Goal: Communication & Community: Share content

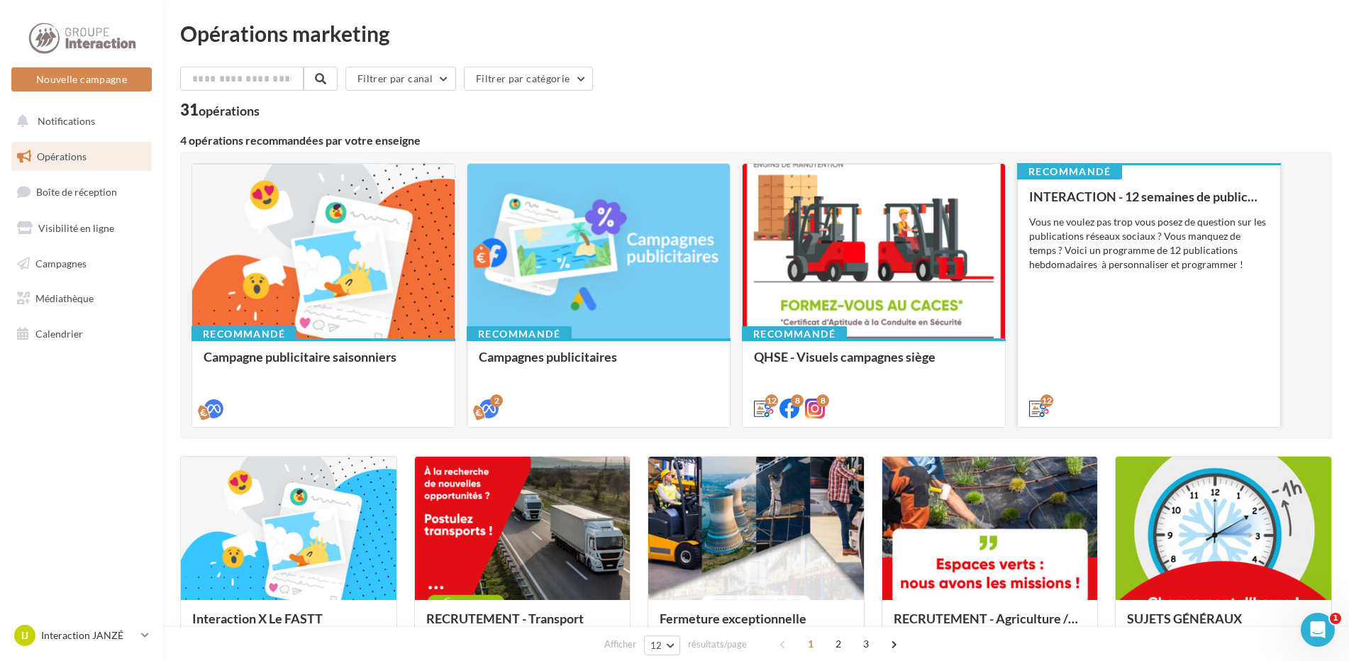
click at [1152, 278] on div "INTERACTION - 12 semaines de publication Vous ne voulez pas trop vous posez de …" at bounding box center [1149, 301] width 240 height 225
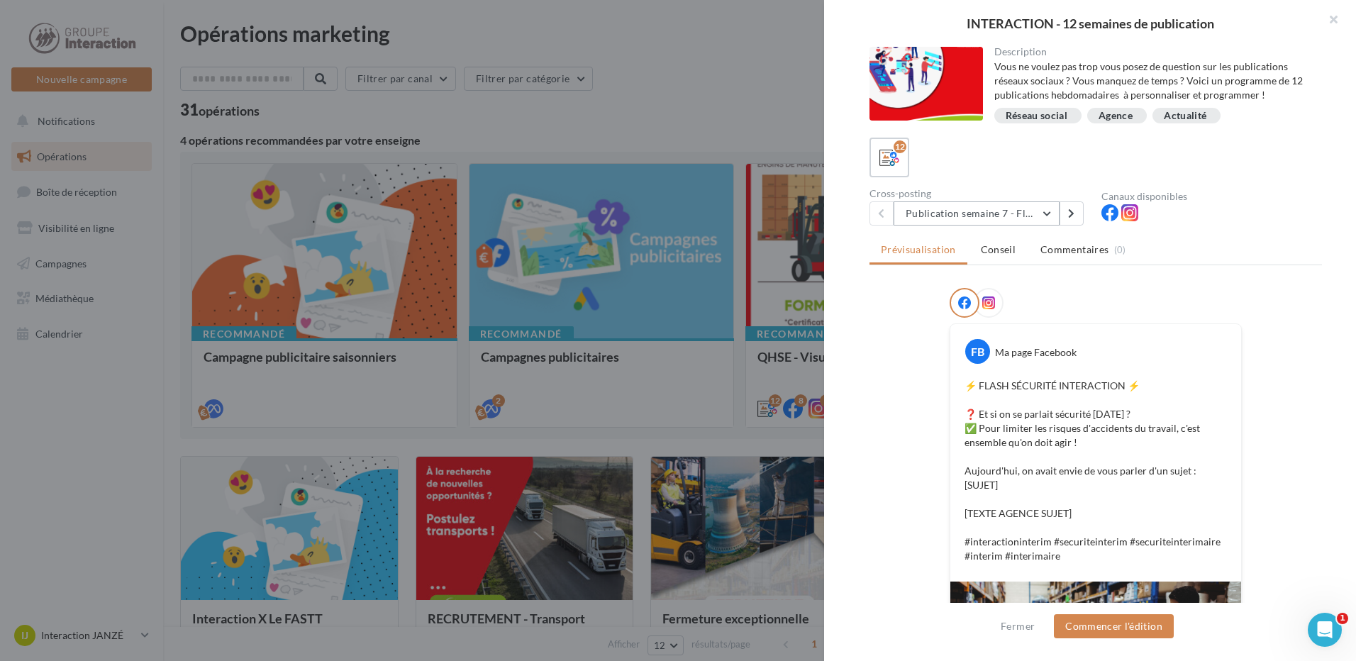
click at [1054, 219] on button "Publication semaine 7 - Flash sécurité" at bounding box center [976, 213] width 166 height 24
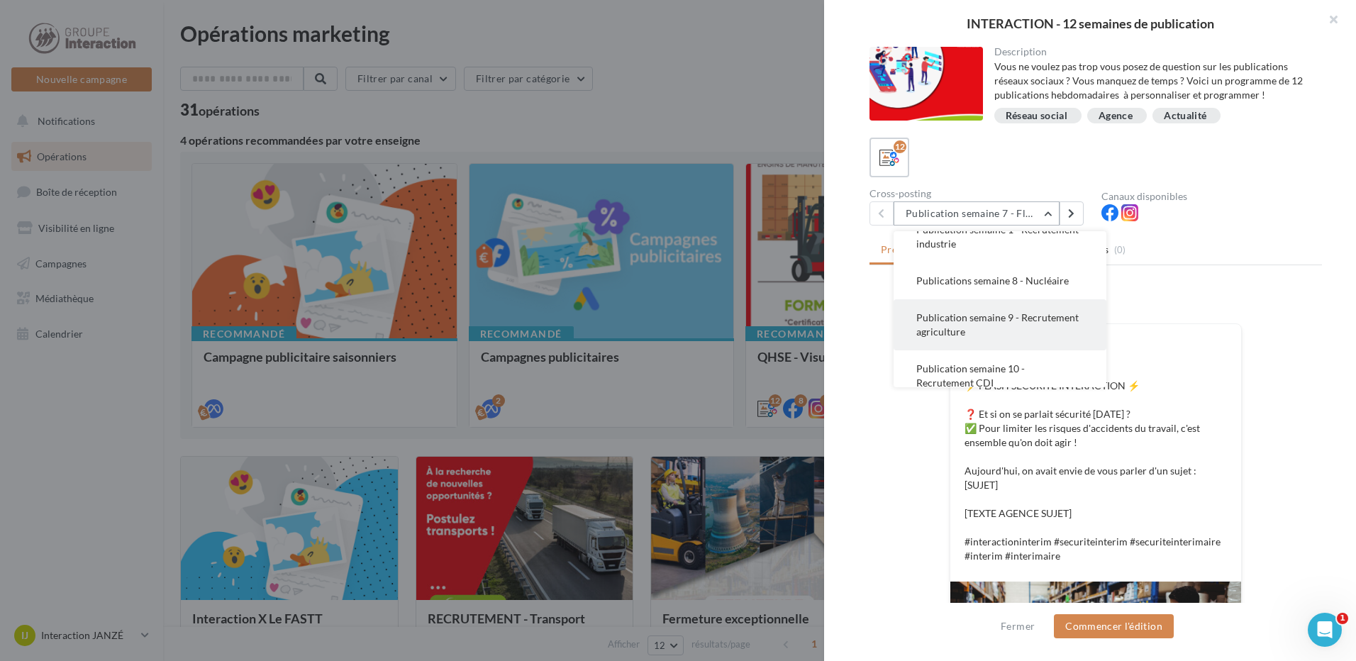
scroll to position [355, 0]
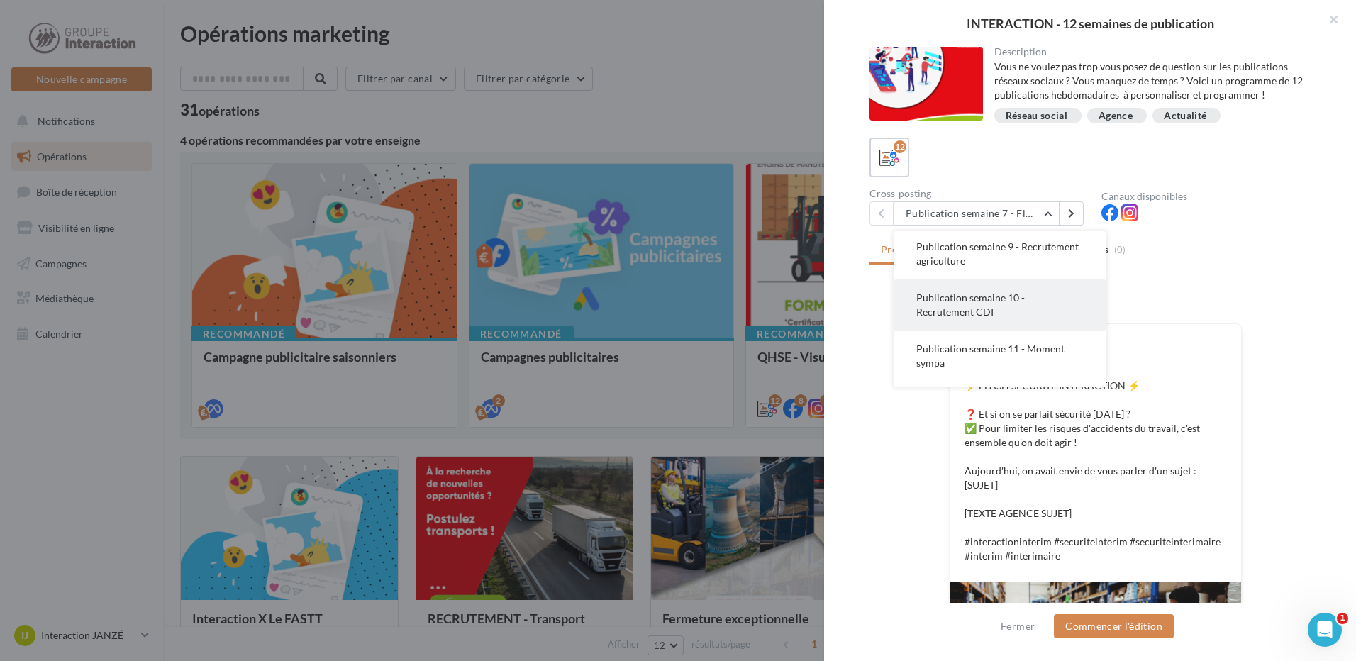
click at [1048, 320] on button "Publication semaine 10 - Recrutement CDI" at bounding box center [999, 304] width 213 height 51
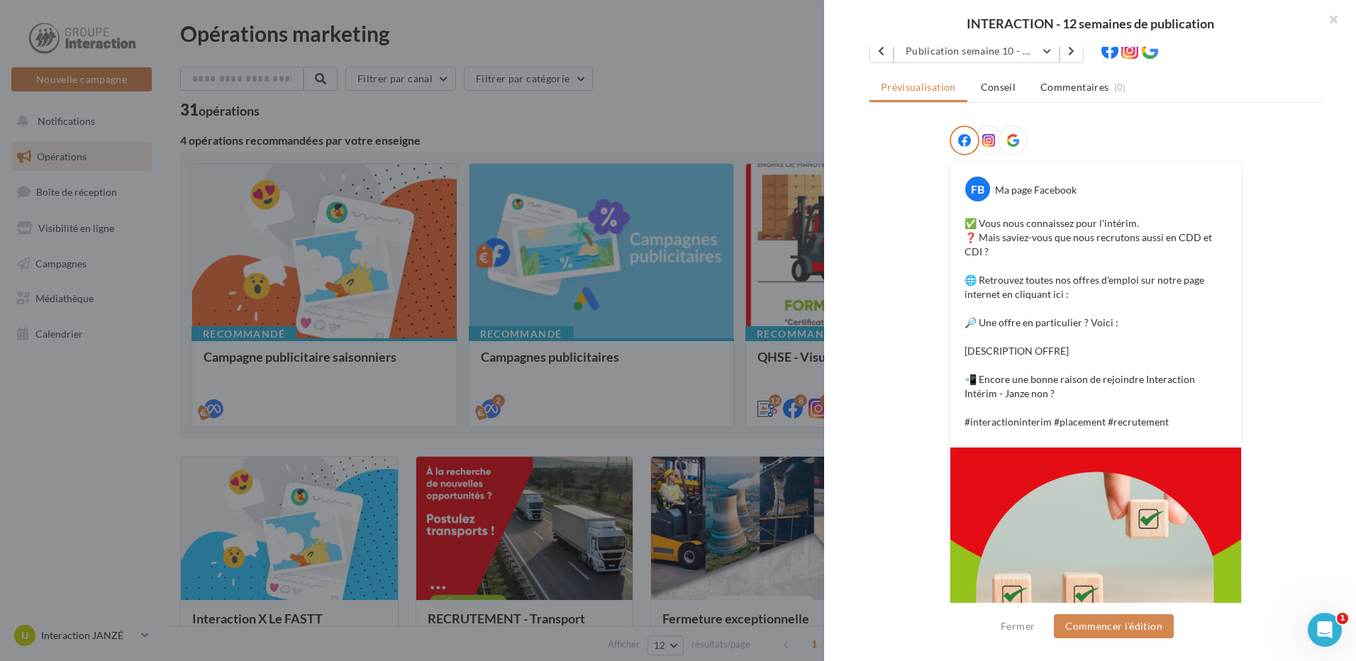
scroll to position [0, 0]
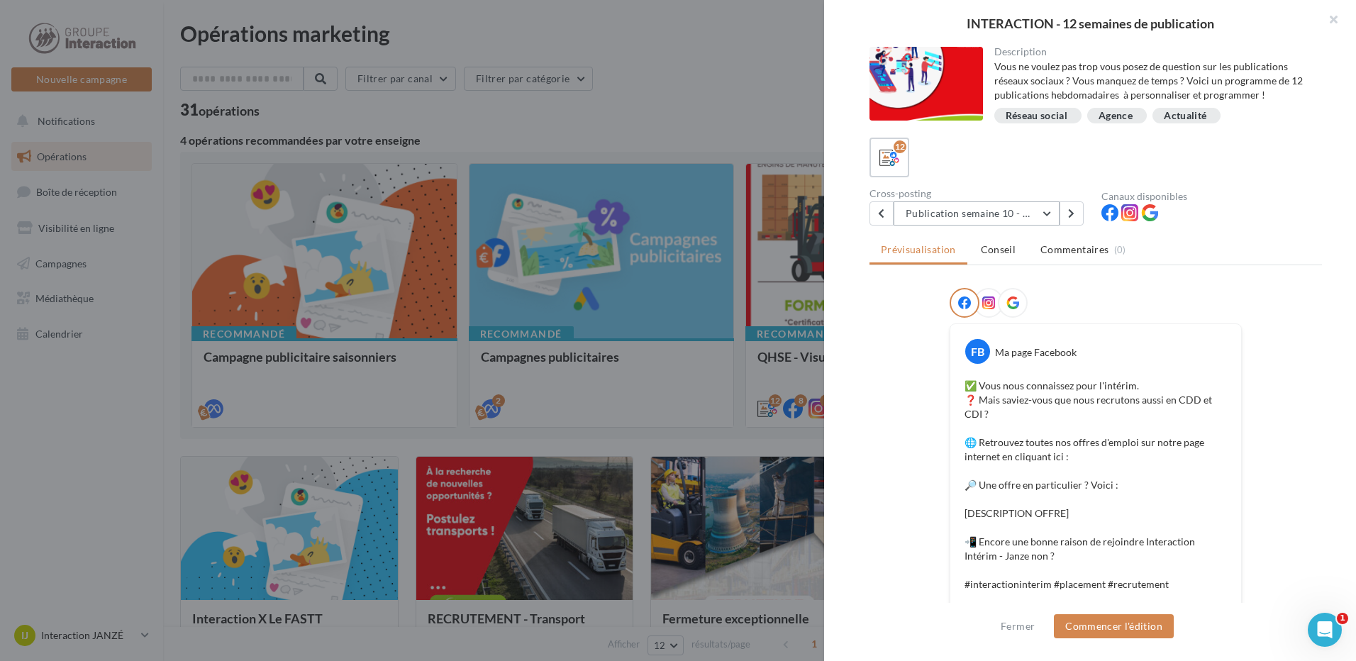
click at [1053, 211] on button "Publication semaine 10 - Recrutement CDI" at bounding box center [976, 213] width 166 height 24
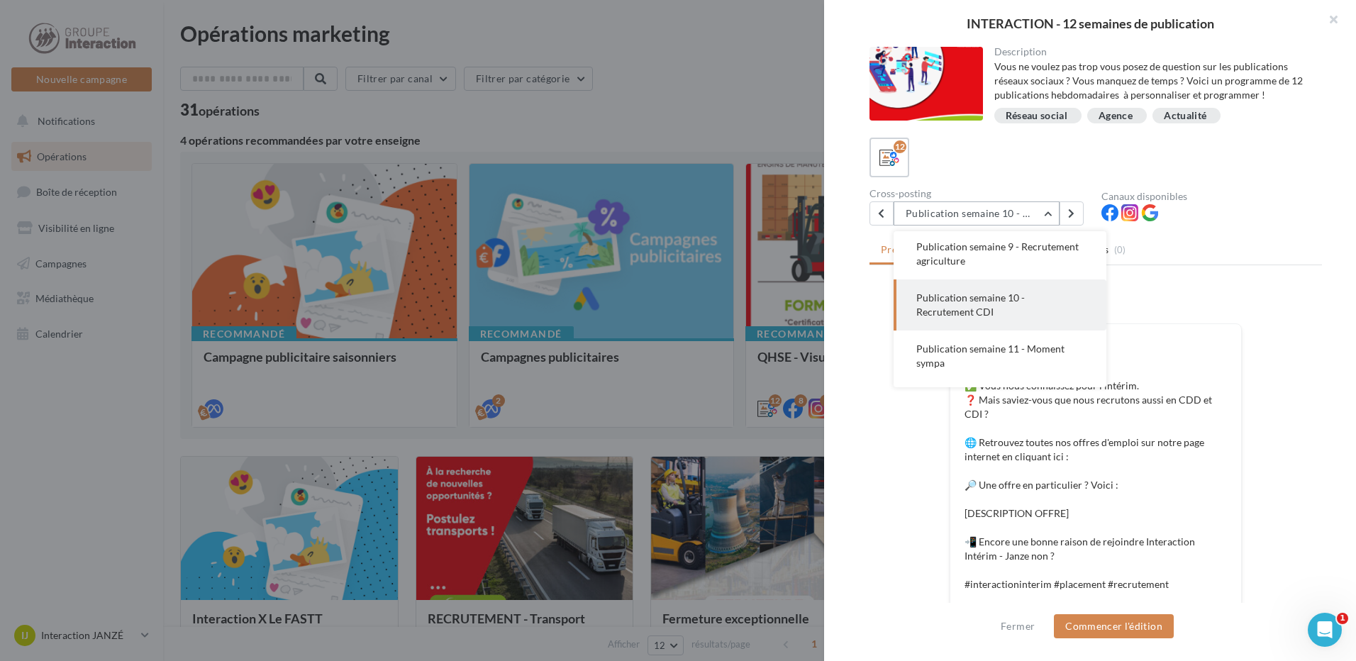
scroll to position [408, 0]
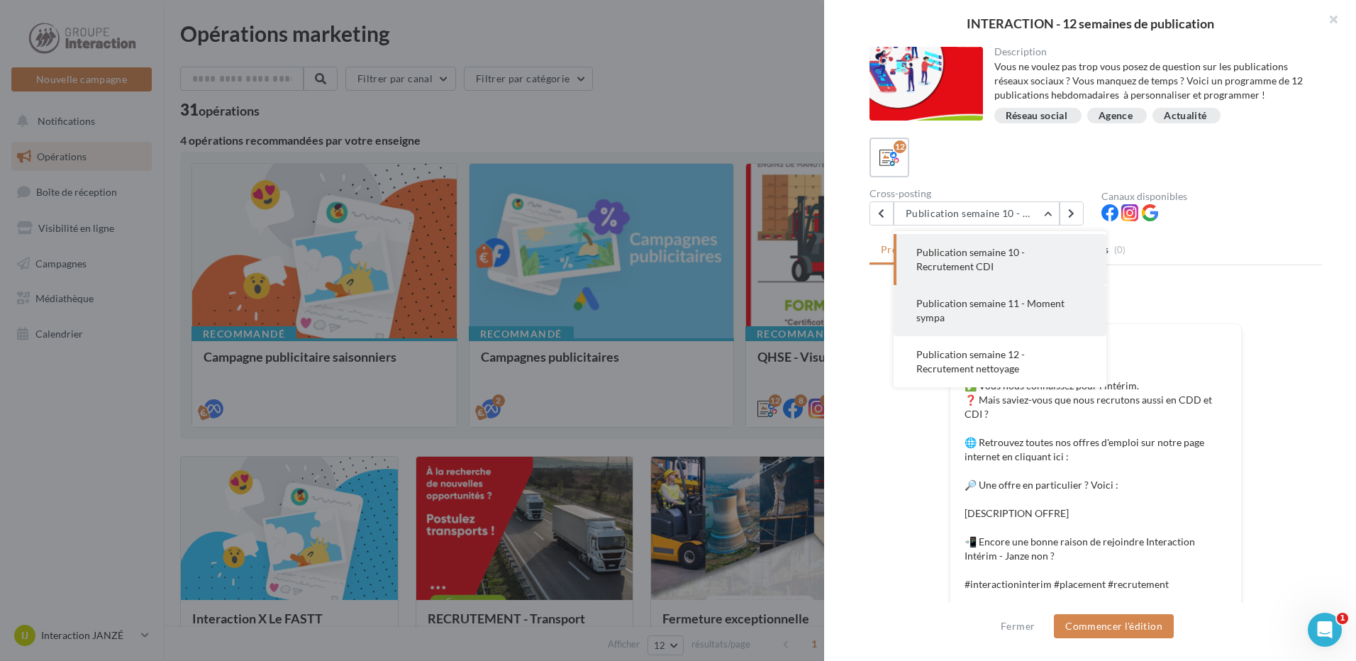
click at [1007, 313] on span "Publication semaine 11 - Moment sympa" at bounding box center [990, 310] width 148 height 26
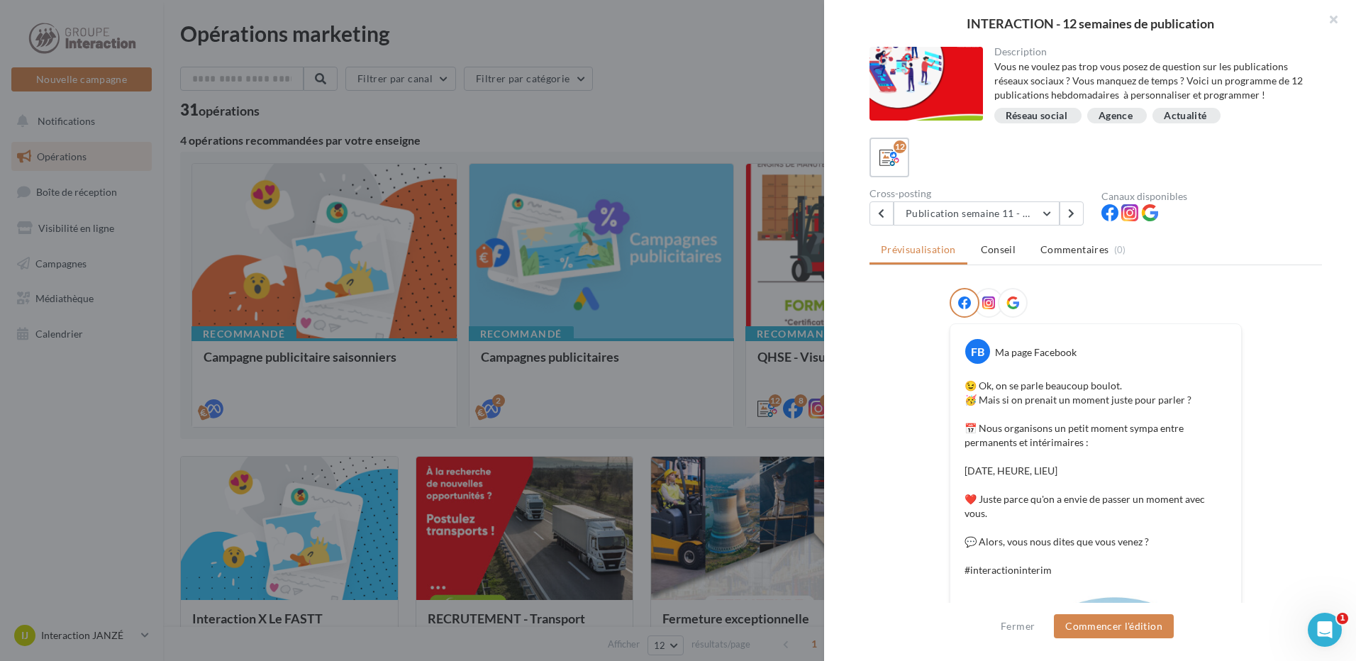
click at [1247, 243] on ul "Prévisualisation Conseil Commentaires (0)" at bounding box center [1095, 251] width 452 height 28
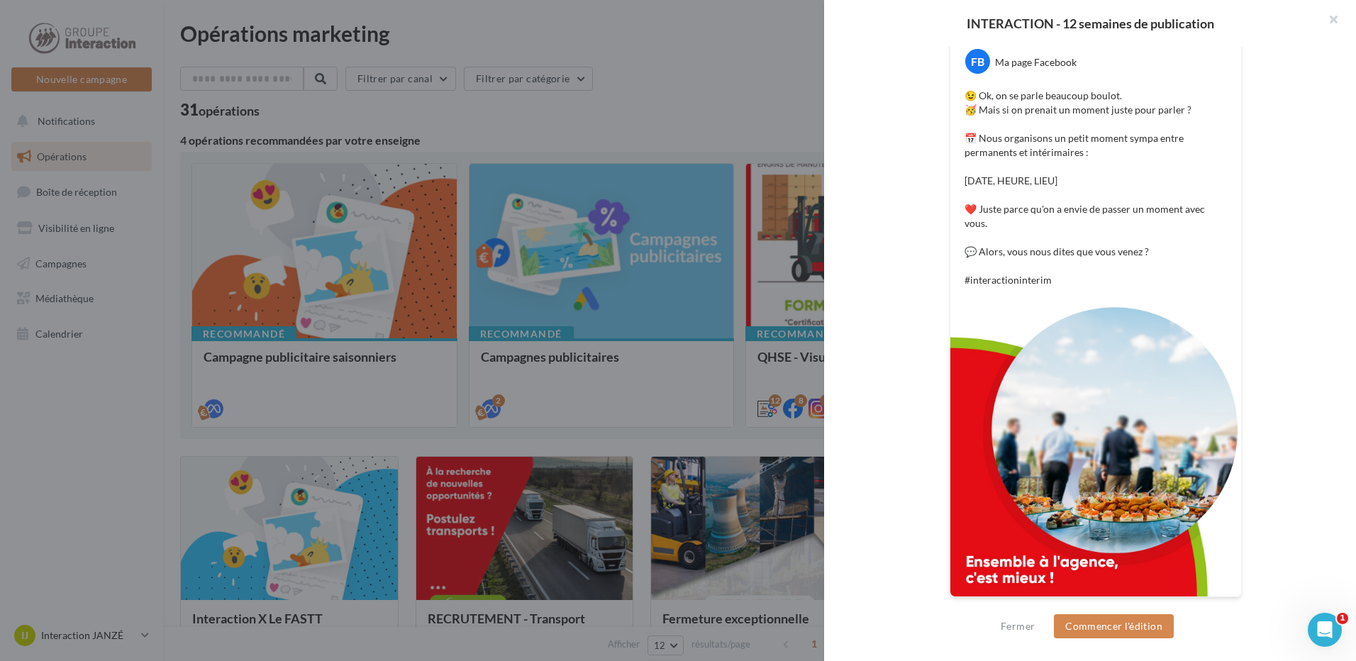
scroll to position [0, 0]
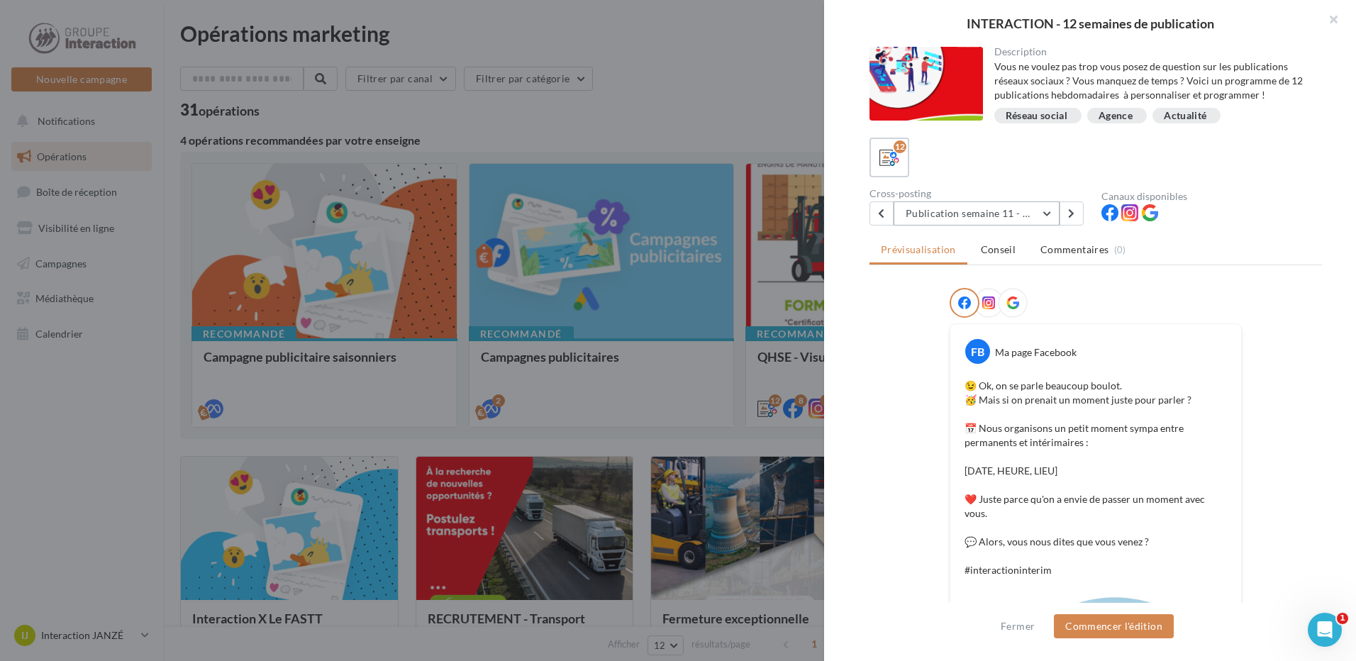
click at [1047, 211] on button "Publication semaine 11 - Moment sympa" at bounding box center [976, 213] width 166 height 24
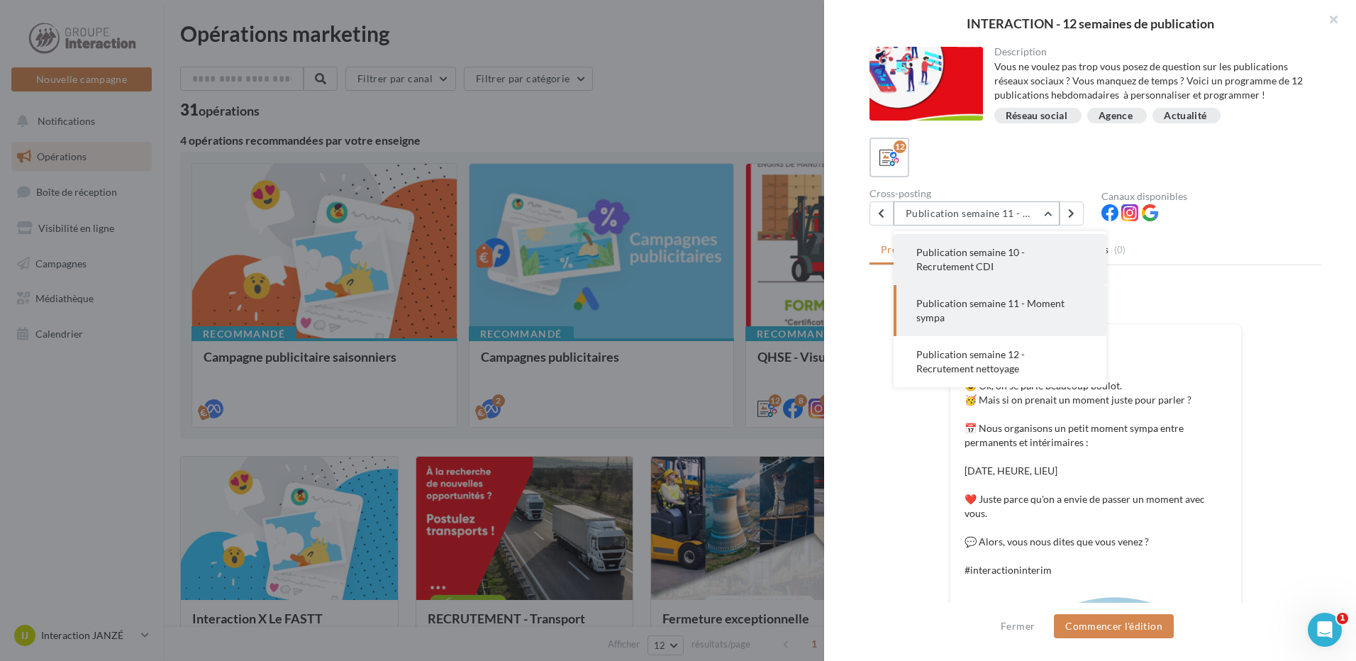
scroll to position [414, 0]
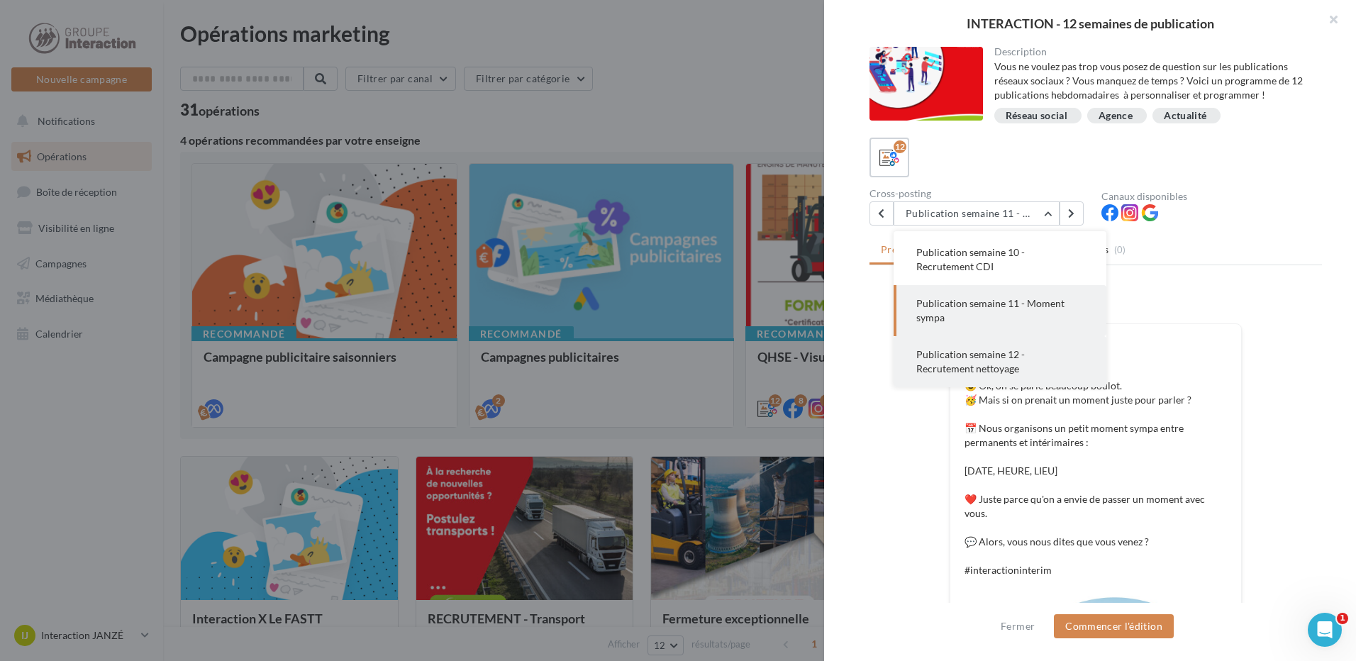
click at [1031, 359] on button "Publication semaine 12 - Recrutement nettoyage" at bounding box center [999, 361] width 213 height 51
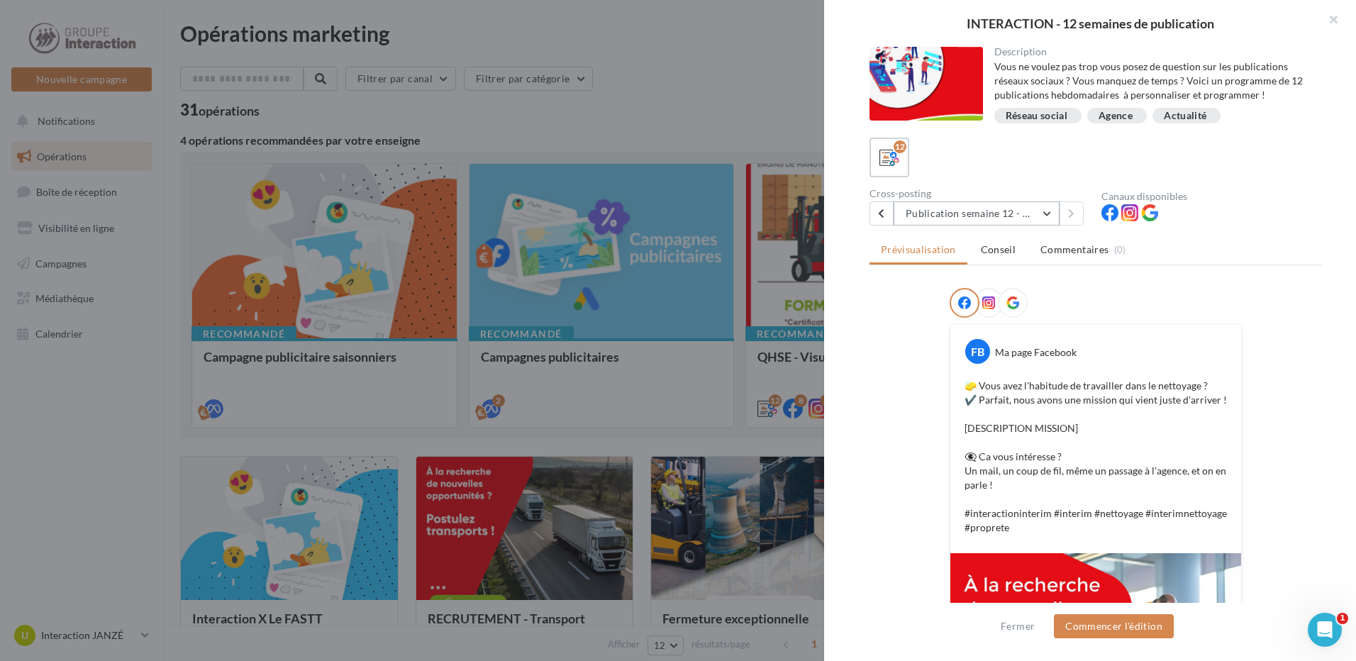
click at [1048, 218] on button "Publication semaine 12 - Recrutement nettoyage" at bounding box center [976, 213] width 166 height 24
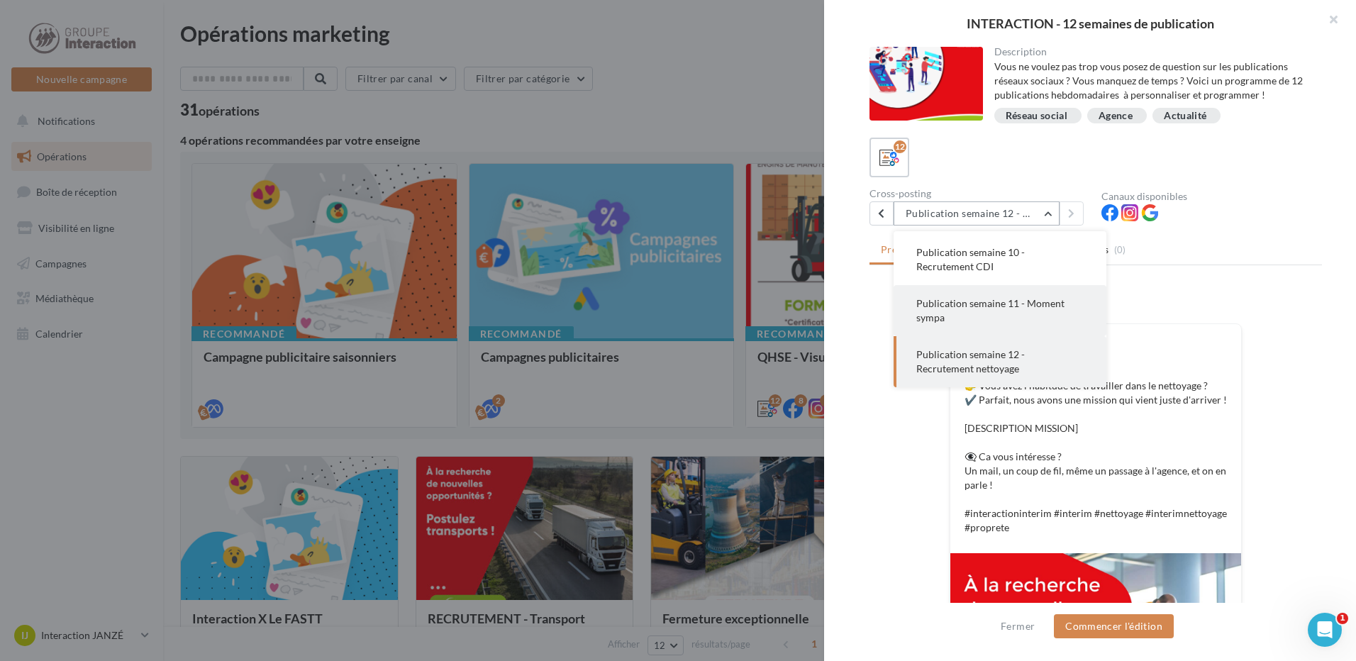
scroll to position [0, 0]
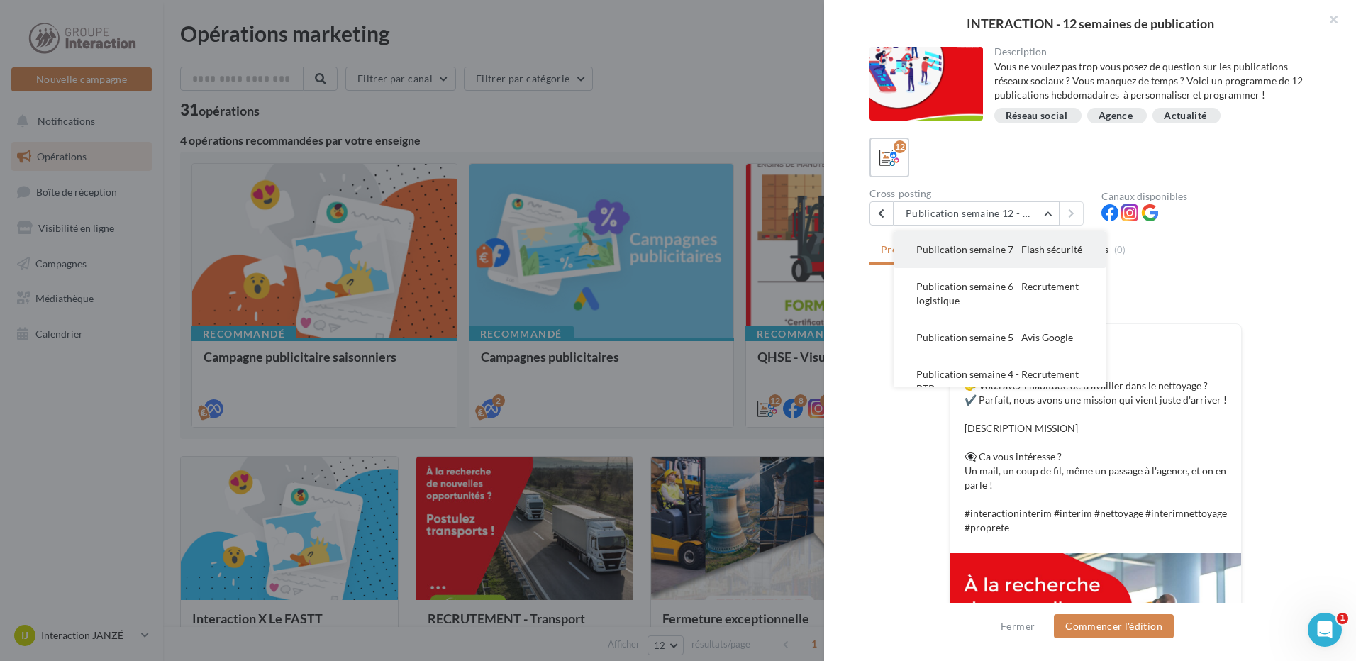
click at [1037, 258] on button "Publication semaine 7 - Flash sécurité" at bounding box center [999, 249] width 213 height 37
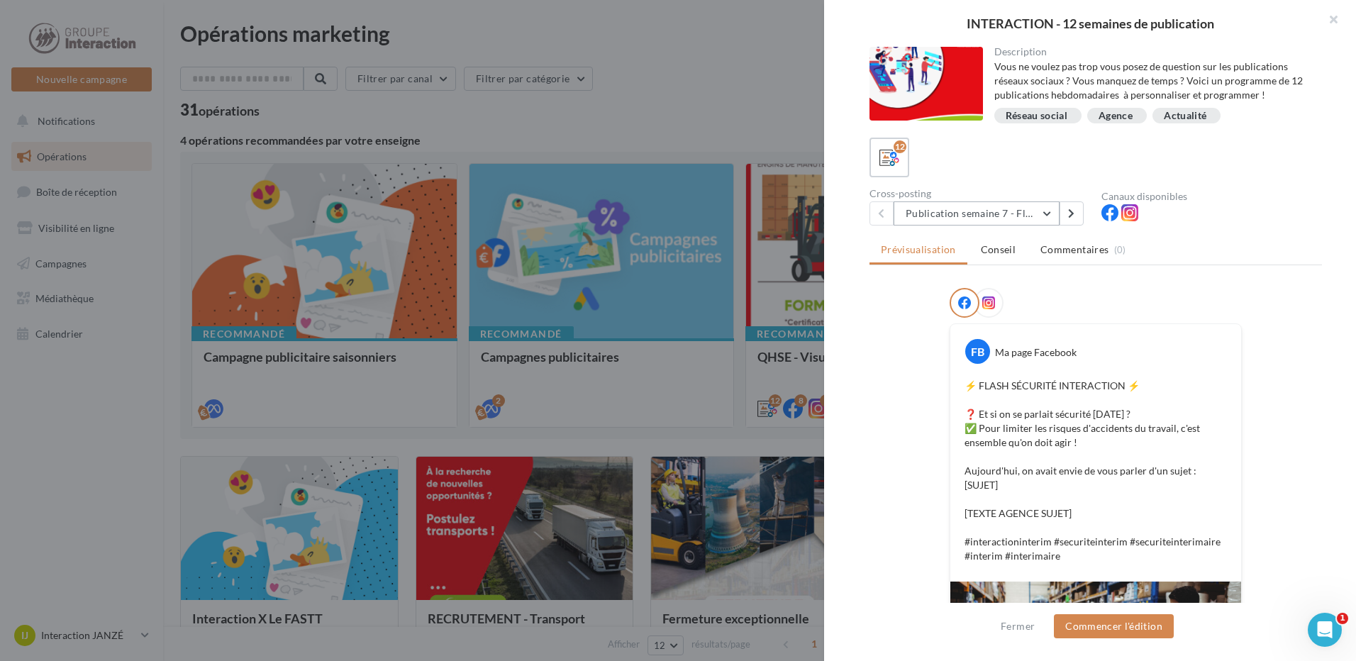
click at [1046, 213] on button "Publication semaine 7 - Flash sécurité" at bounding box center [976, 213] width 166 height 24
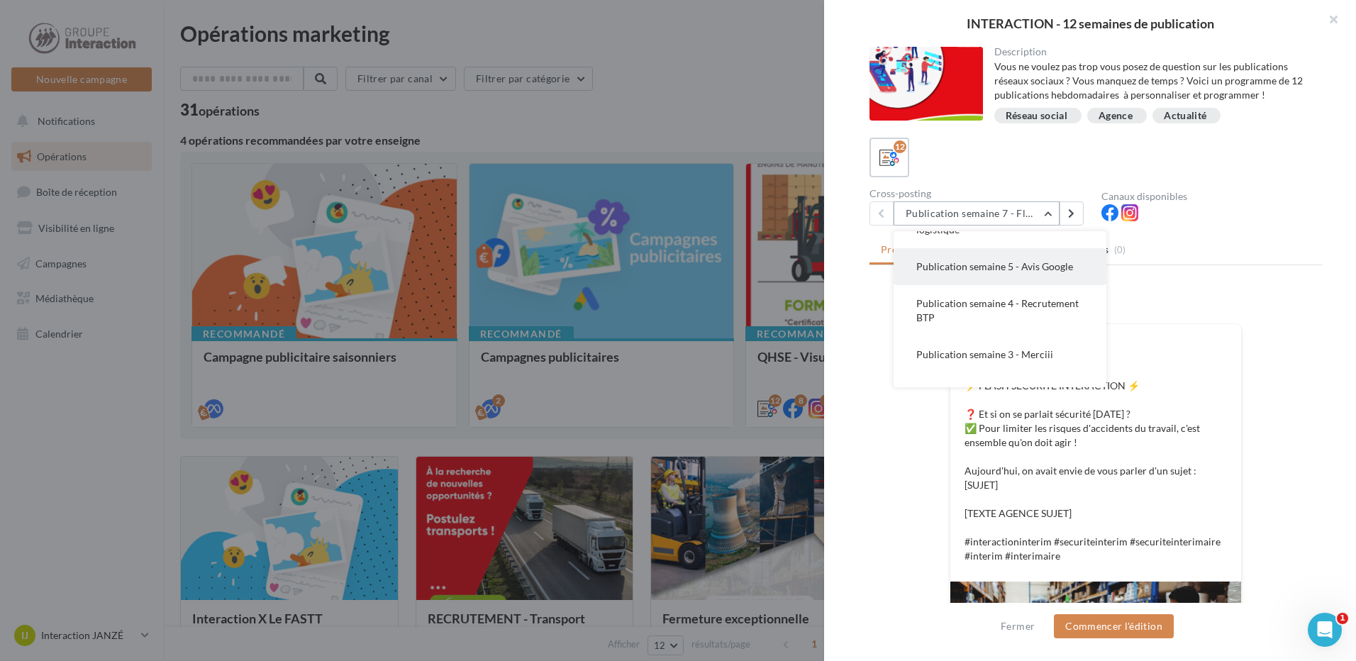
scroll to position [142, 0]
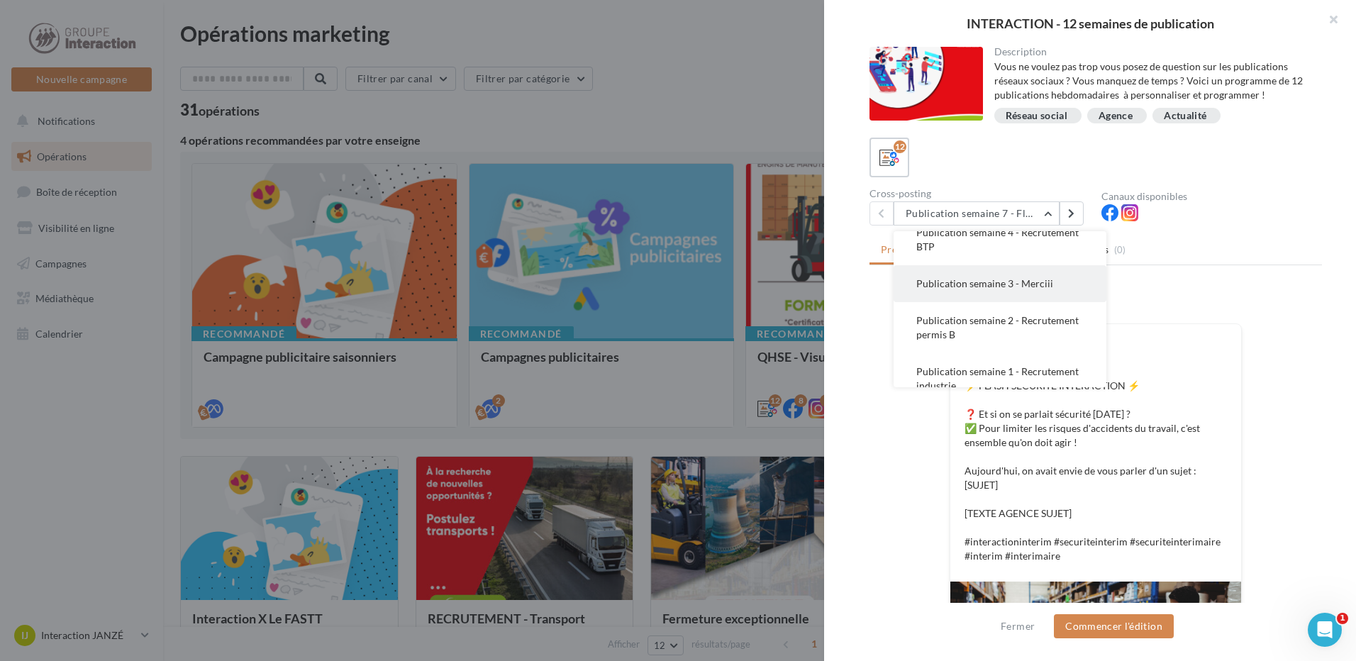
click at [1063, 302] on button "Publication semaine 3 - Merciii" at bounding box center [999, 283] width 213 height 37
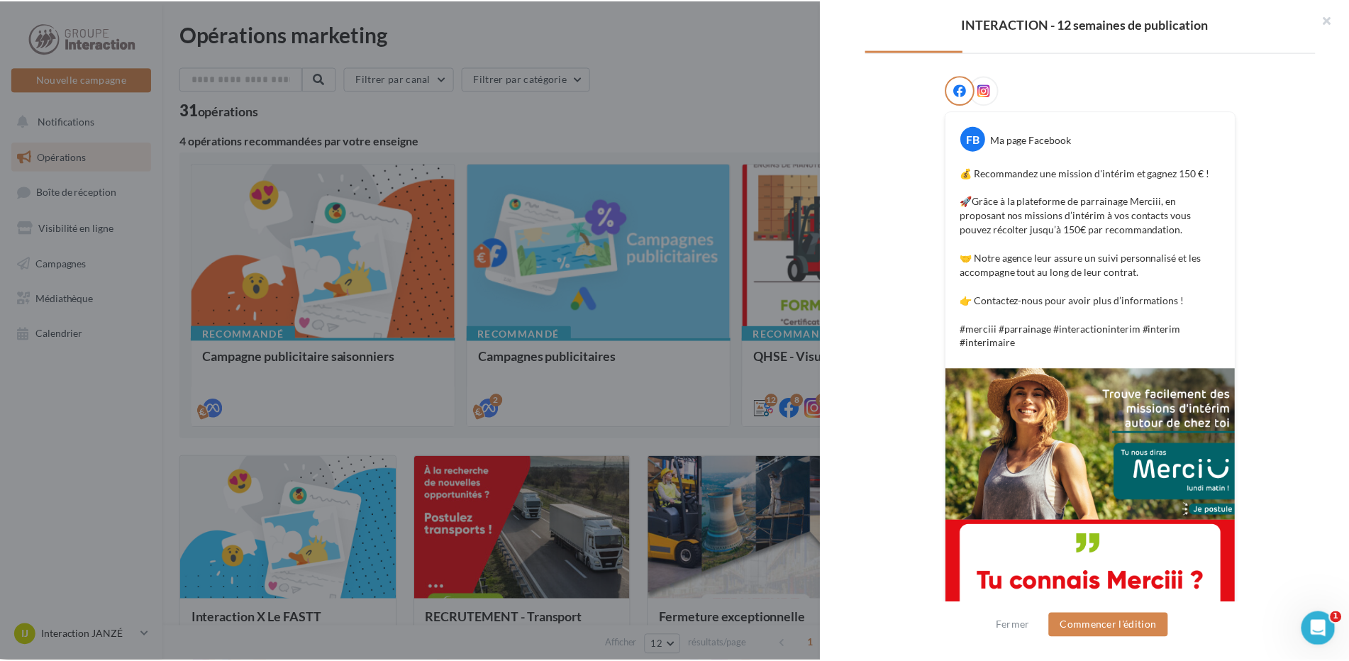
scroll to position [276, 0]
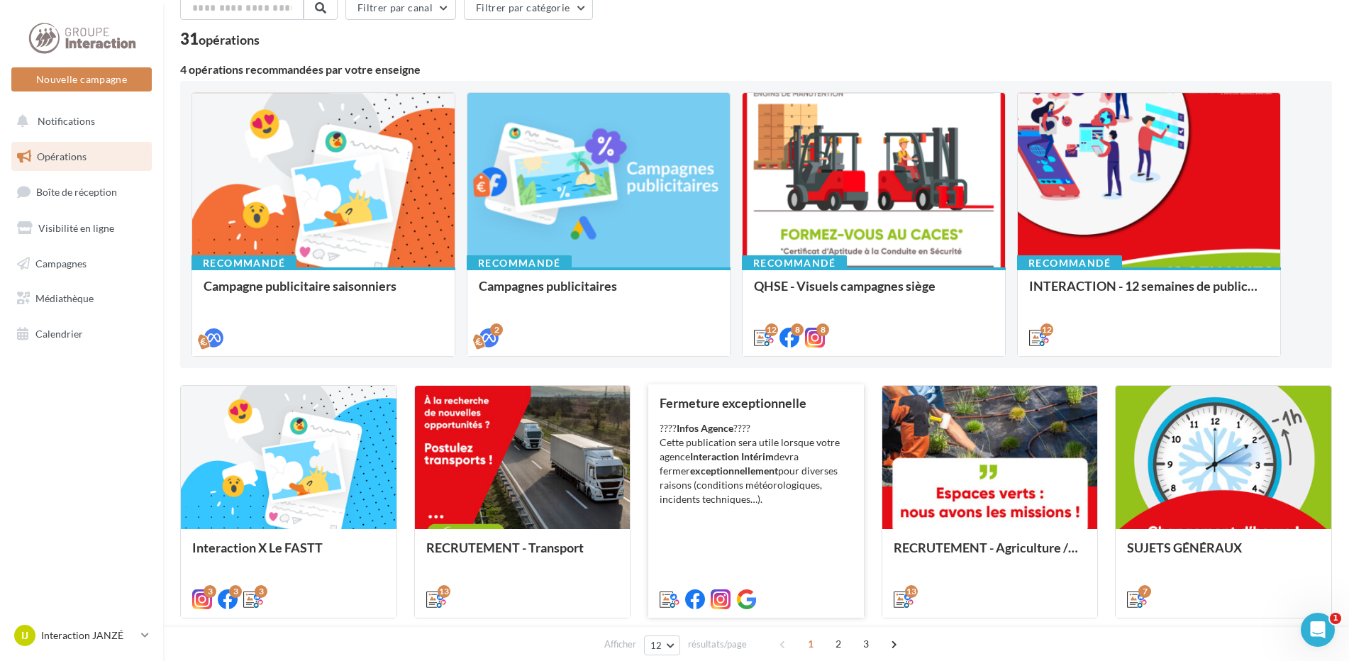
scroll to position [213, 0]
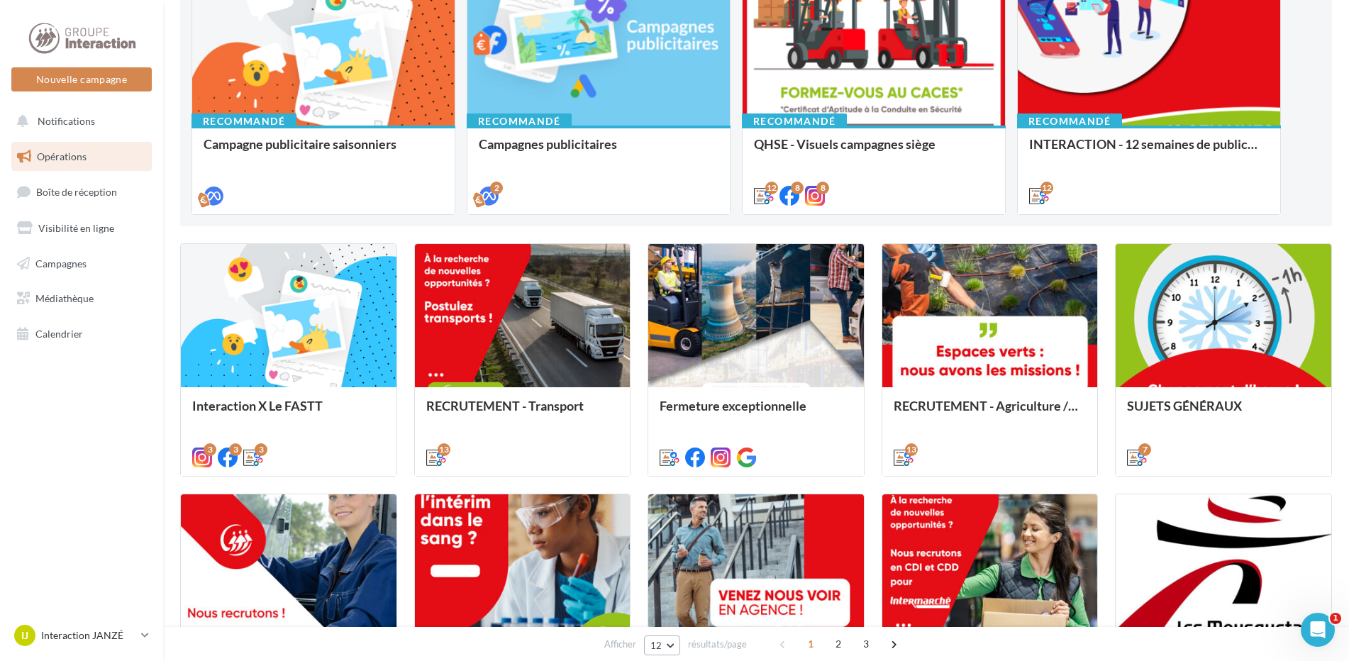
click at [675, 648] on button "12" at bounding box center [662, 645] width 36 height 20
click at [685, 623] on button "96" at bounding box center [693, 619] width 99 height 25
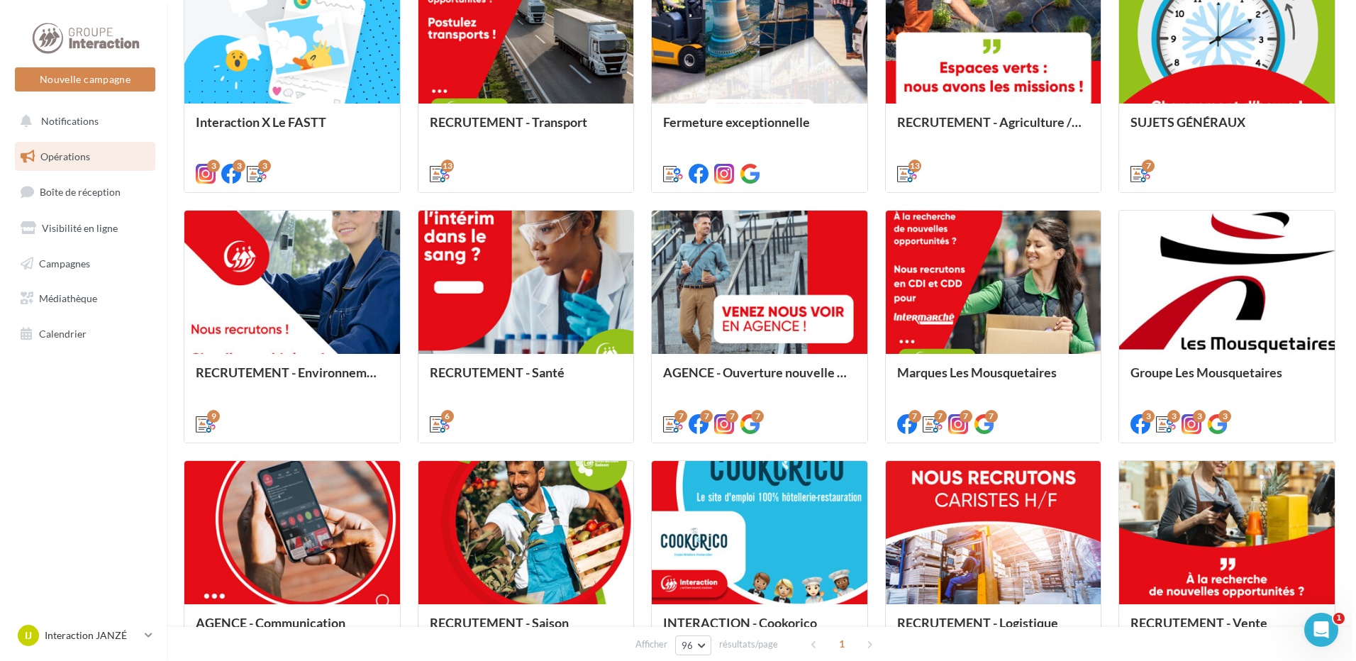
scroll to position [425, 0]
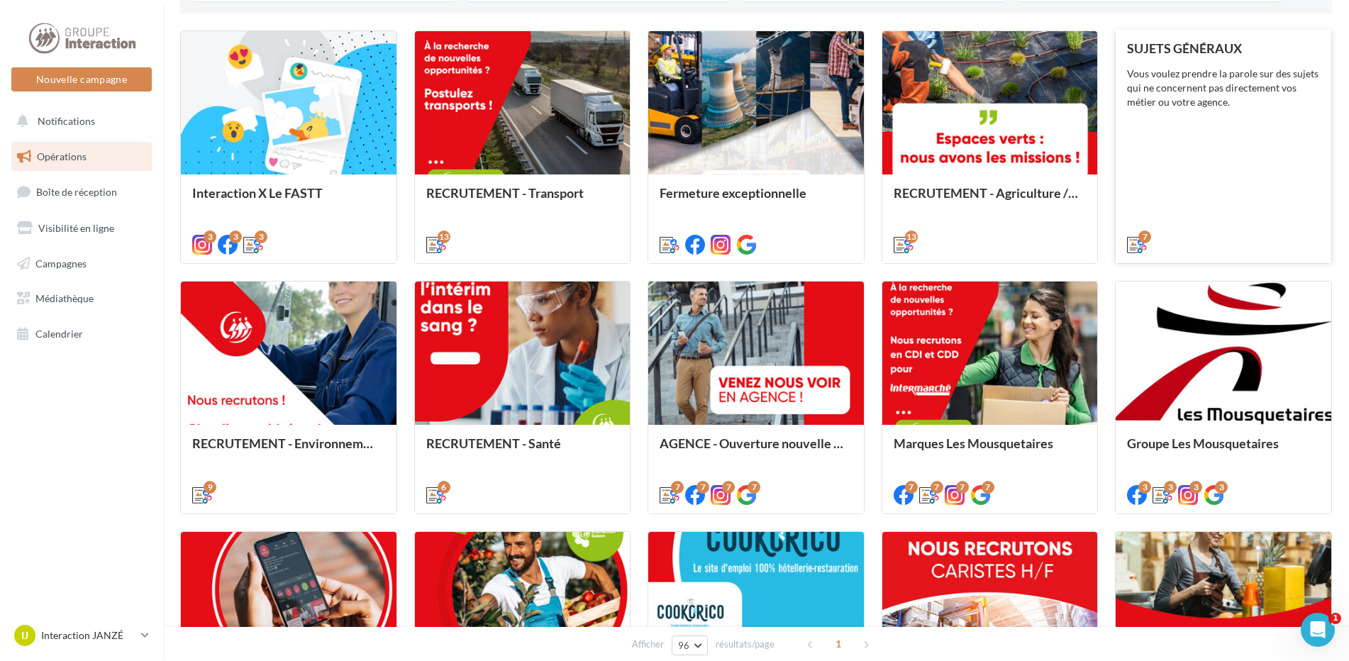
click at [1256, 99] on div "Vous voulez prendre la parole sur des sujets qui ne concernent pas directement …" at bounding box center [1223, 88] width 193 height 43
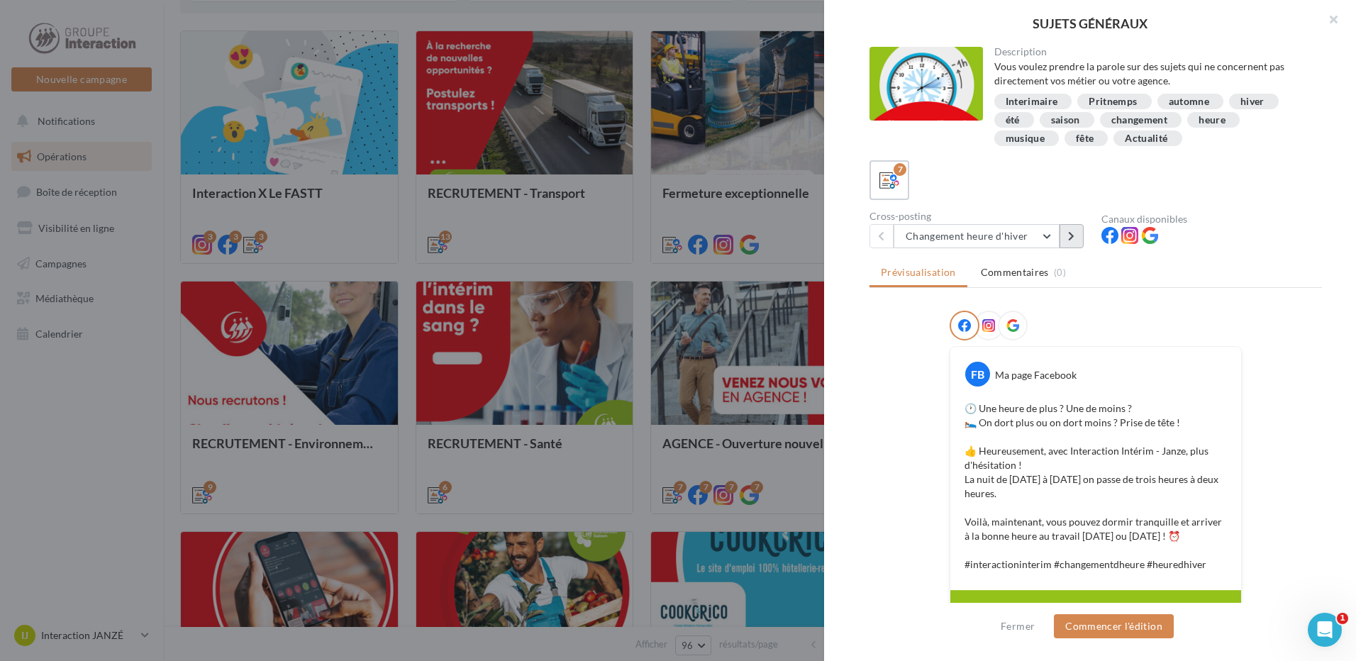
click at [1069, 245] on button at bounding box center [1071, 236] width 24 height 24
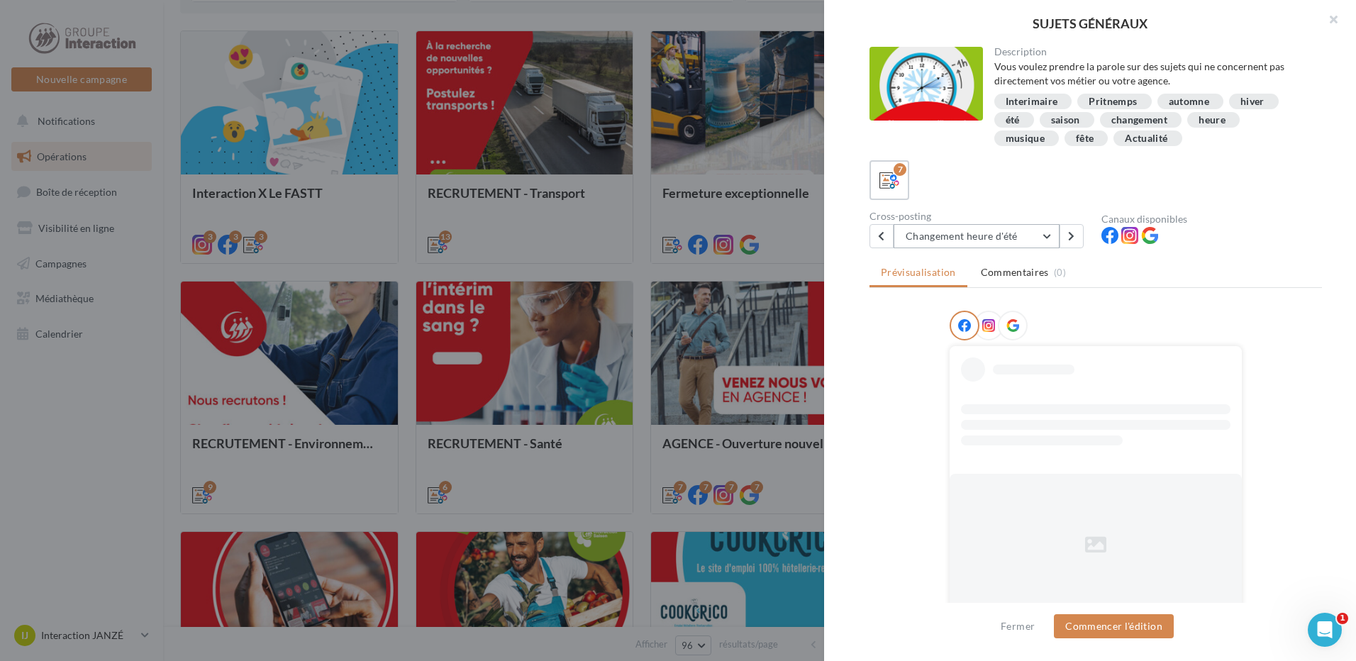
click at [1047, 240] on button "Changement heure d'été" at bounding box center [976, 236] width 166 height 24
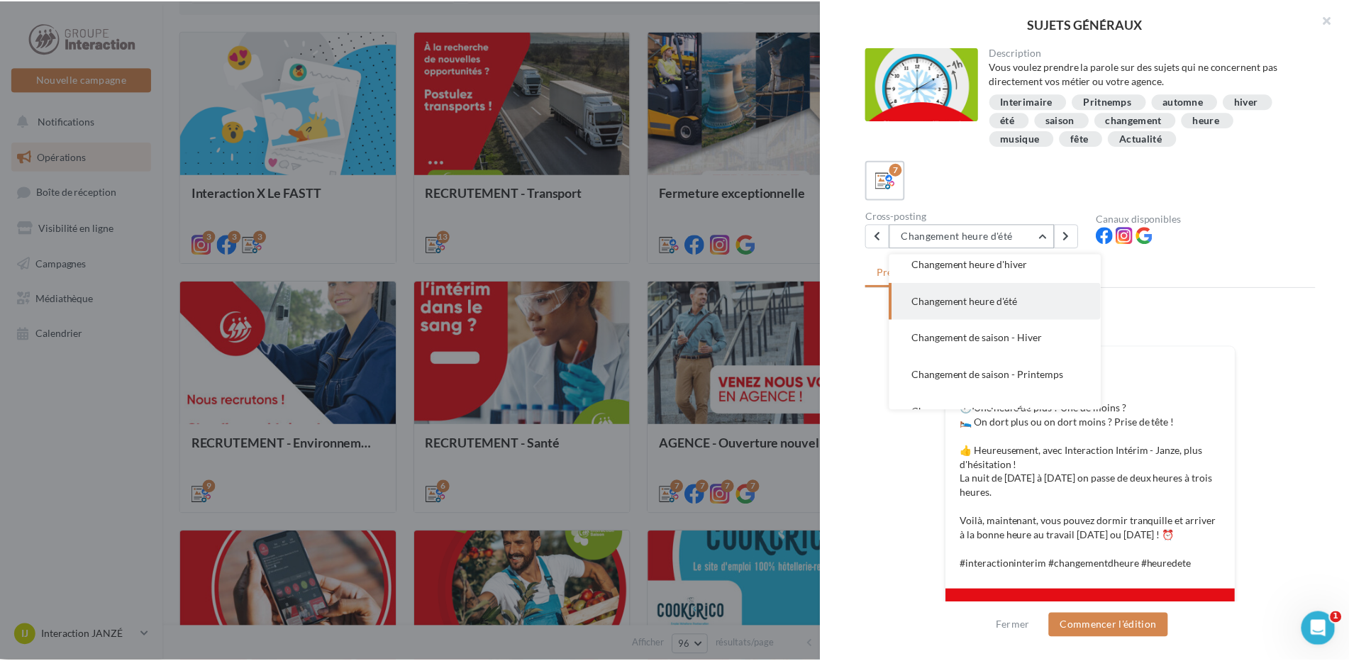
scroll to position [0, 0]
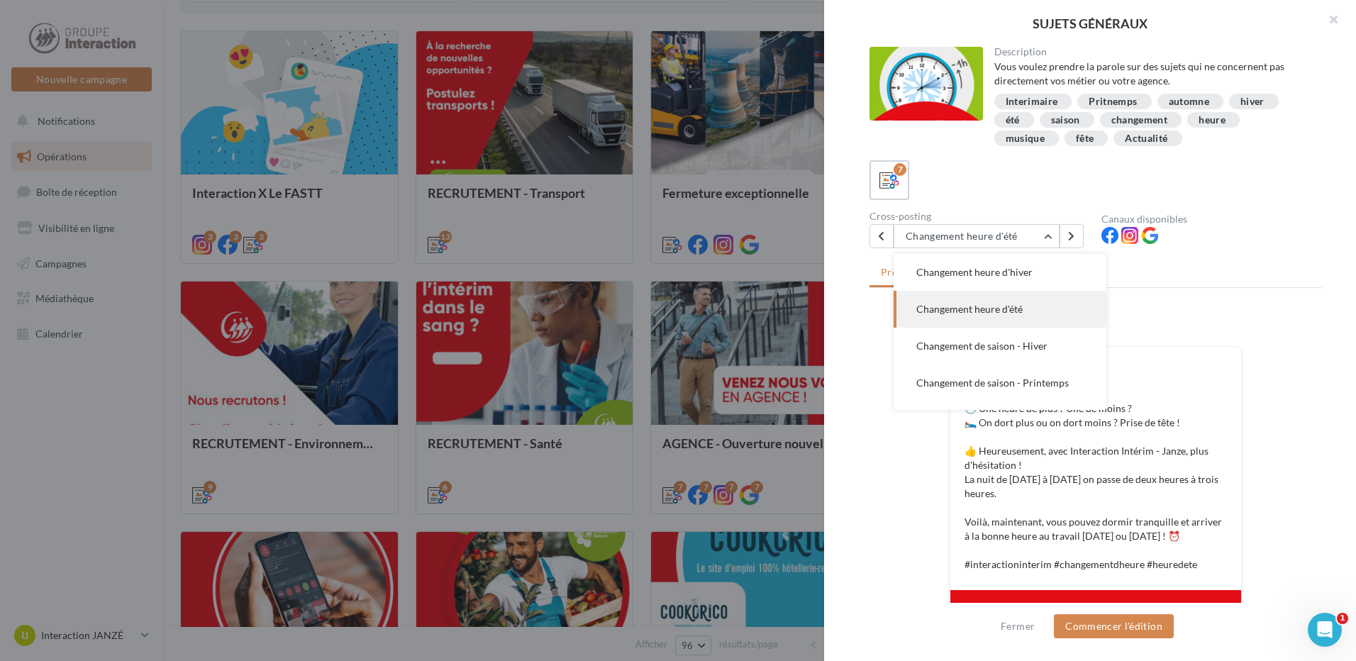
click at [140, 515] on div at bounding box center [678, 330] width 1356 height 661
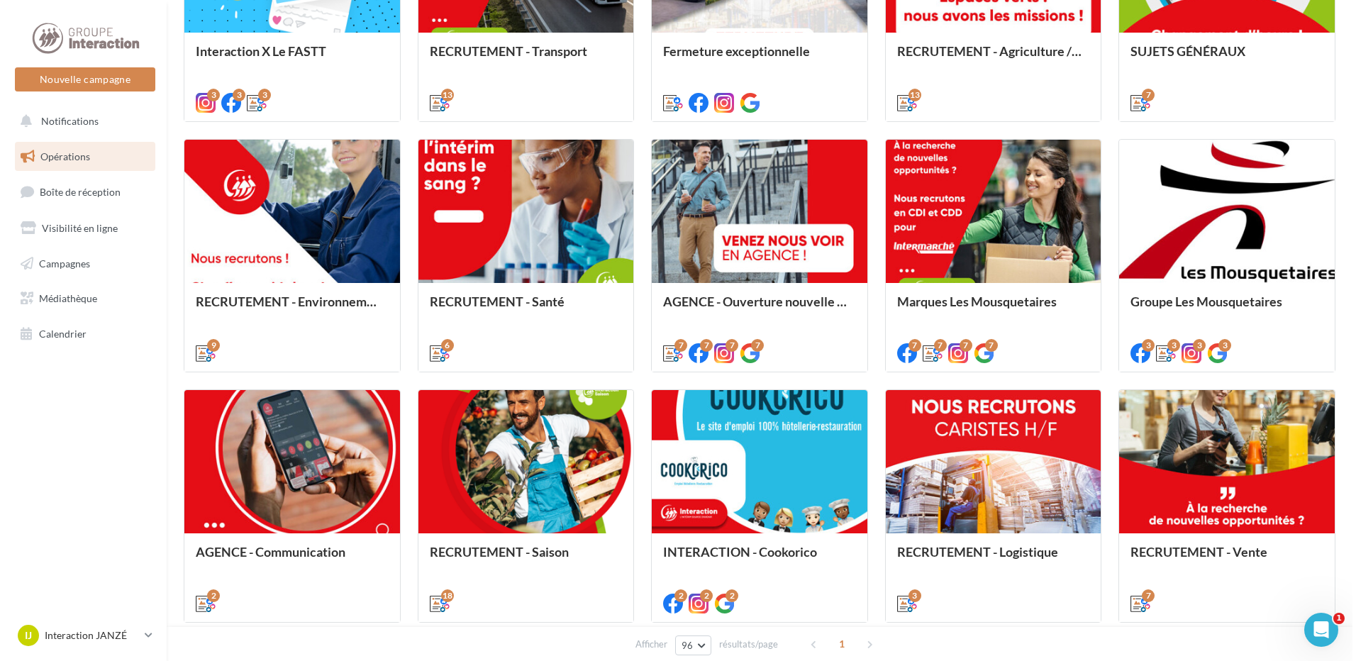
scroll to position [638, 0]
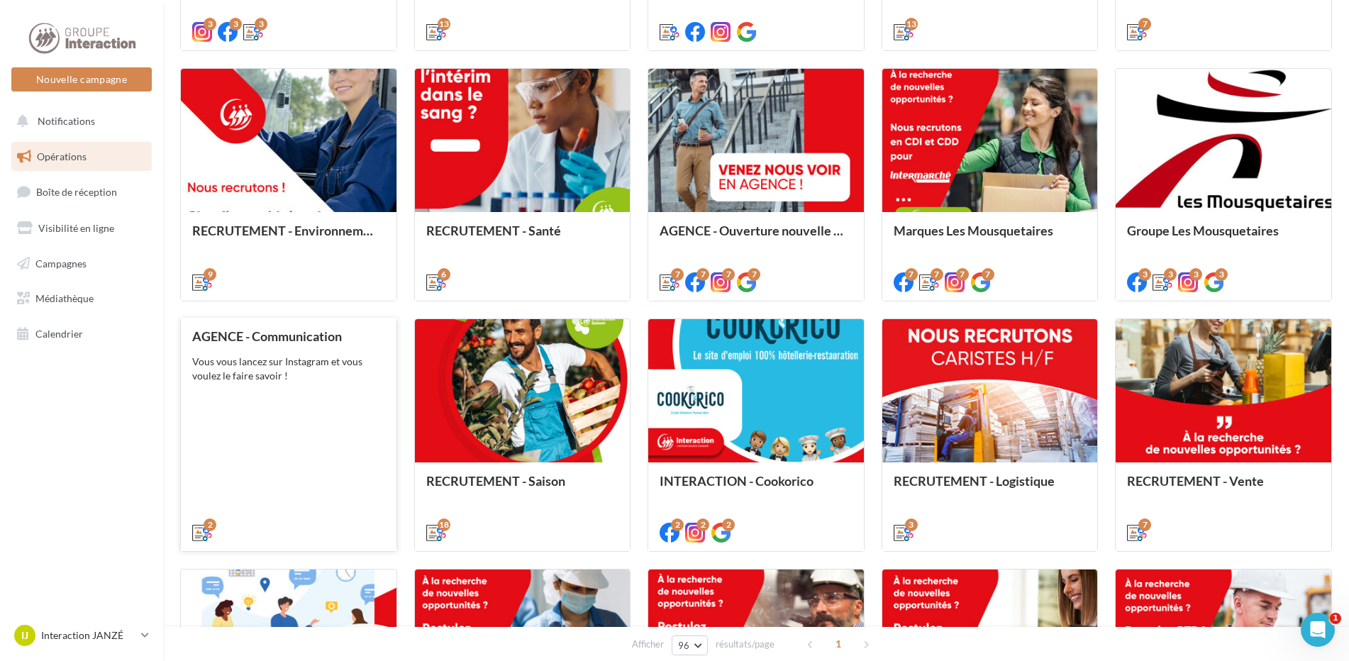
click at [311, 430] on div "AGENCE - Communication Vous vous lancez sur Instagram et vous voulez le faire s…" at bounding box center [288, 433] width 193 height 209
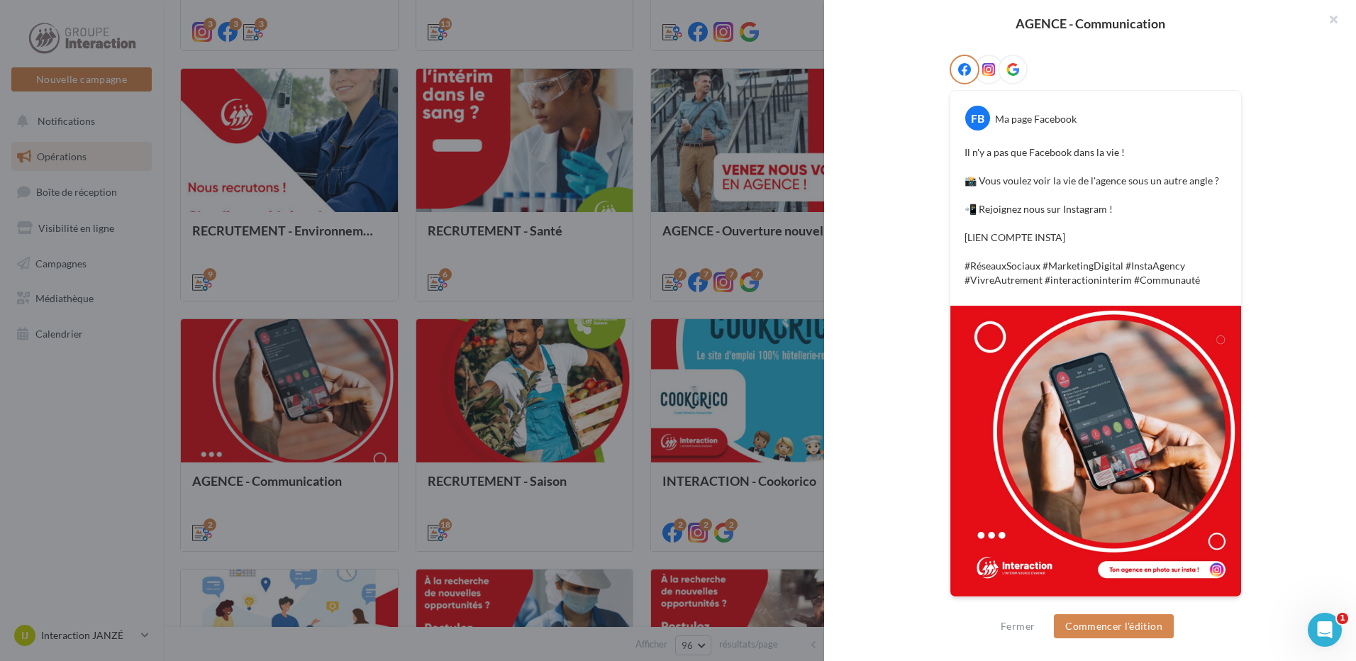
scroll to position [157, 0]
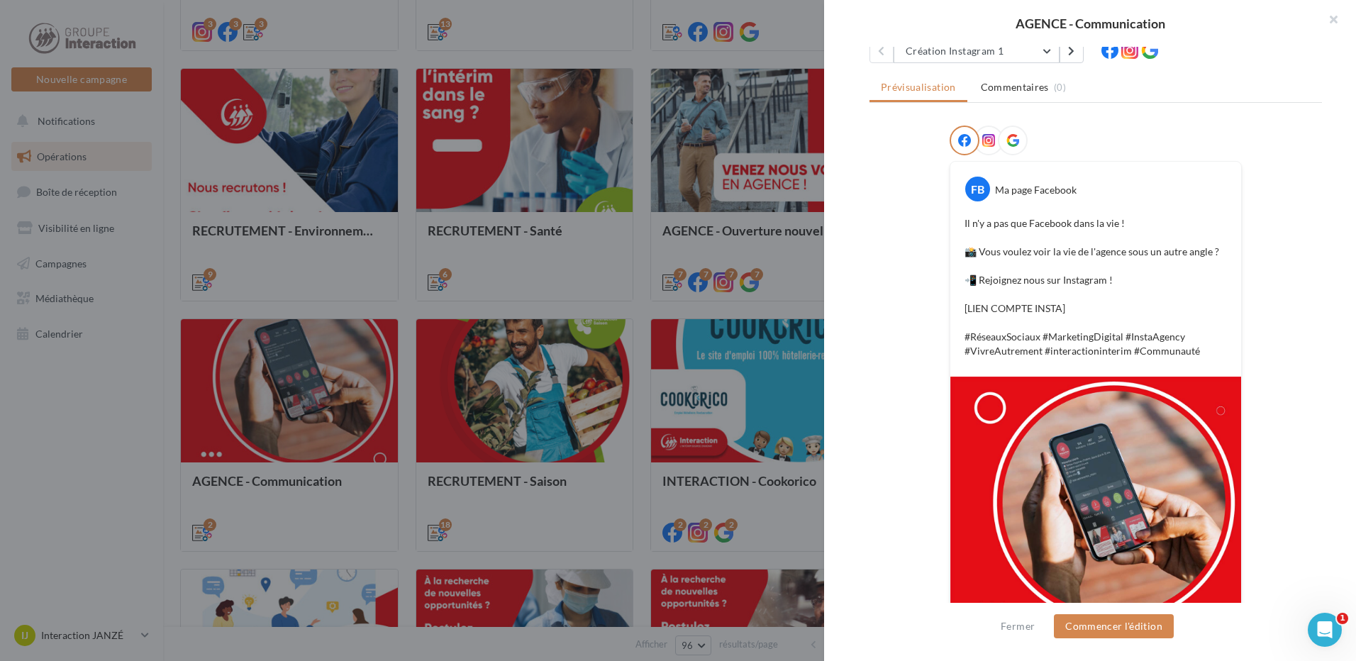
click at [1245, 168] on div "FB Ma page Facebook Il n'y a pas que Facebook dans la vie ! 📸 Vous voulez voir …" at bounding box center [1095, 406] width 452 height 561
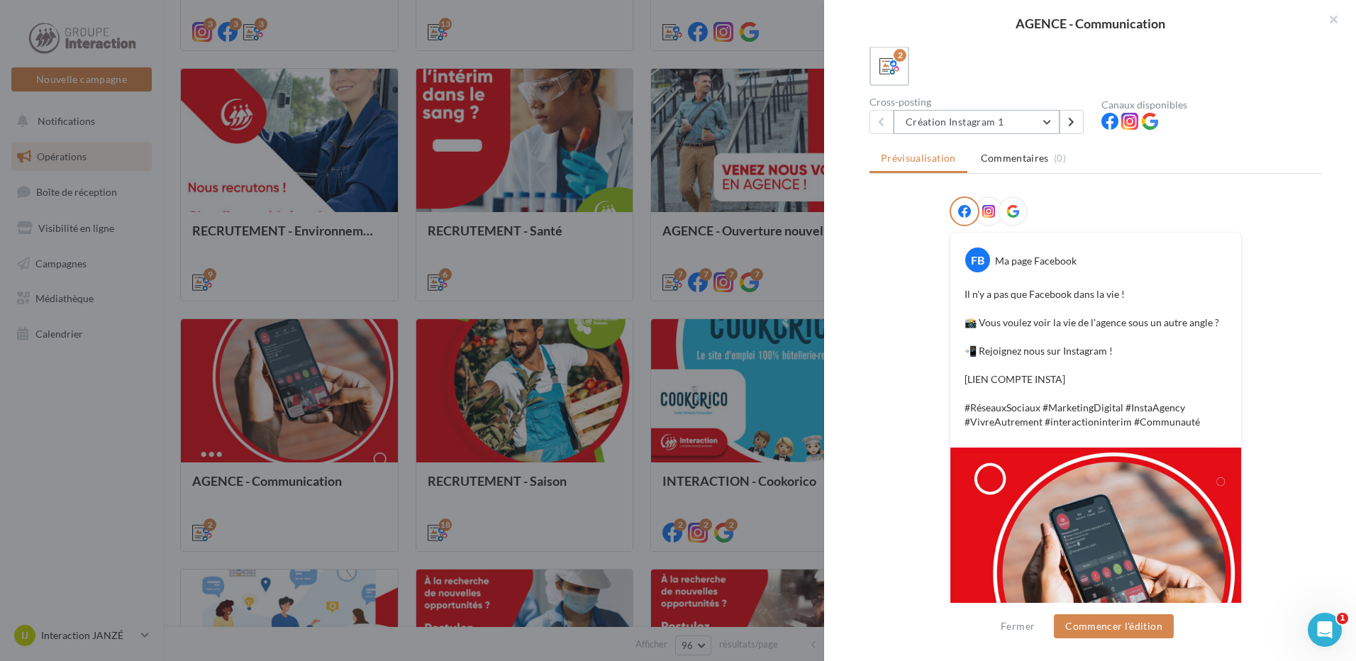
click at [1049, 123] on button "Création Instagram 1" at bounding box center [976, 122] width 166 height 24
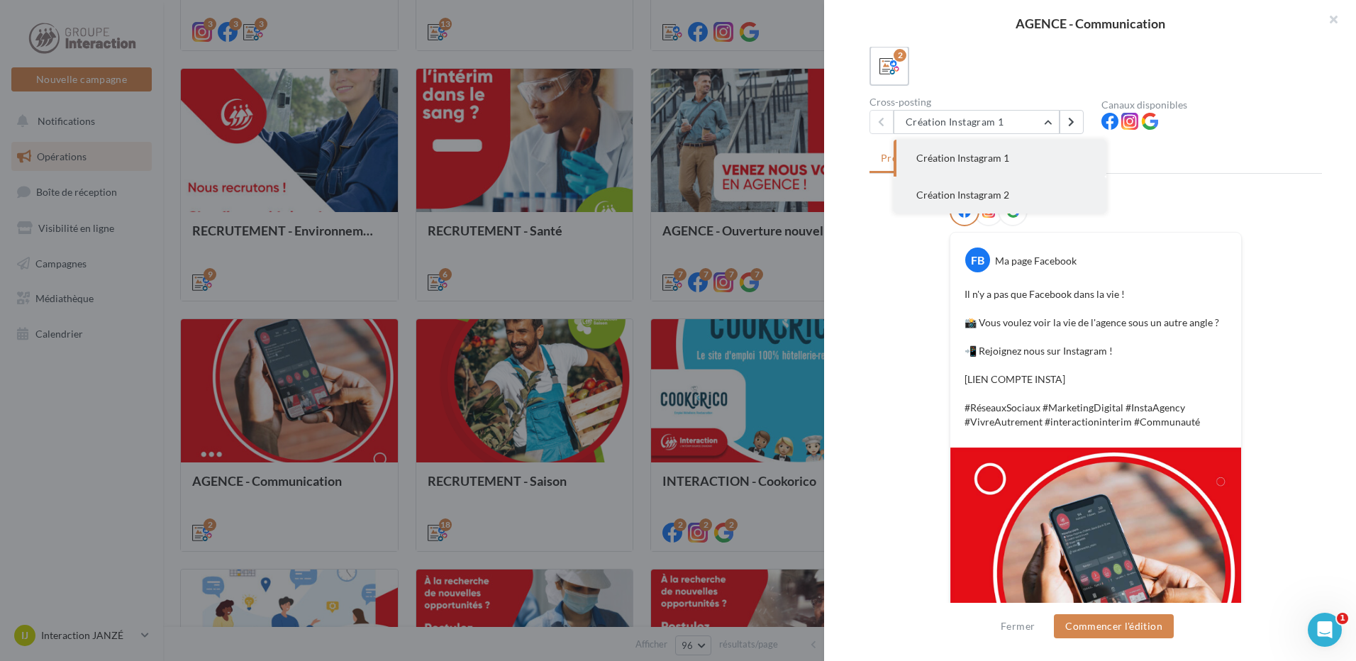
click at [1022, 205] on button "Création Instagram 2" at bounding box center [999, 195] width 213 height 37
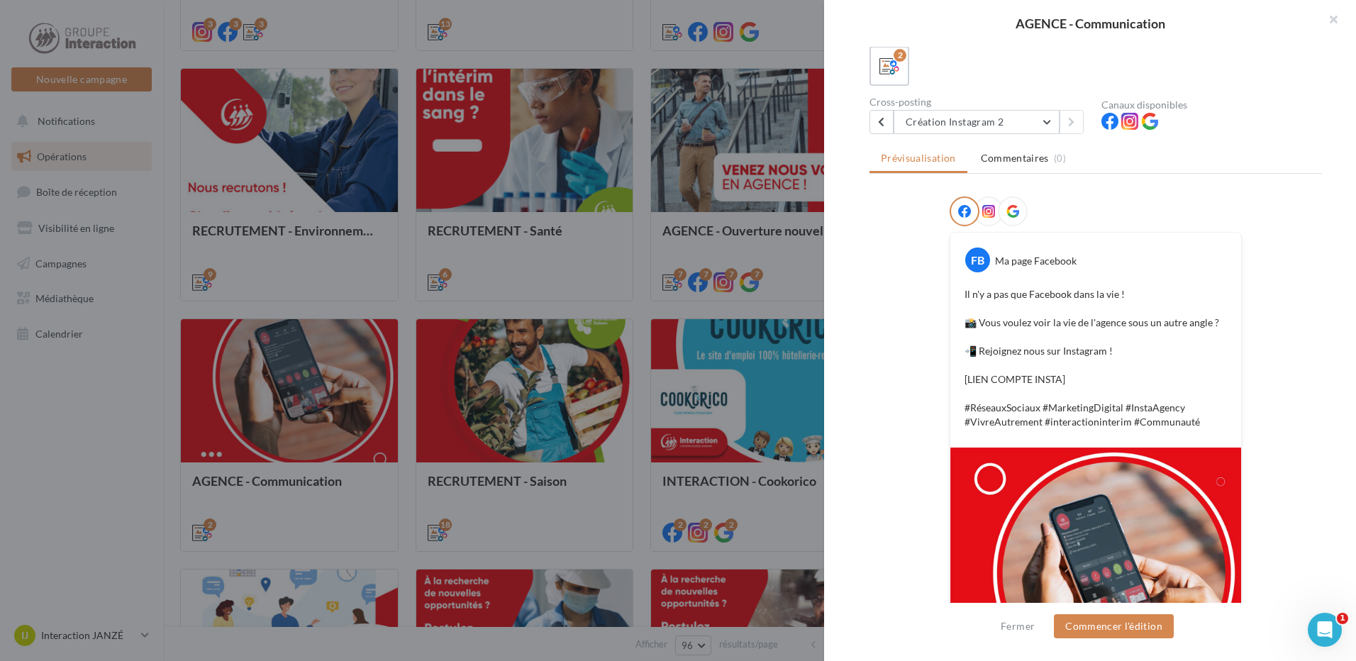
scroll to position [0, 0]
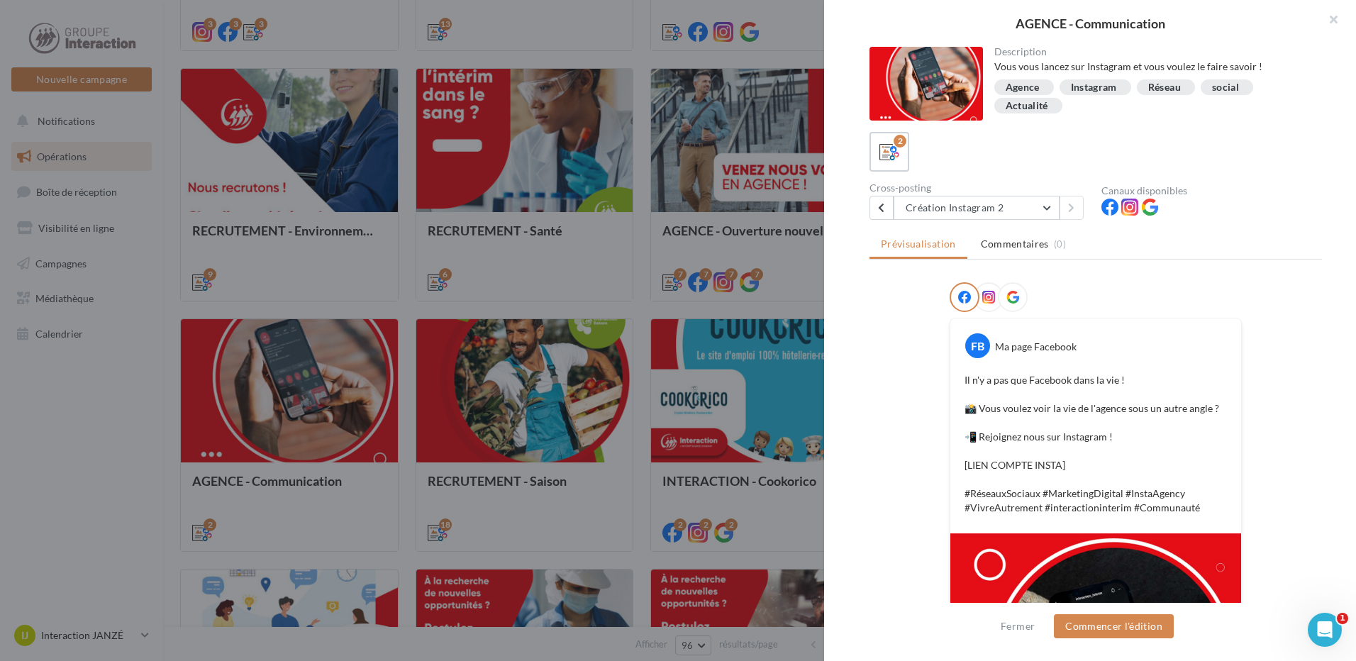
click at [902, 394] on div "FB Ma page Facebook Il n'y a pas que Facebook dans la vie ! 📸 Vous voulez voir …" at bounding box center [1095, 562] width 452 height 561
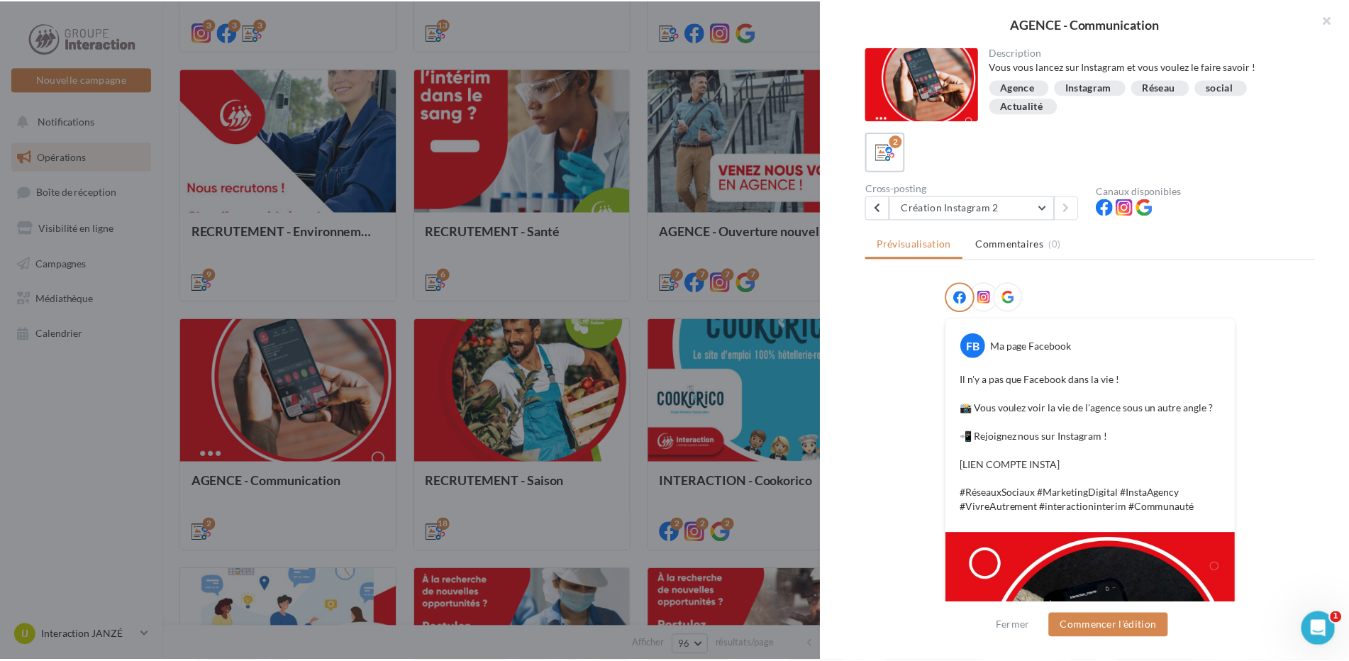
scroll to position [228, 0]
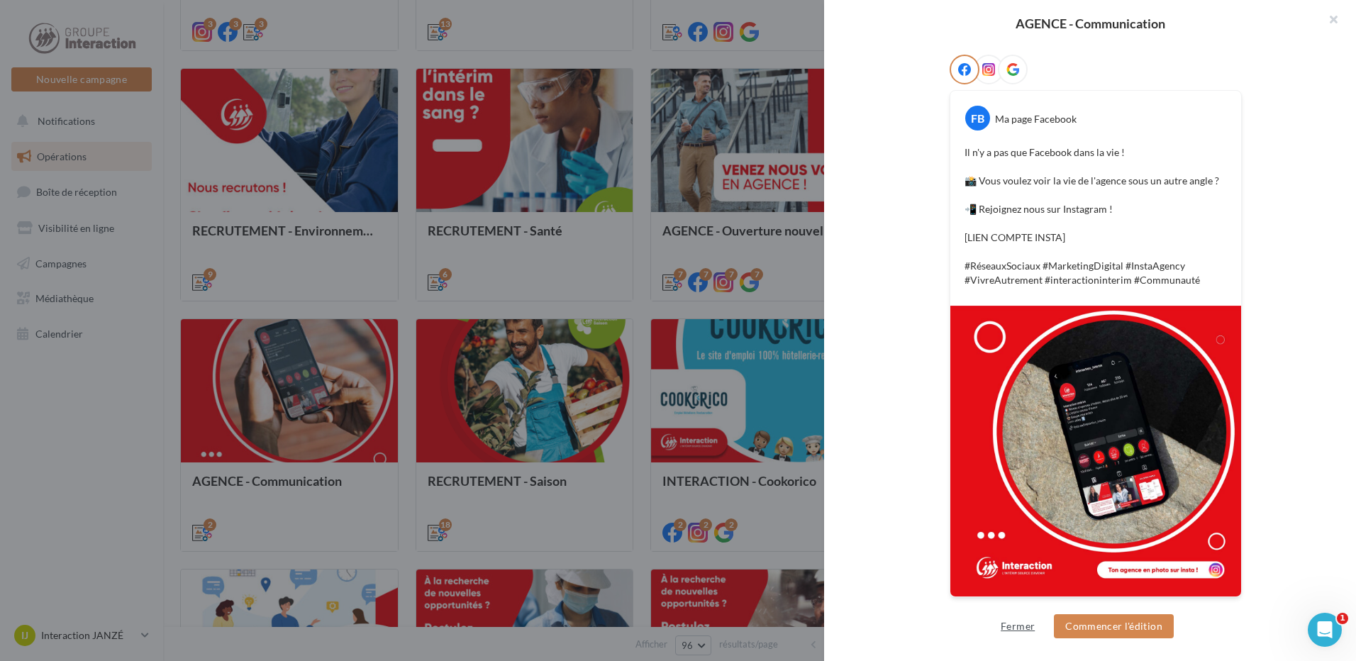
click at [1018, 624] on button "Fermer" at bounding box center [1017, 626] width 45 height 17
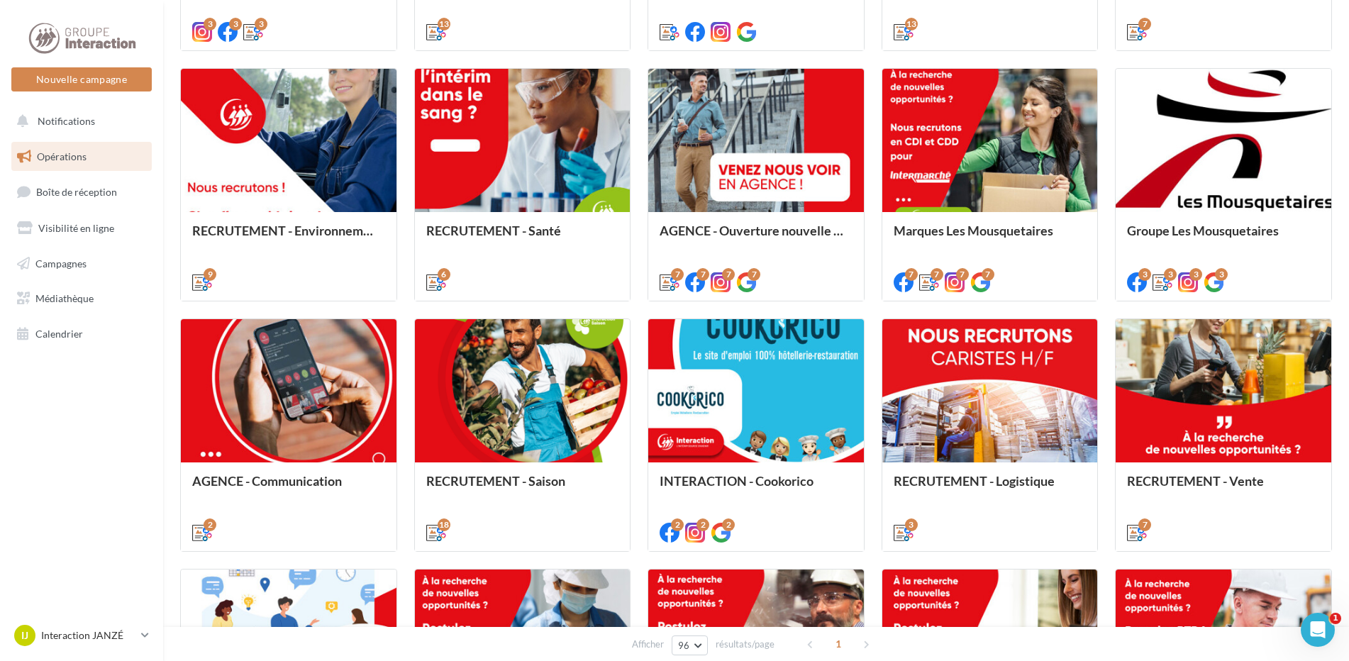
click at [119, 523] on nav "Nouvelle campagne Nouvelle campagne Notifications Opérations Boîte de réception…" at bounding box center [81, 330] width 163 height 661
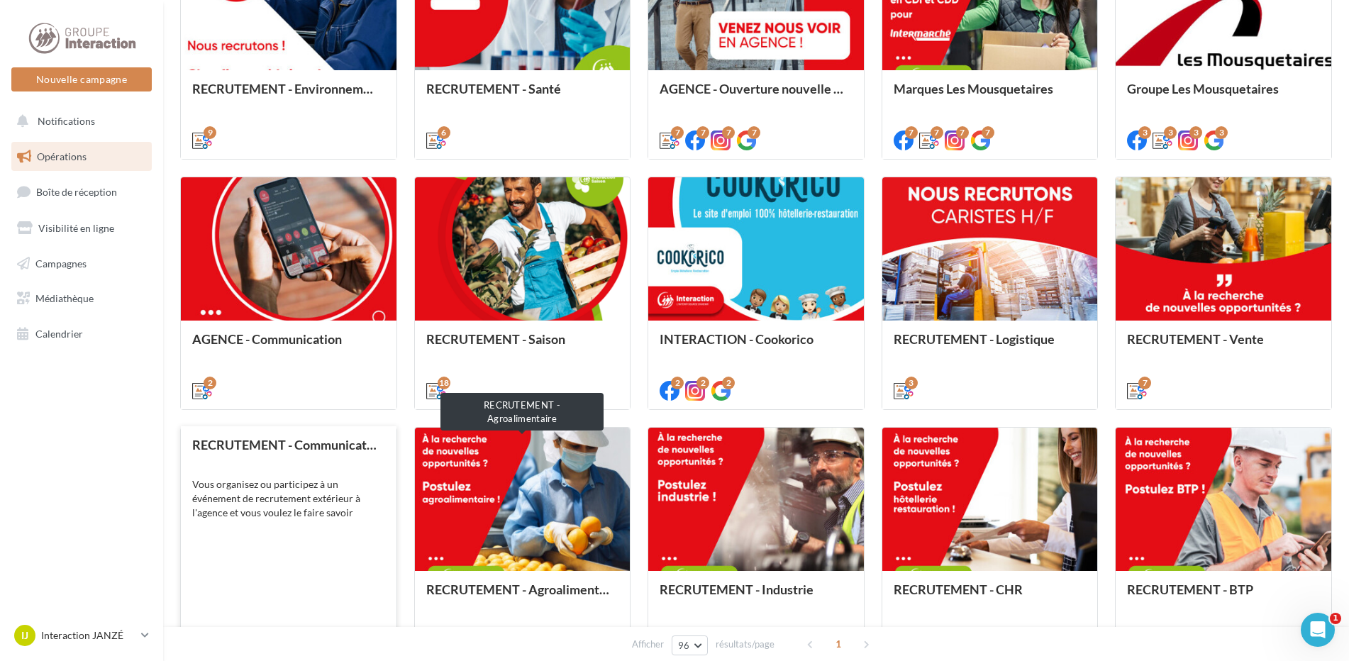
scroll to position [851, 0]
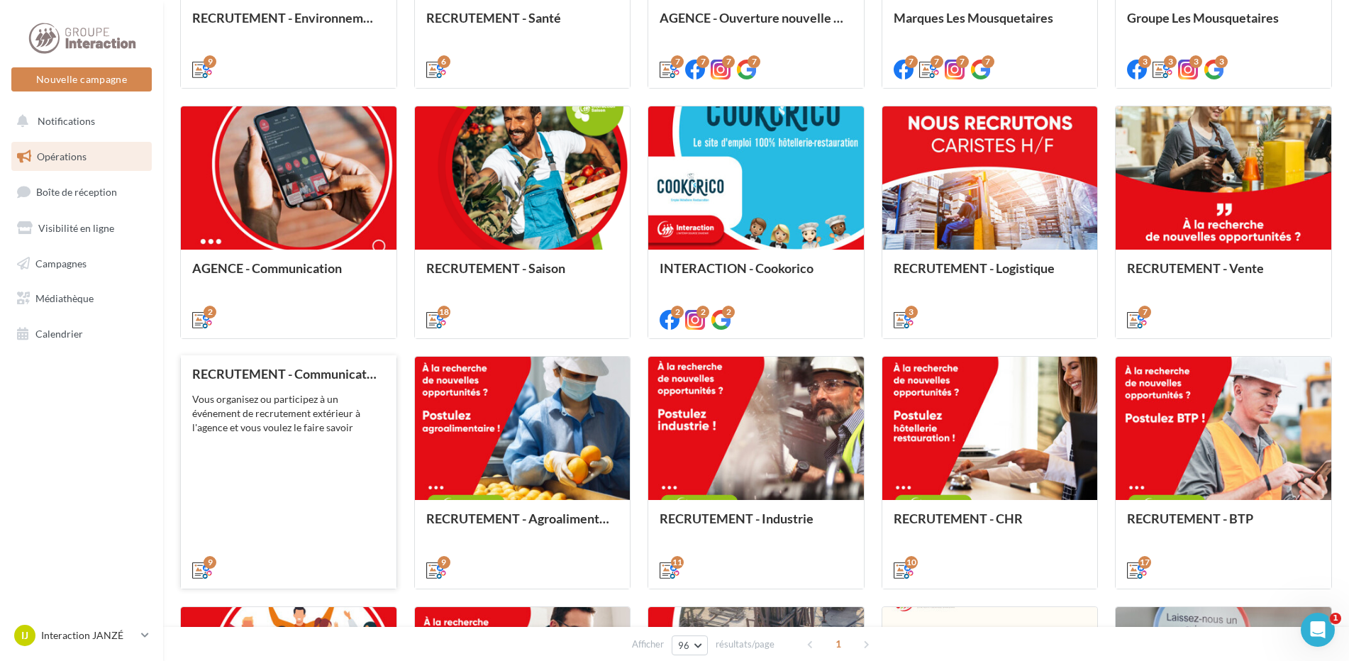
click at [291, 426] on div "Vous organisez ou participez à un événement de recrutement extérieur à l'agence…" at bounding box center [288, 413] width 193 height 43
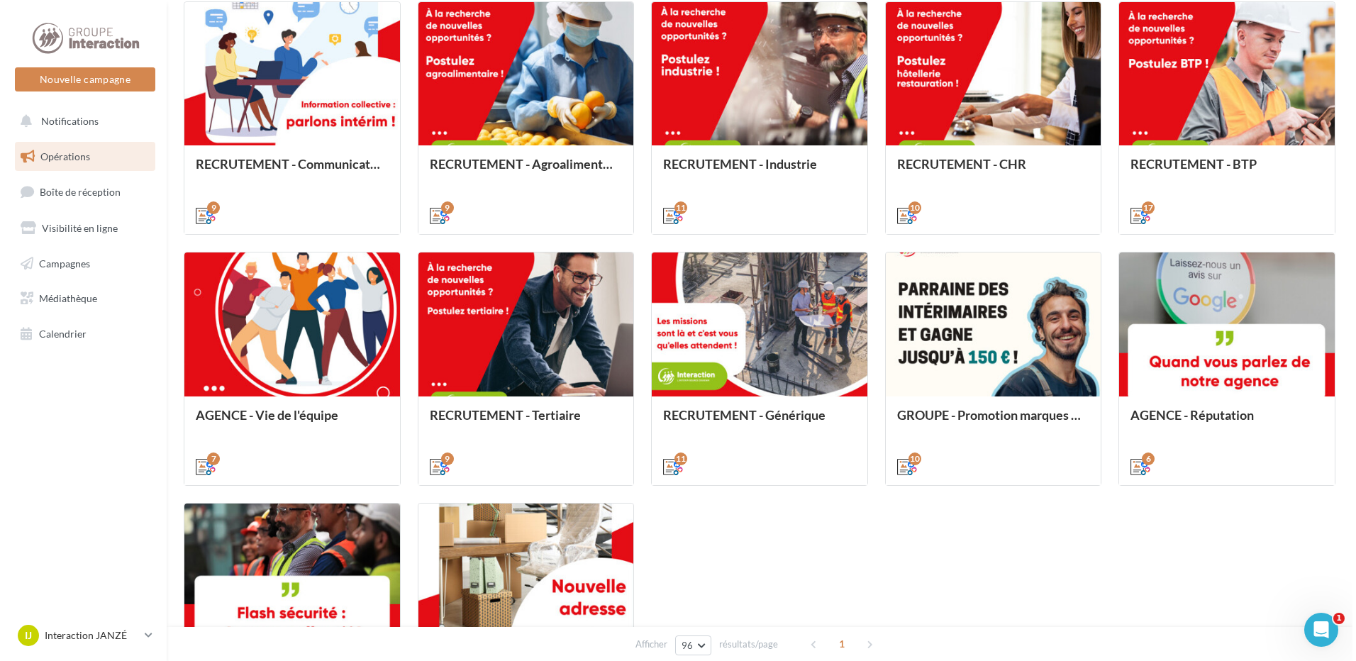
scroll to position [1398, 0]
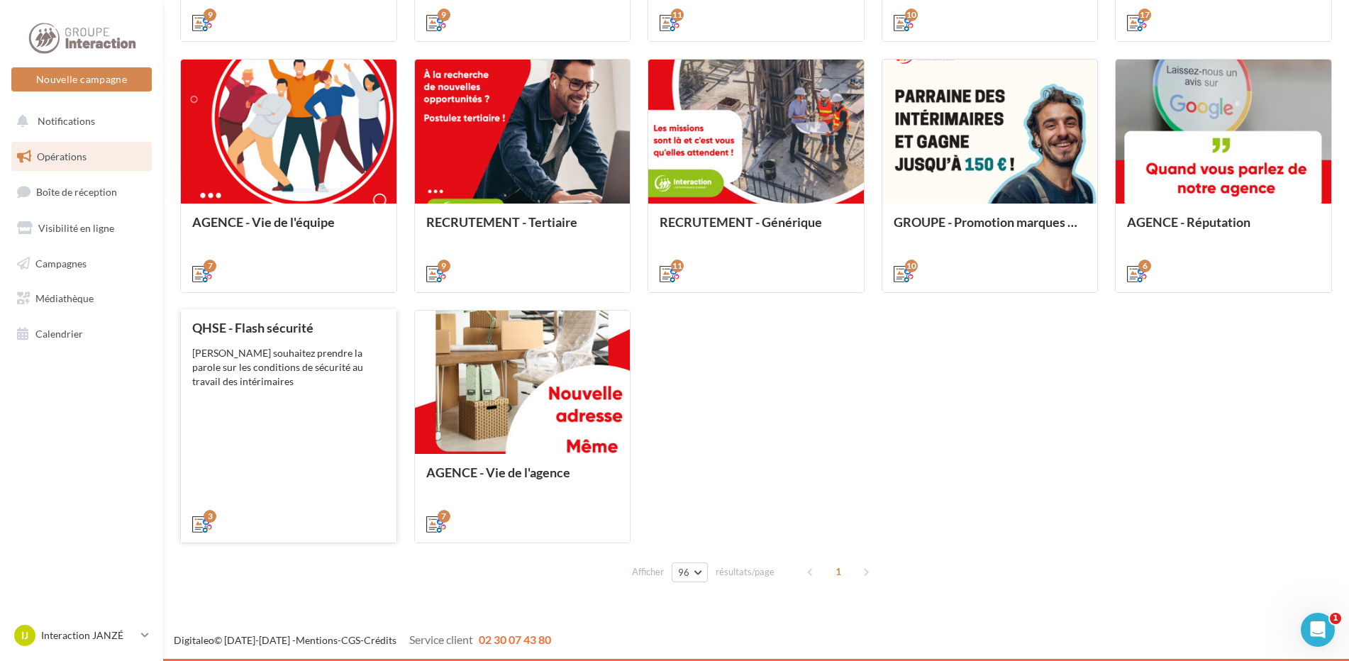
click at [297, 389] on div "QHSE - Flash sécurité Vous souhaitez prendre la parole sur les conditions de sé…" at bounding box center [288, 424] width 193 height 209
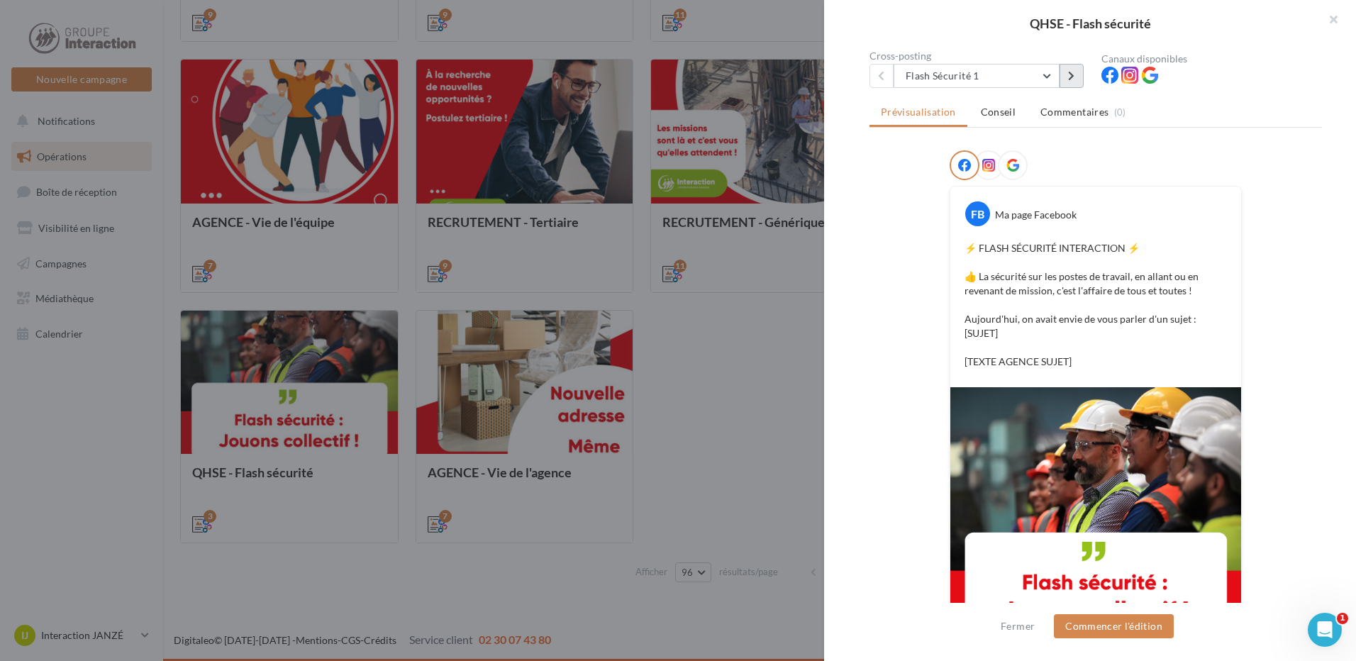
scroll to position [71, 0]
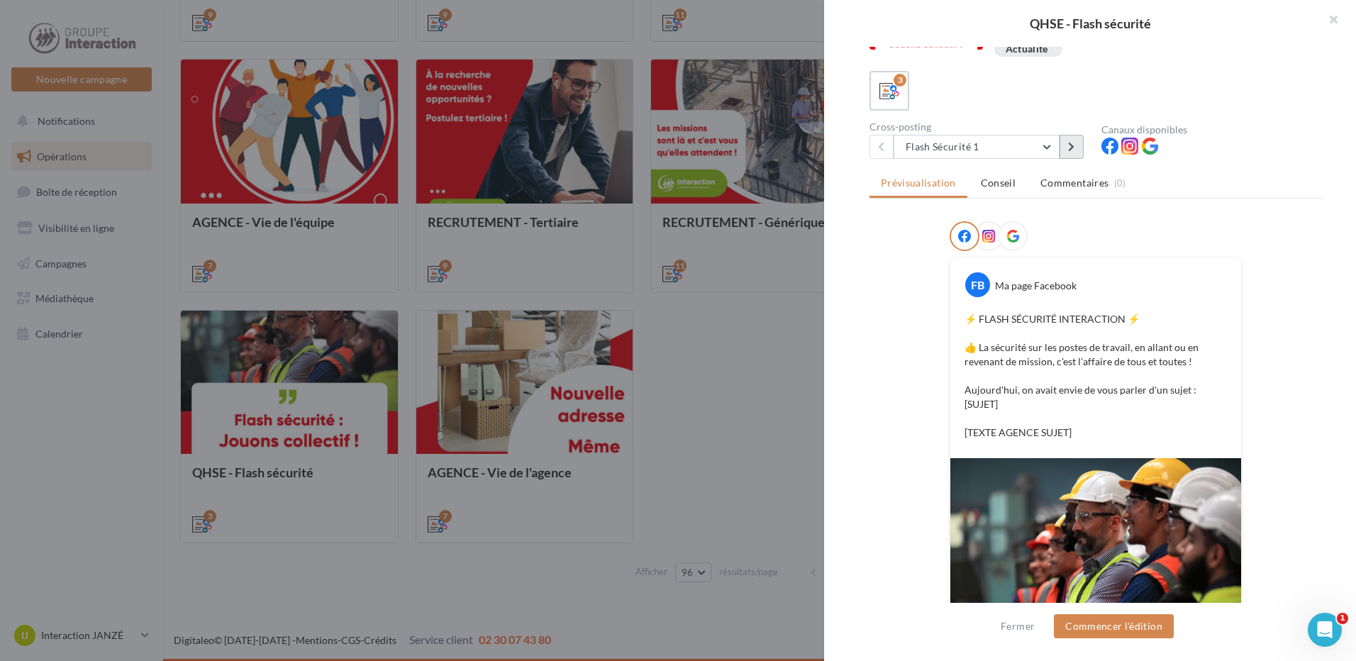
click at [1070, 148] on icon at bounding box center [1071, 147] width 6 height 10
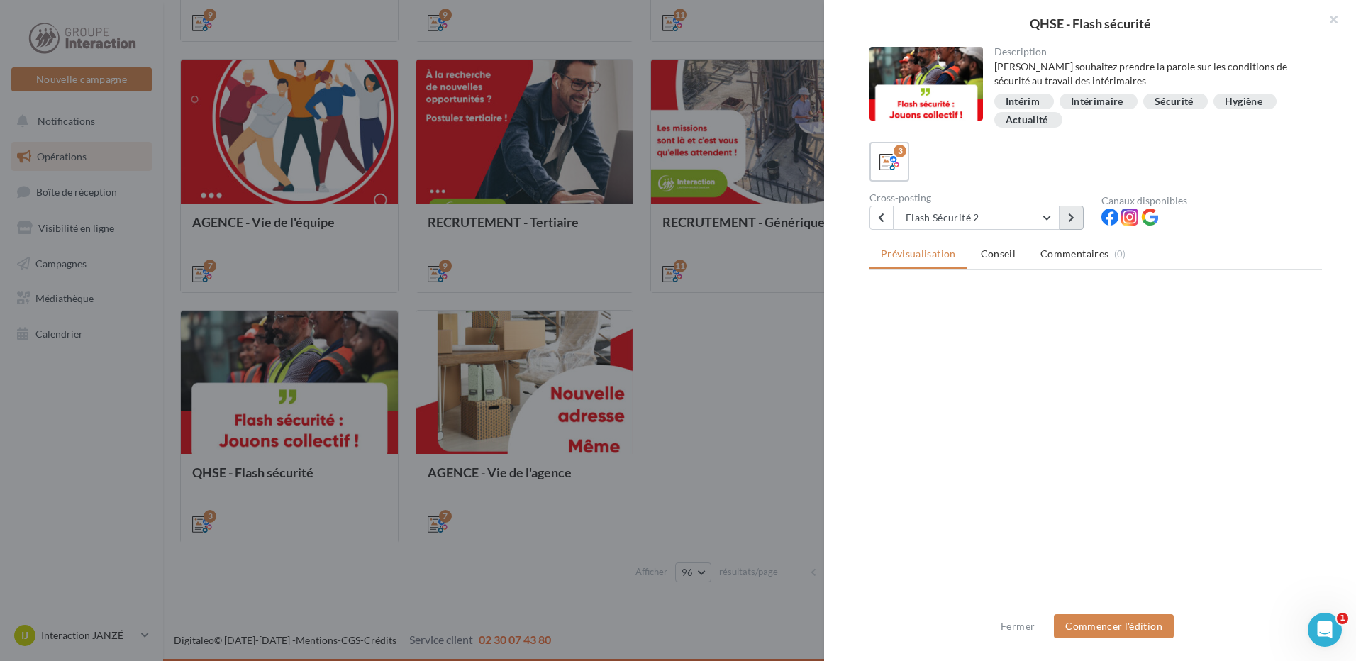
scroll to position [0, 0]
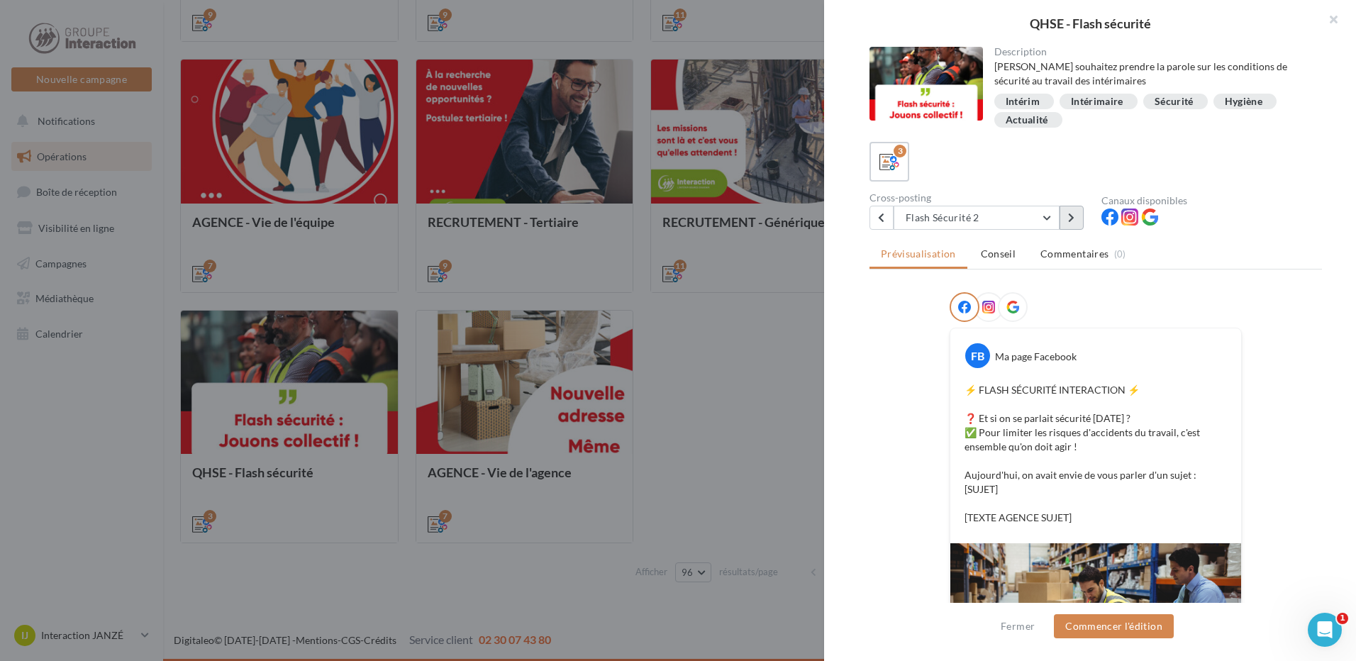
click at [1073, 220] on icon at bounding box center [1071, 218] width 6 height 10
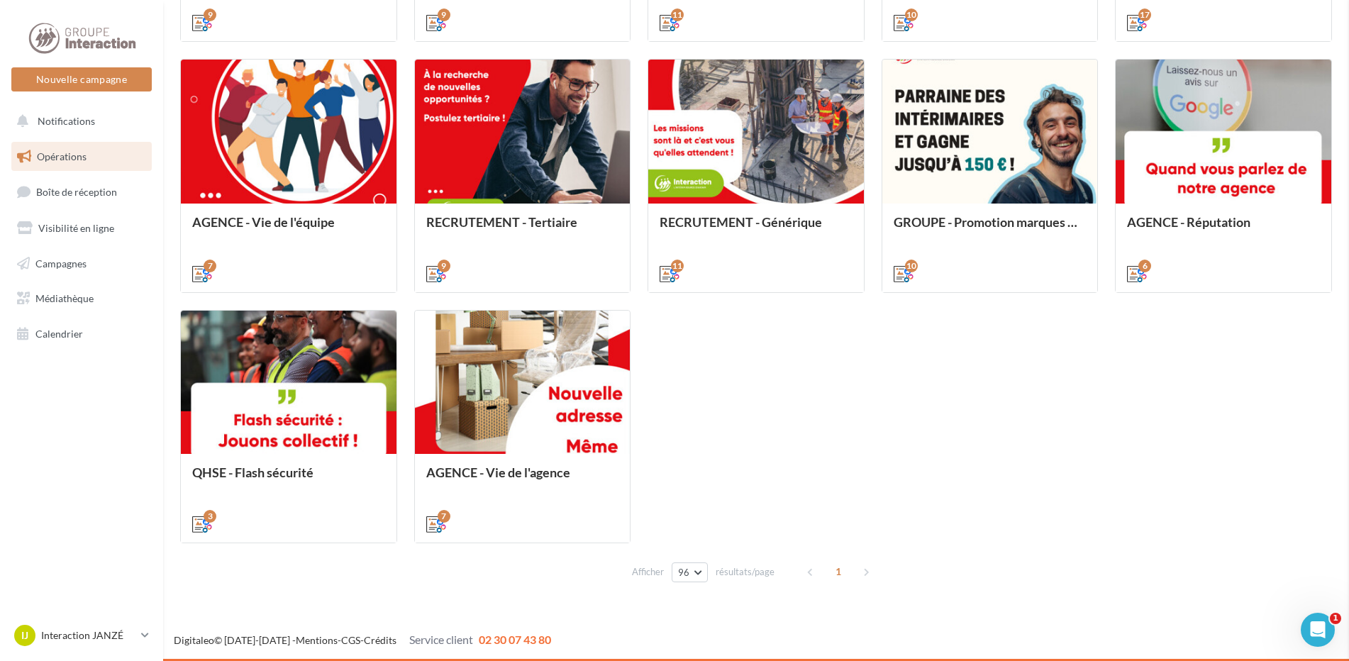
click at [180, 600] on div "QHSE - Flash sécurité Description Vous souhaitez prendre la parole sur les cond…" at bounding box center [756, 600] width 1152 height 0
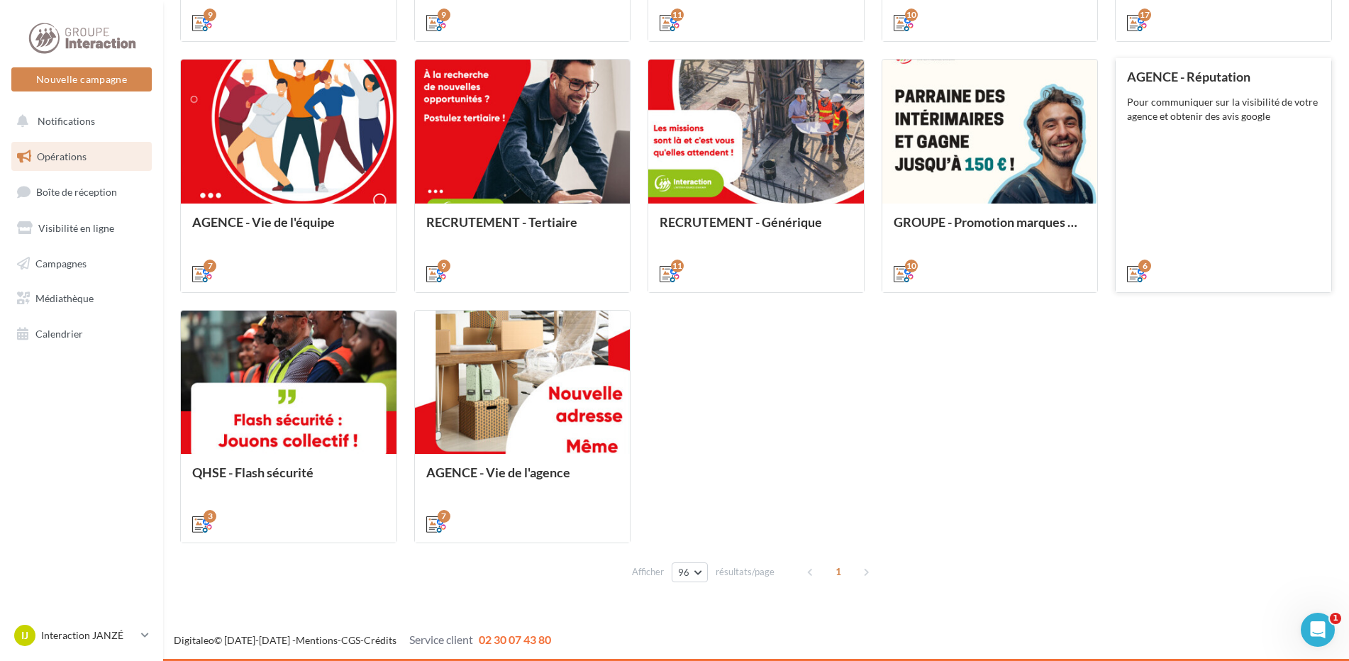
click at [1283, 175] on div "AGENCE - Réputation Pour communiquer sur la visibilité de votre agence et obten…" at bounding box center [1223, 173] width 193 height 209
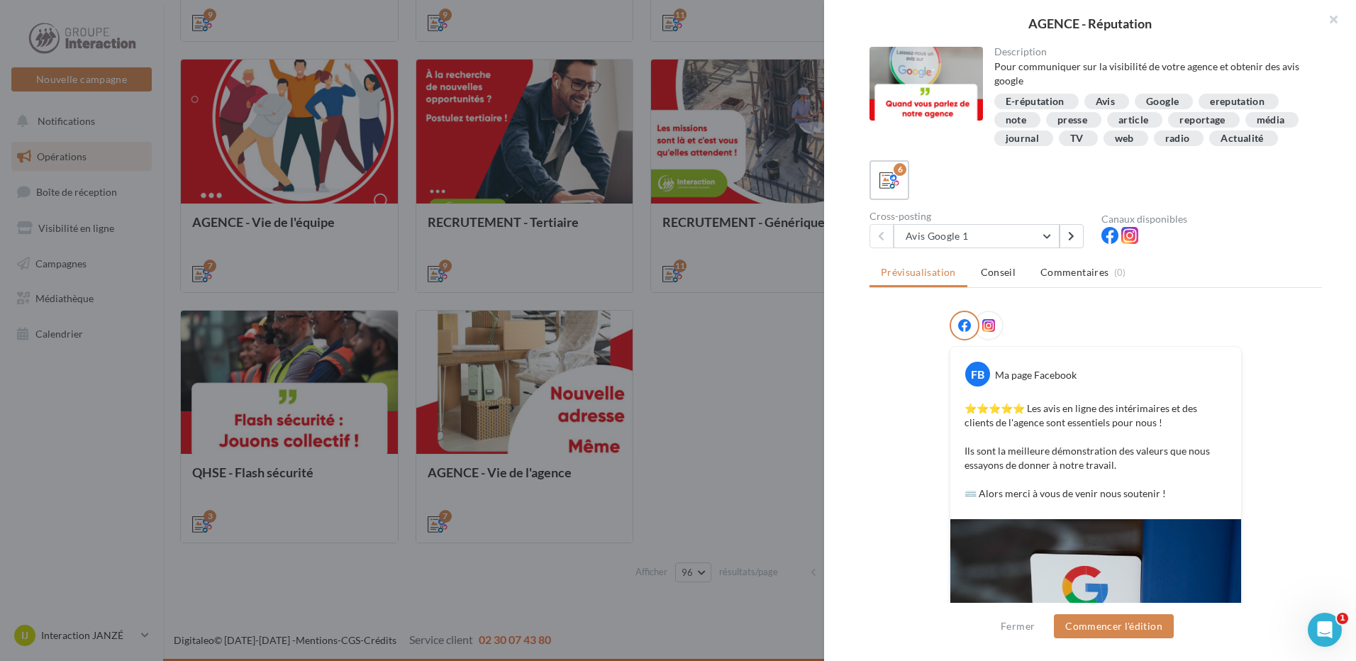
scroll to position [142, 0]
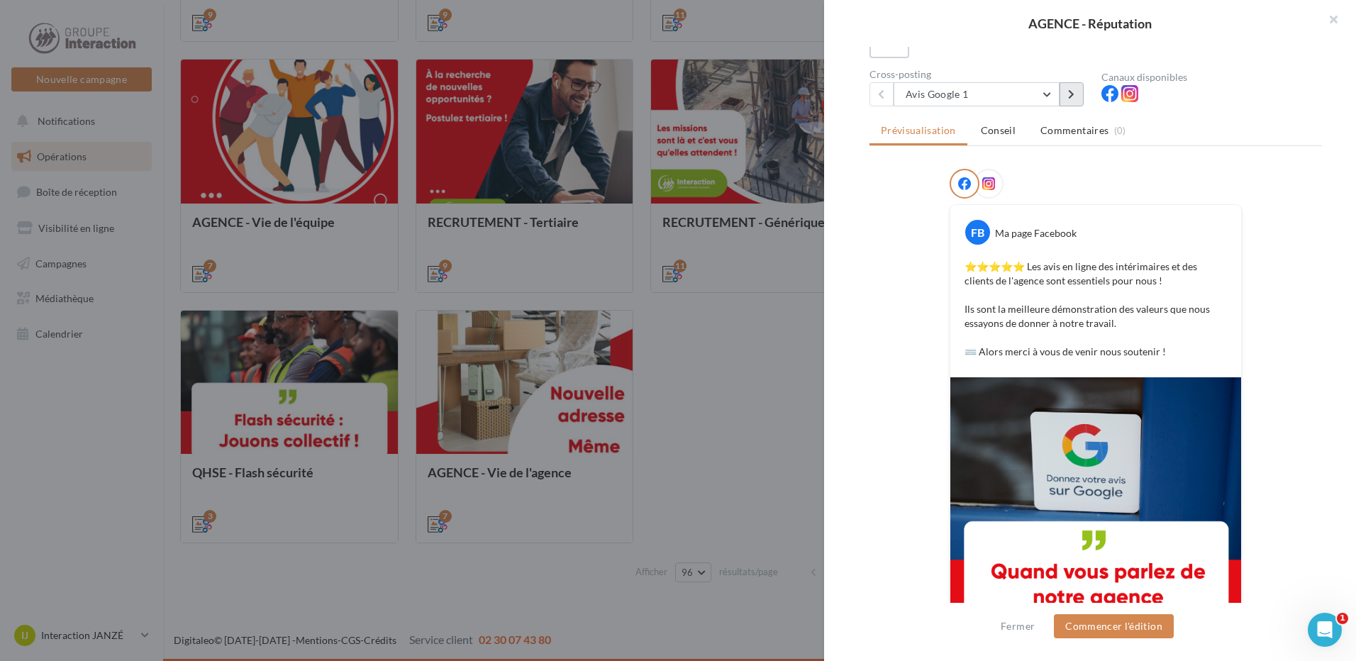
click at [1073, 106] on button at bounding box center [1071, 94] width 24 height 24
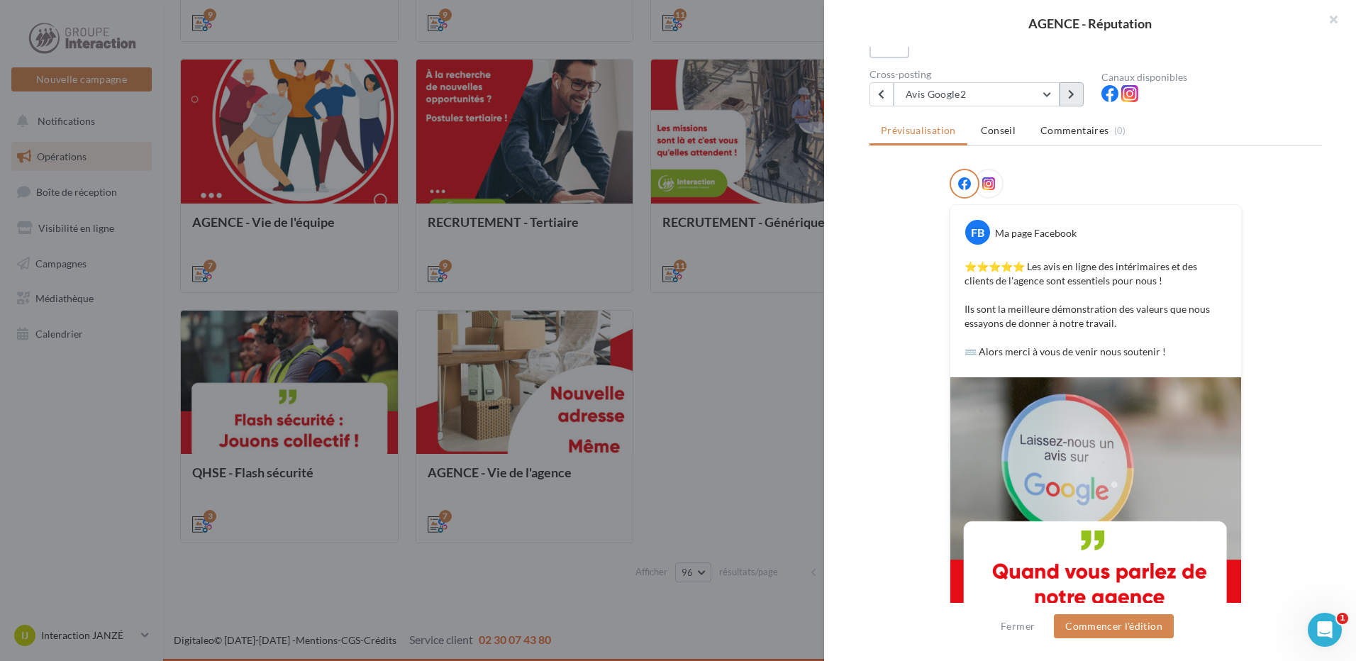
click at [1079, 106] on button at bounding box center [1071, 94] width 24 height 24
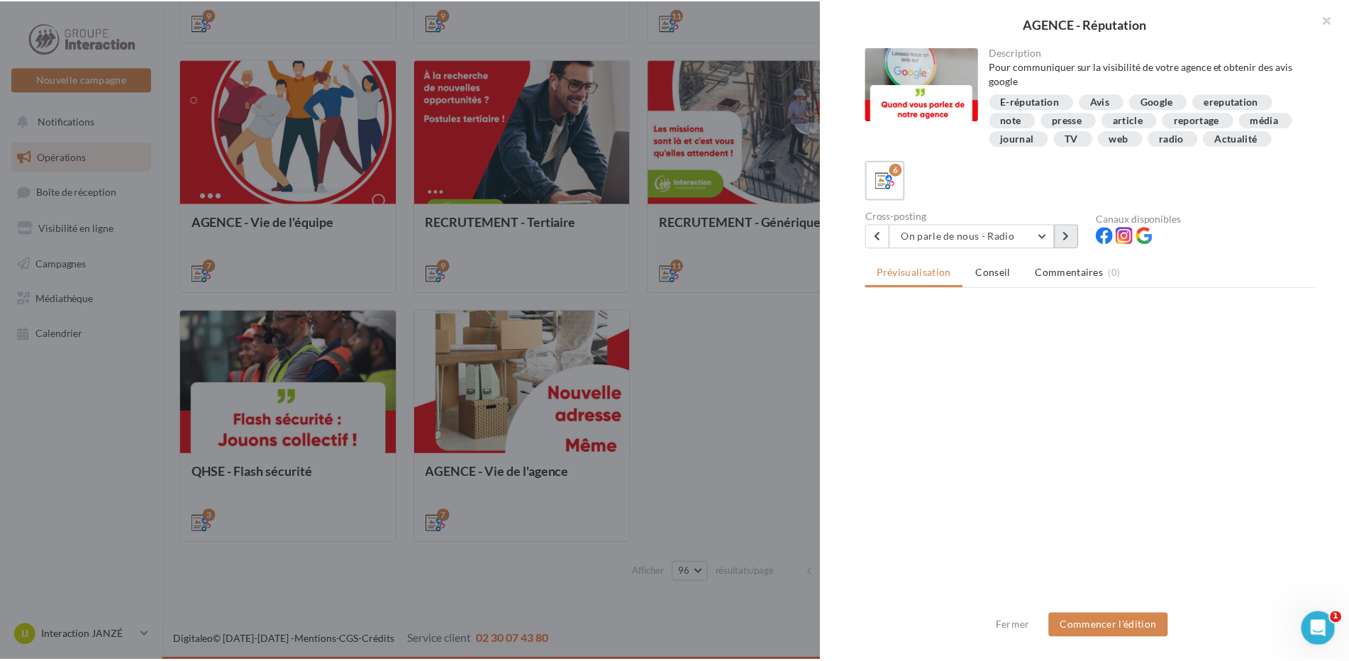
scroll to position [0, 0]
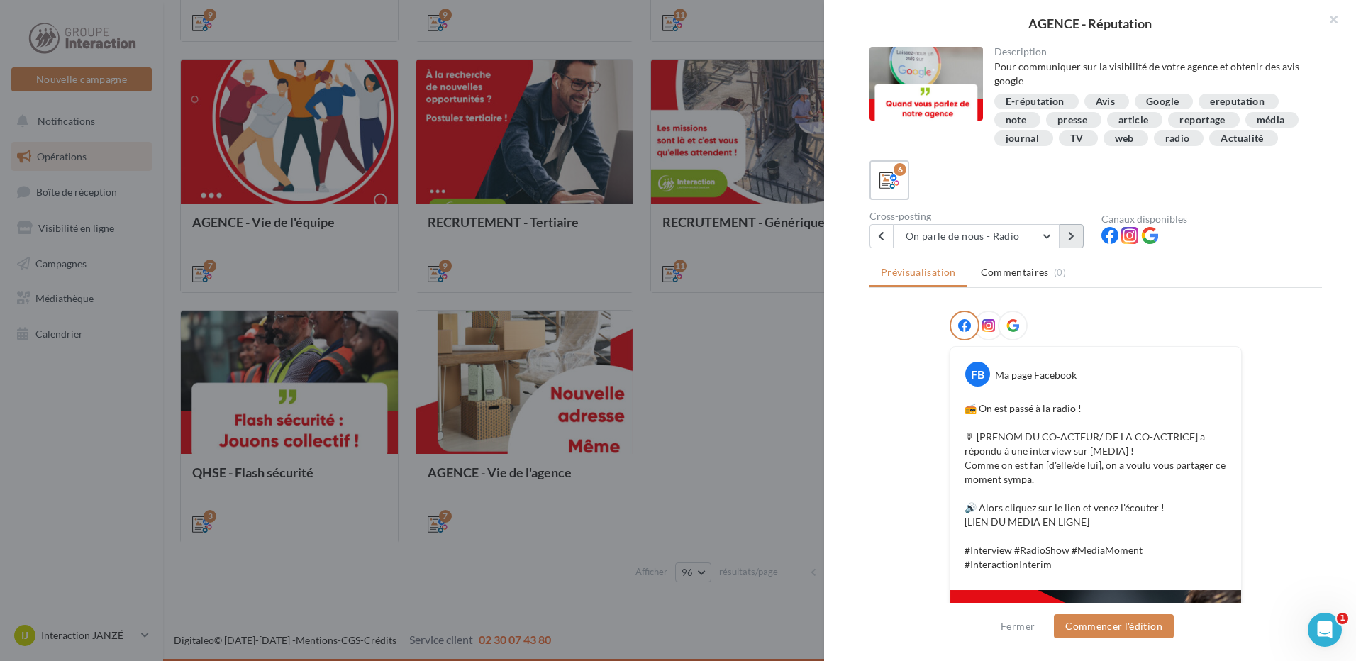
click at [1071, 241] on icon at bounding box center [1071, 236] width 6 height 10
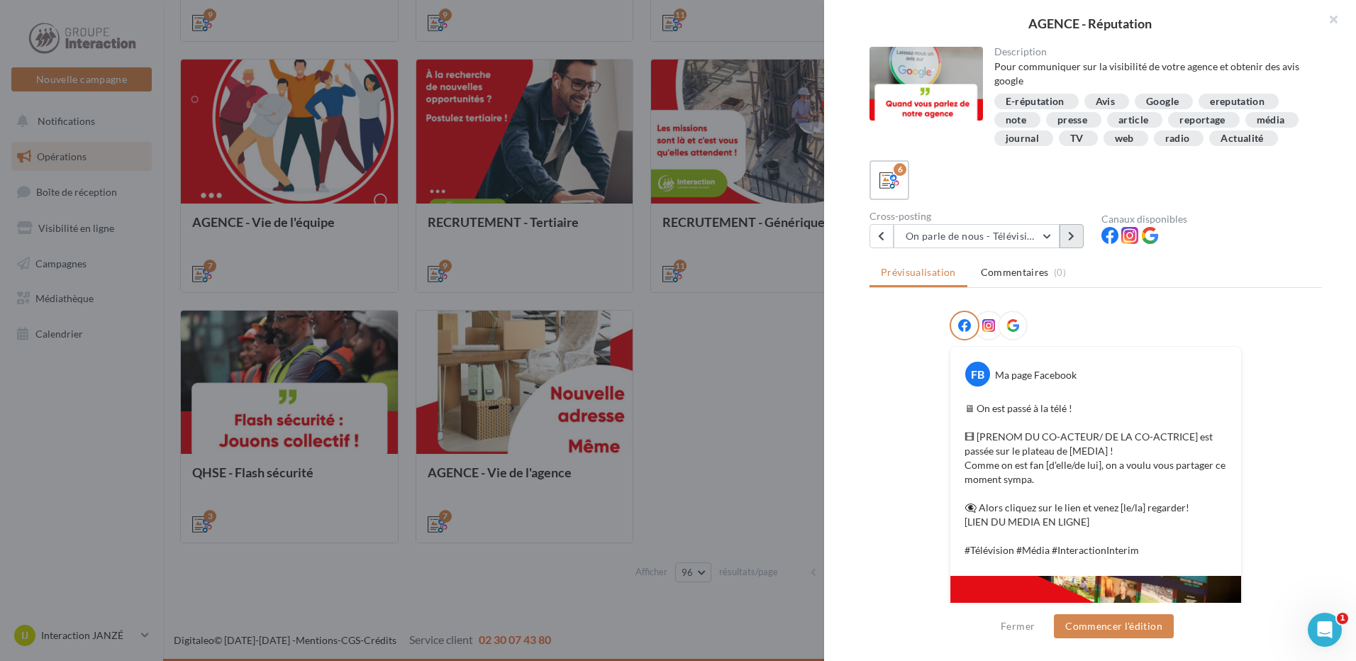
click at [1071, 241] on icon at bounding box center [1071, 236] width 6 height 10
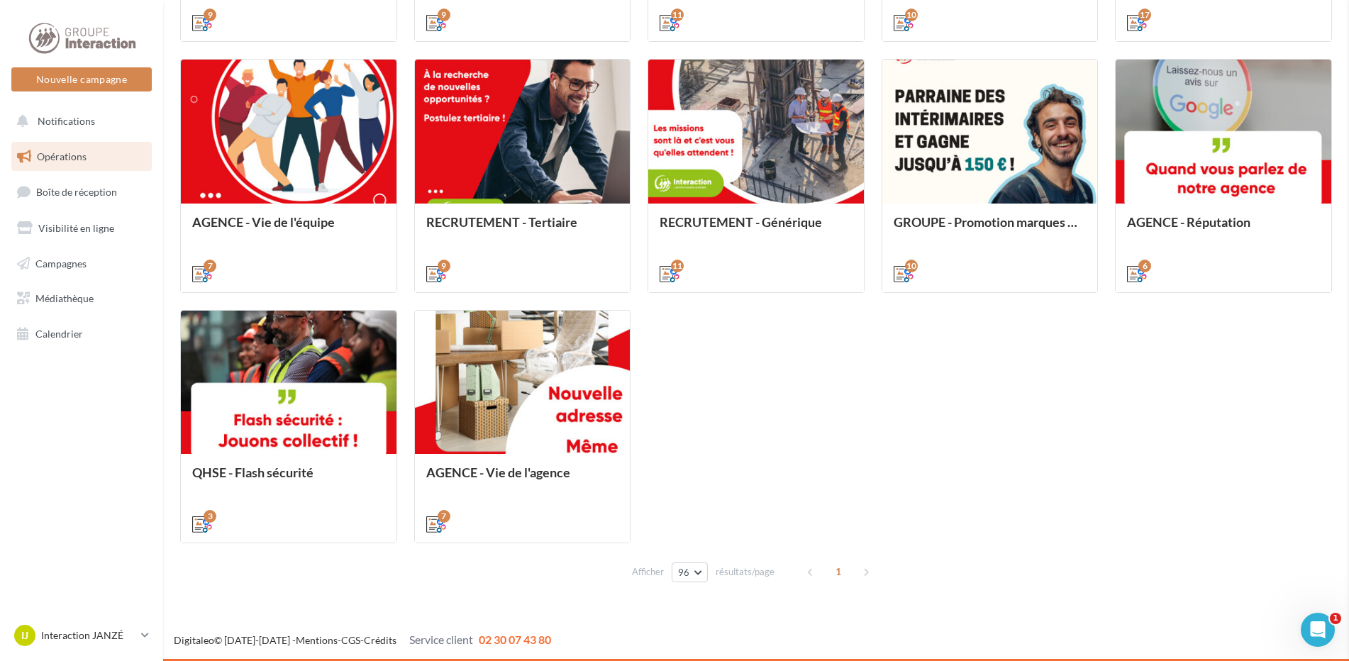
click at [180, 600] on div "AGENCE - Réputation Description Pour communiquer sur la visibilité de votre age…" at bounding box center [756, 600] width 1152 height 0
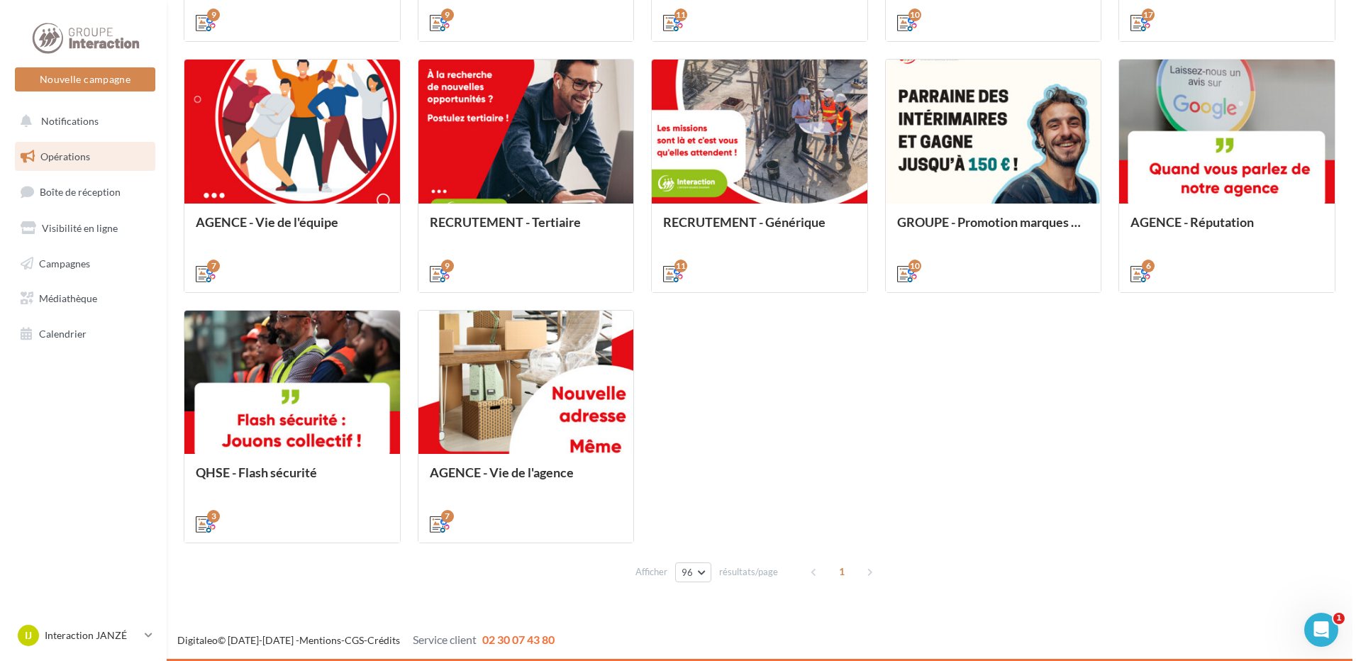
scroll to position [1327, 0]
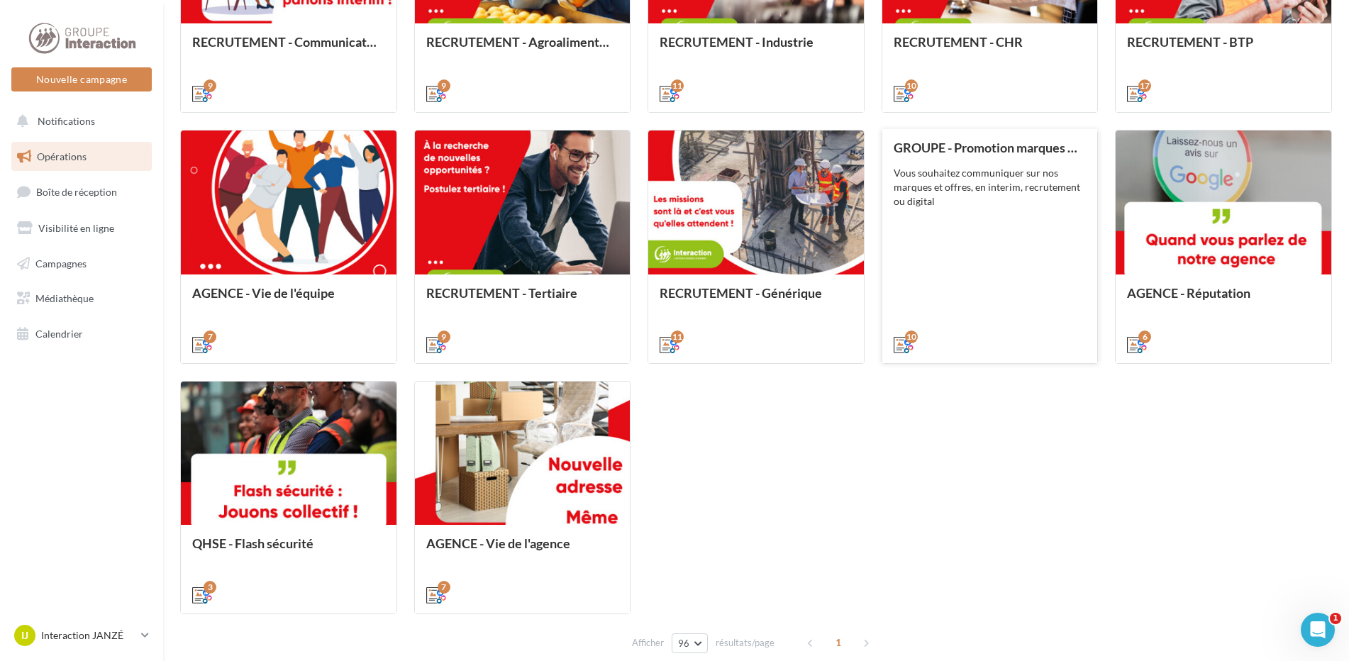
click at [948, 242] on div "GROUPE - Promotion marques et offres Vous souhaitez communiquer sur nos marques…" at bounding box center [989, 244] width 193 height 209
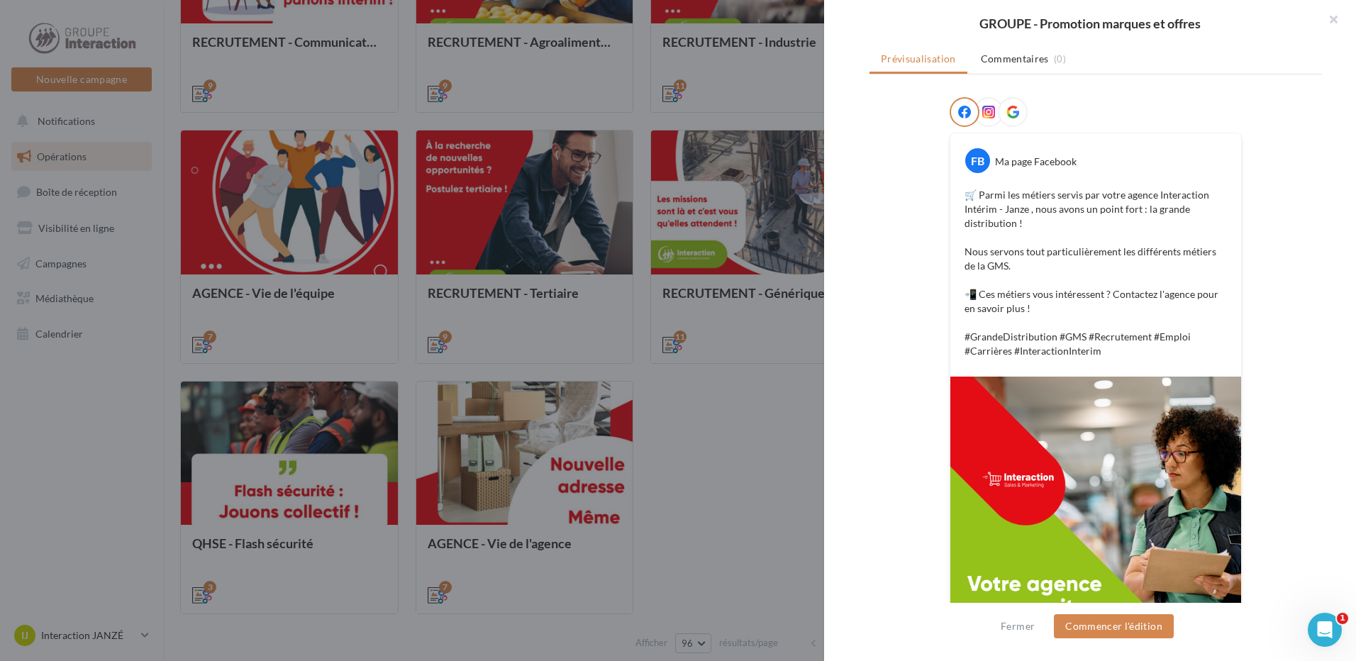
scroll to position [161, 0]
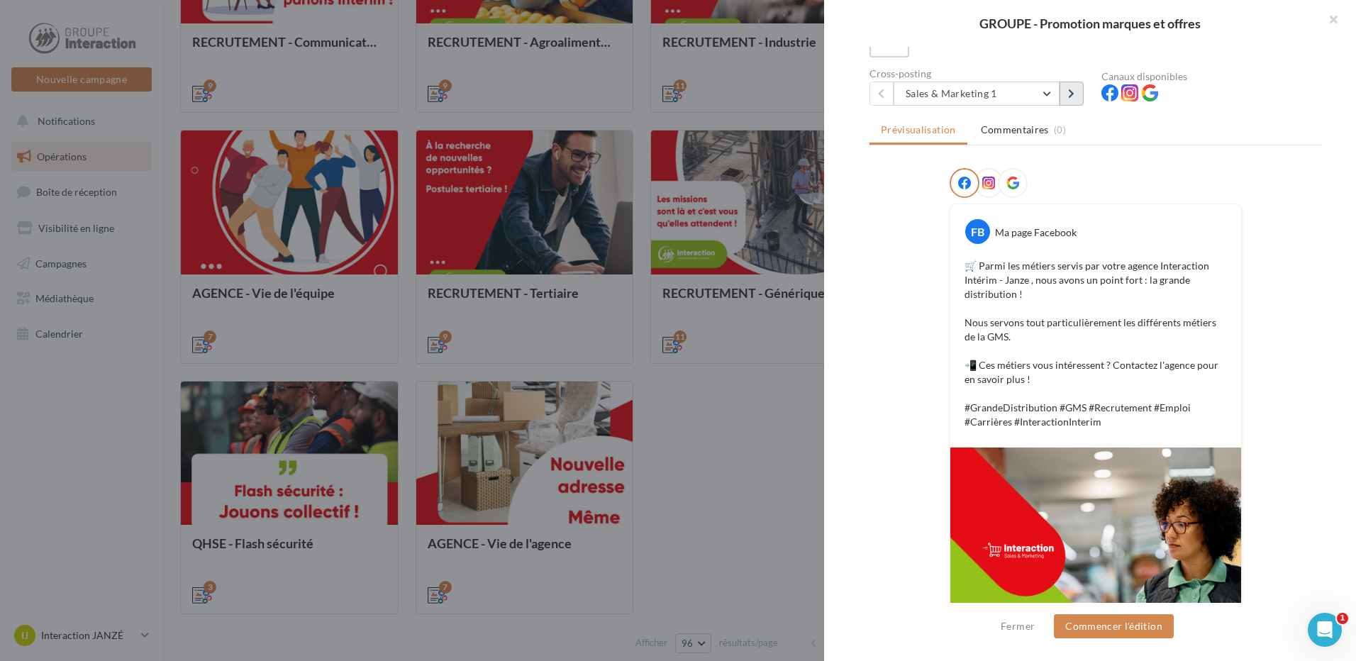
click at [1071, 98] on icon at bounding box center [1071, 94] width 6 height 10
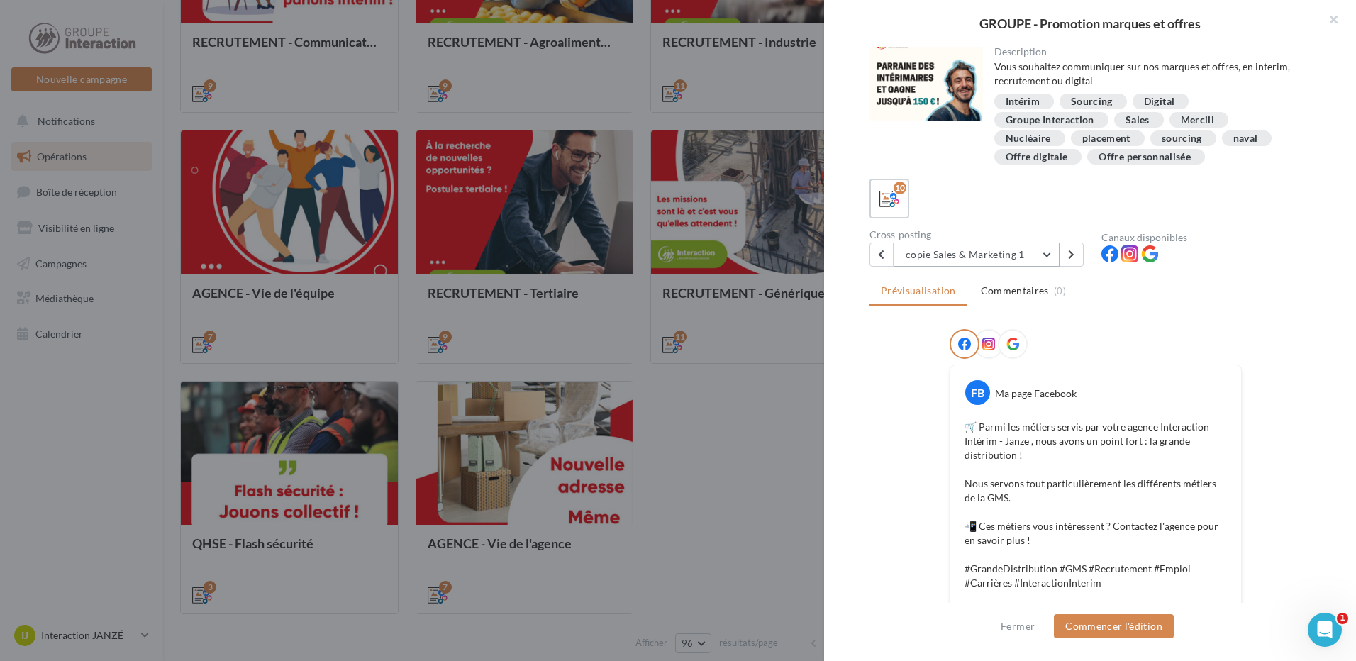
click at [1052, 257] on button "copie Sales & Marketing 1" at bounding box center [976, 254] width 166 height 24
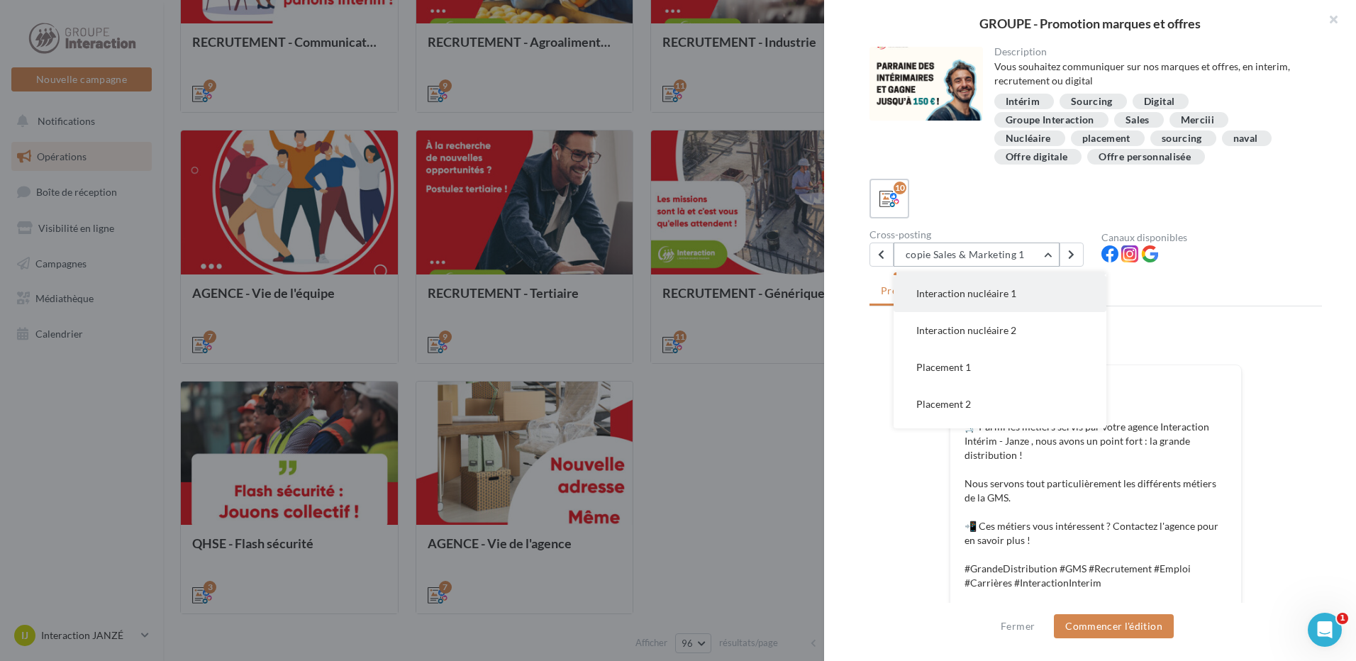
scroll to position [142, 0]
click at [1047, 296] on button "Placement 1" at bounding box center [999, 296] width 213 height 37
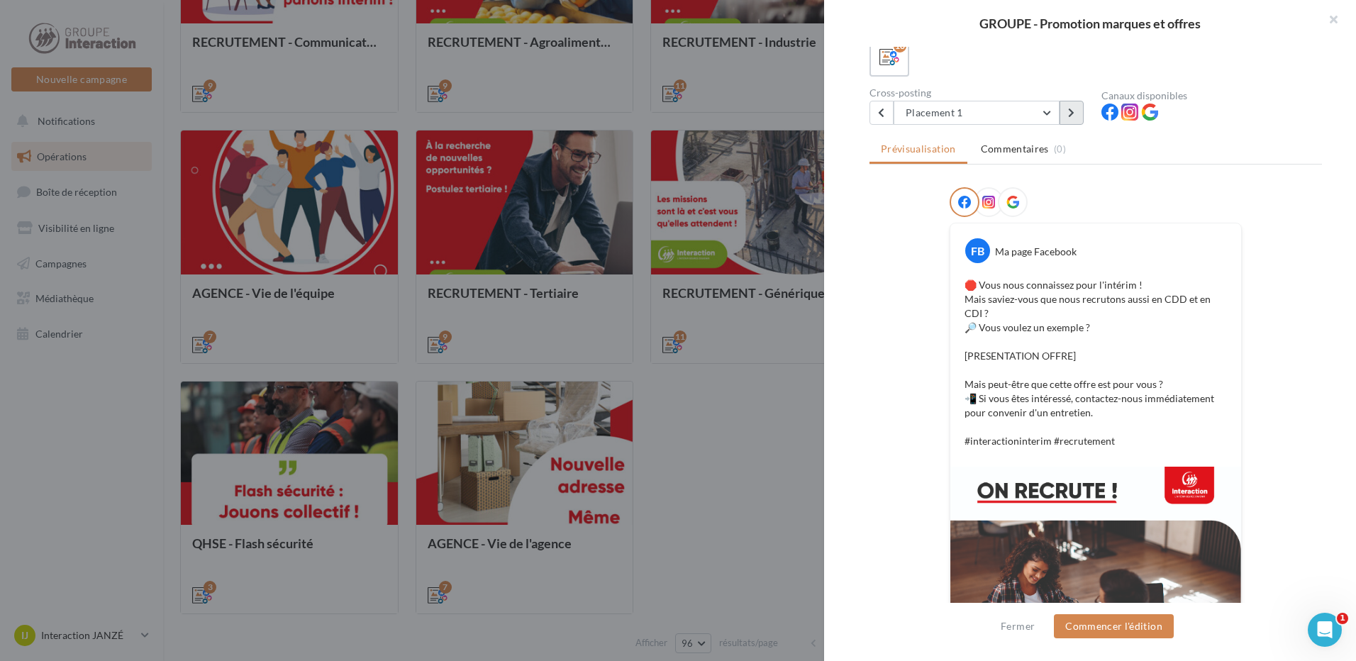
click at [1076, 117] on button at bounding box center [1071, 113] width 24 height 24
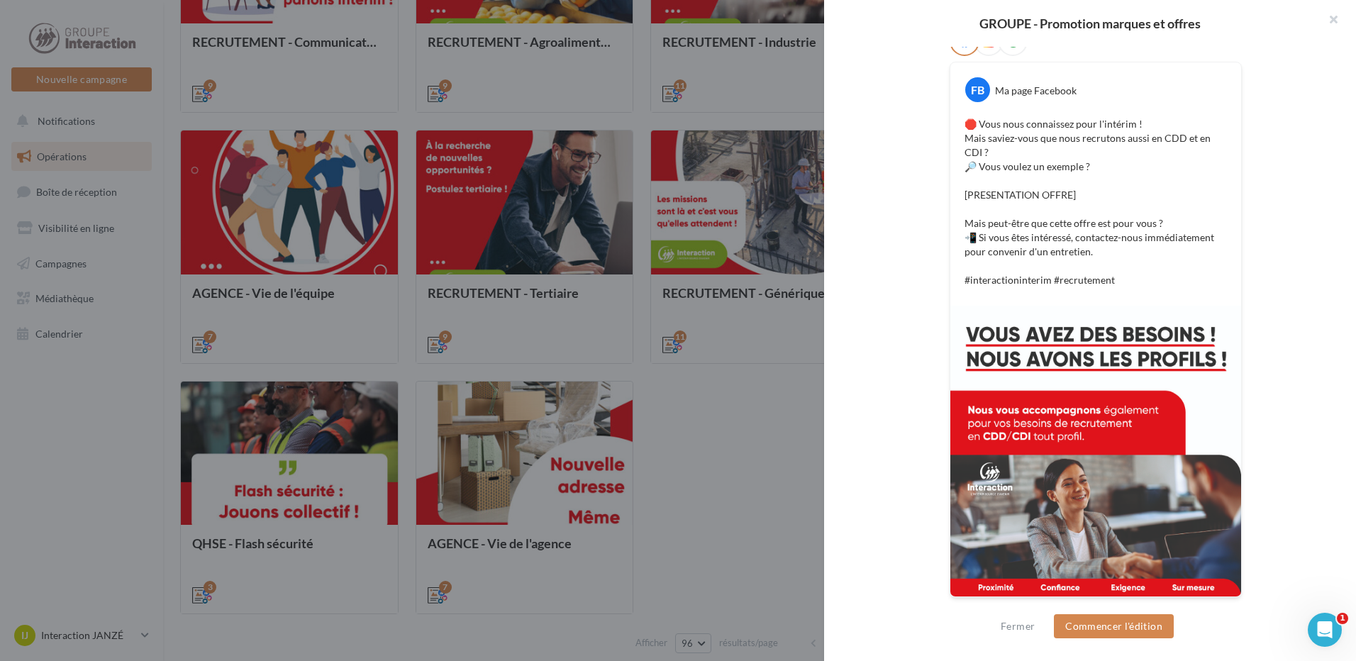
scroll to position [90, 0]
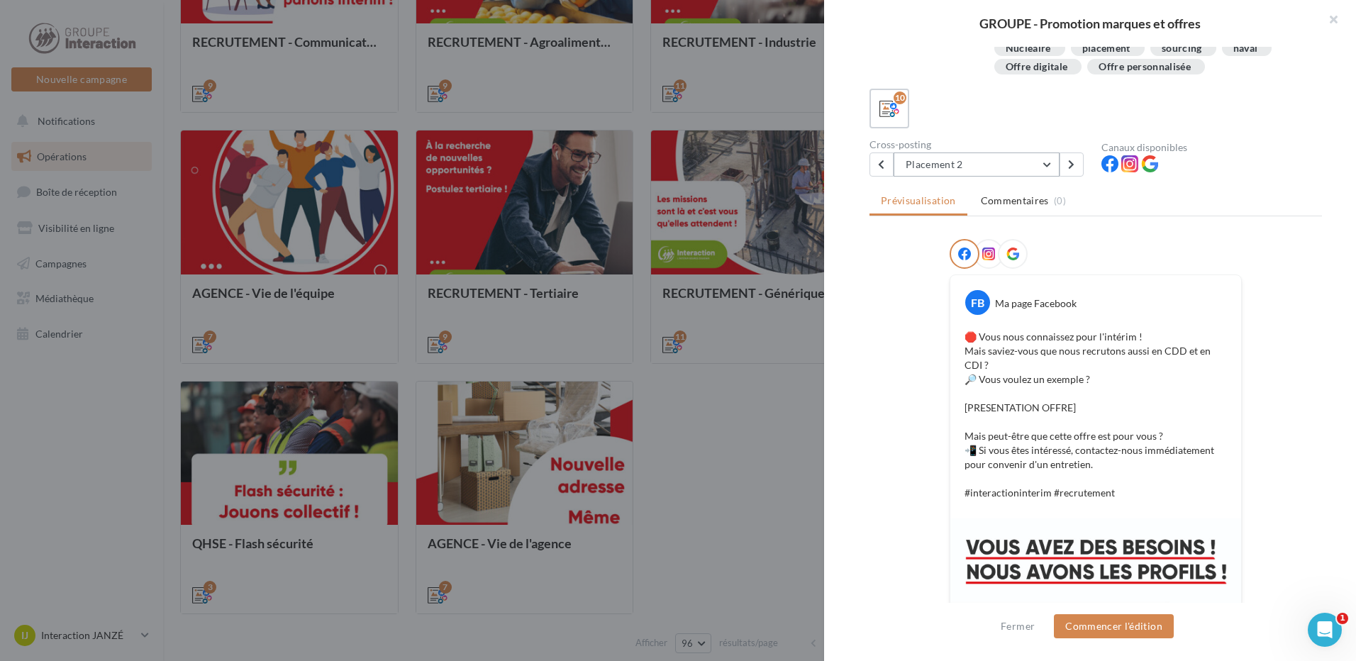
click at [1048, 165] on button "Placement 2" at bounding box center [976, 164] width 166 height 24
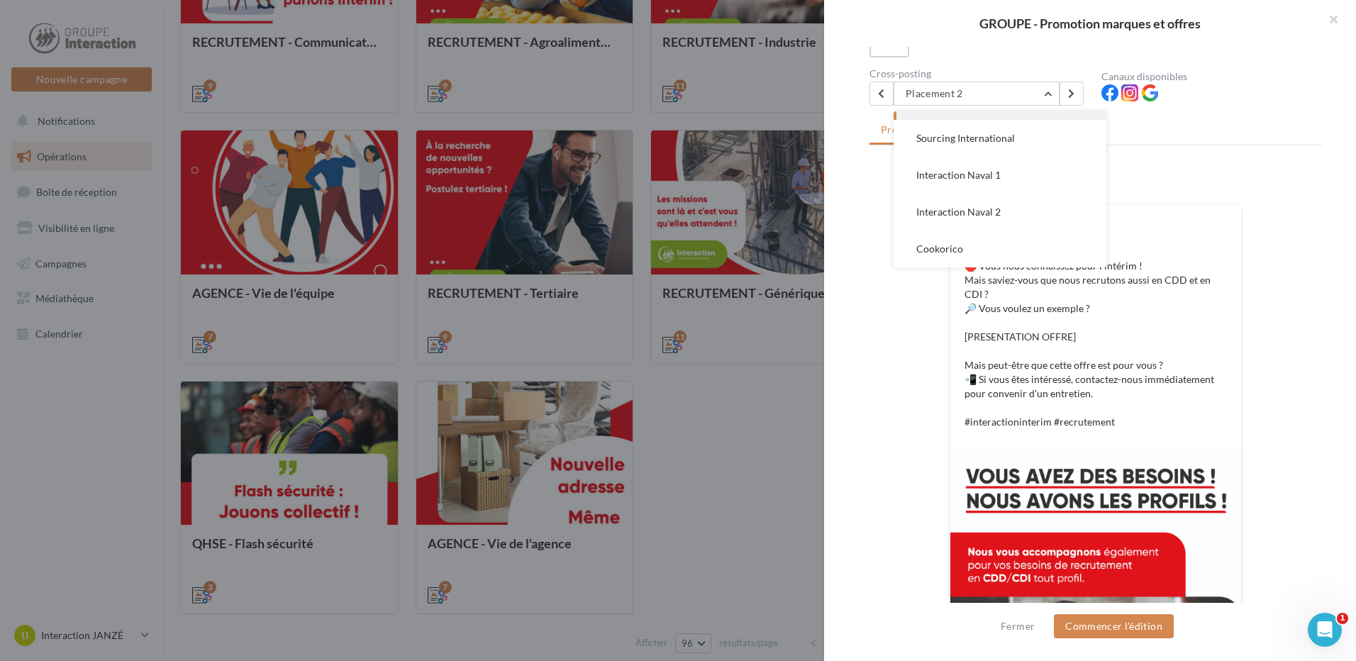
click at [1267, 195] on div at bounding box center [1095, 185] width 452 height 35
click at [1332, 21] on button "button" at bounding box center [1327, 21] width 57 height 43
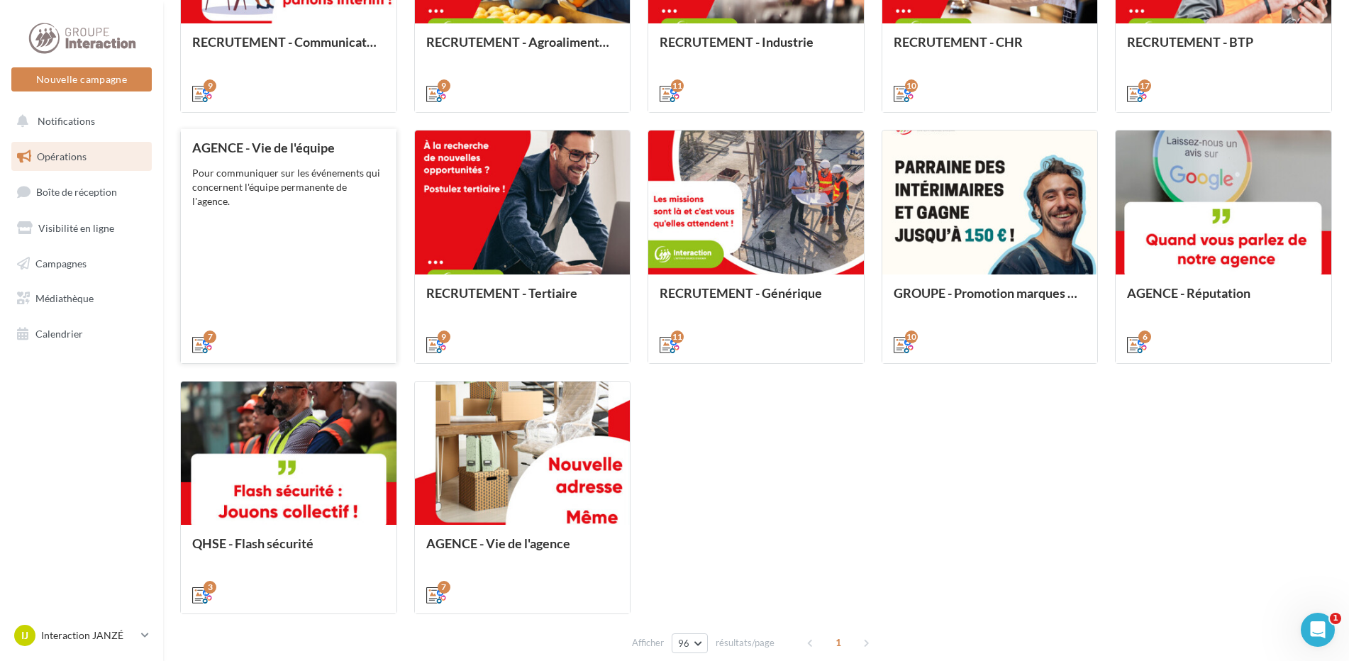
click at [291, 197] on div "Pour communiquer sur les événements qui concernent l'équipe permanente de l'age…" at bounding box center [288, 187] width 193 height 43
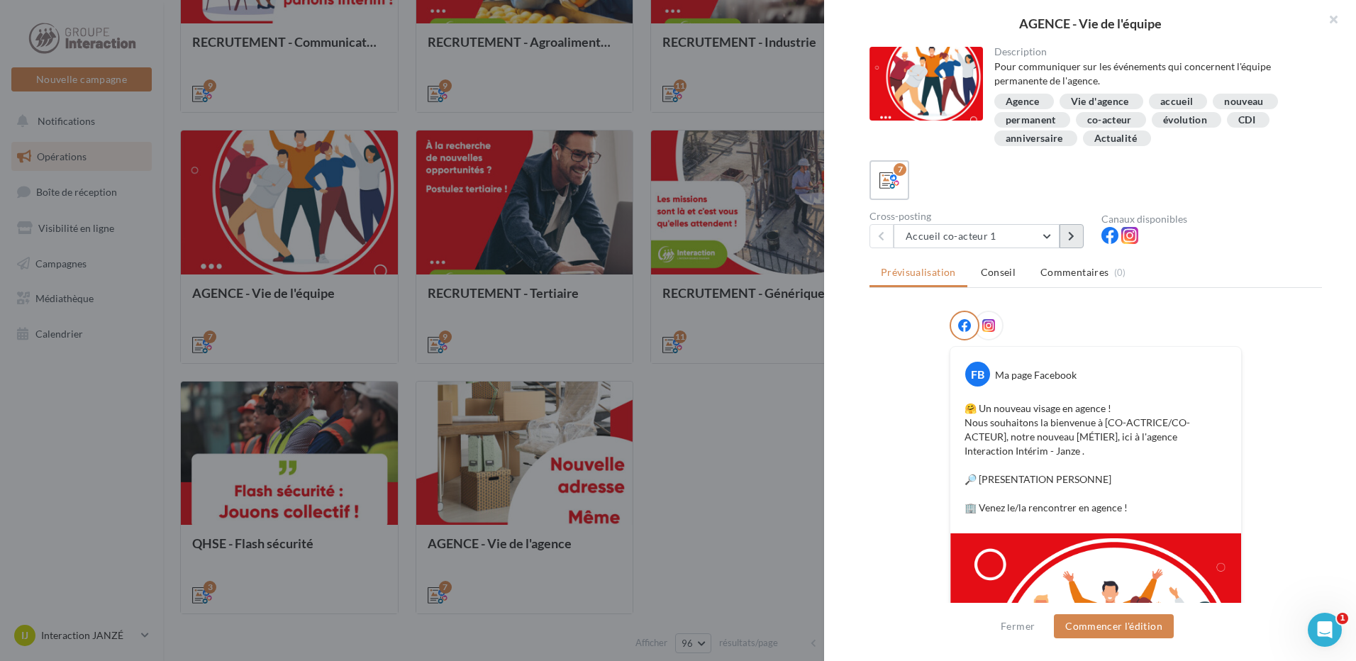
click at [1074, 233] on icon at bounding box center [1071, 236] width 6 height 10
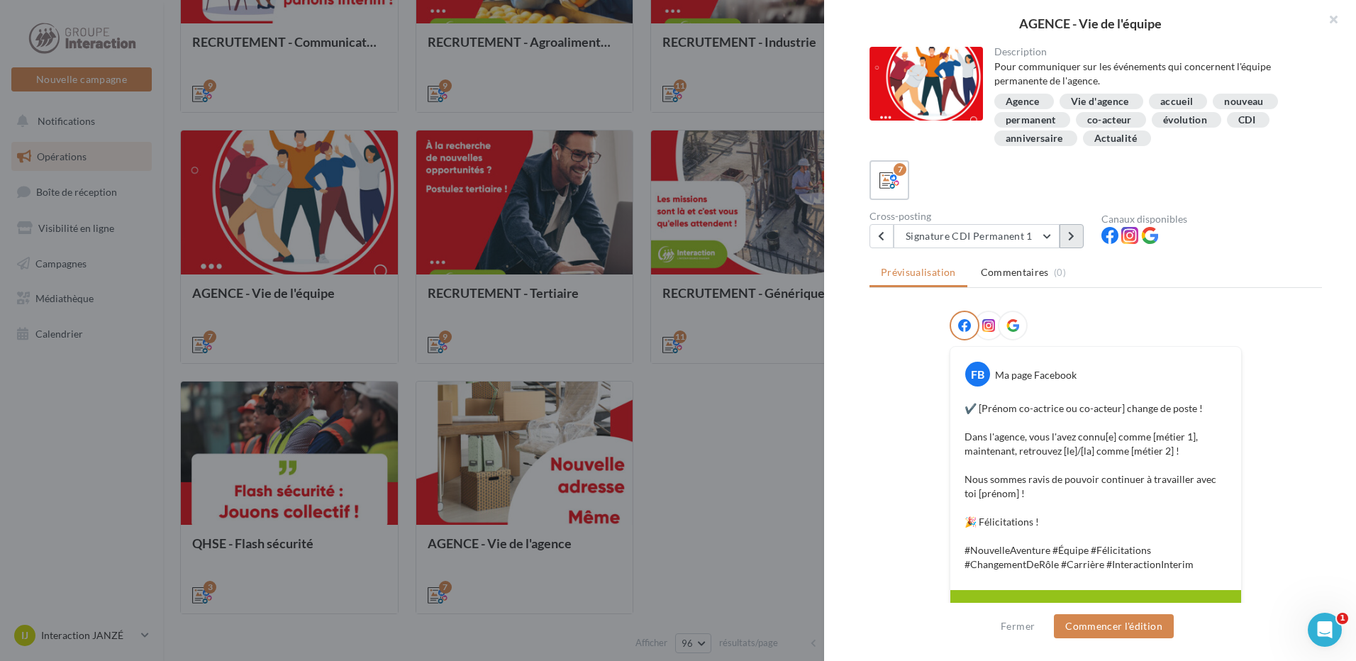
click at [1074, 233] on icon at bounding box center [1071, 236] width 6 height 10
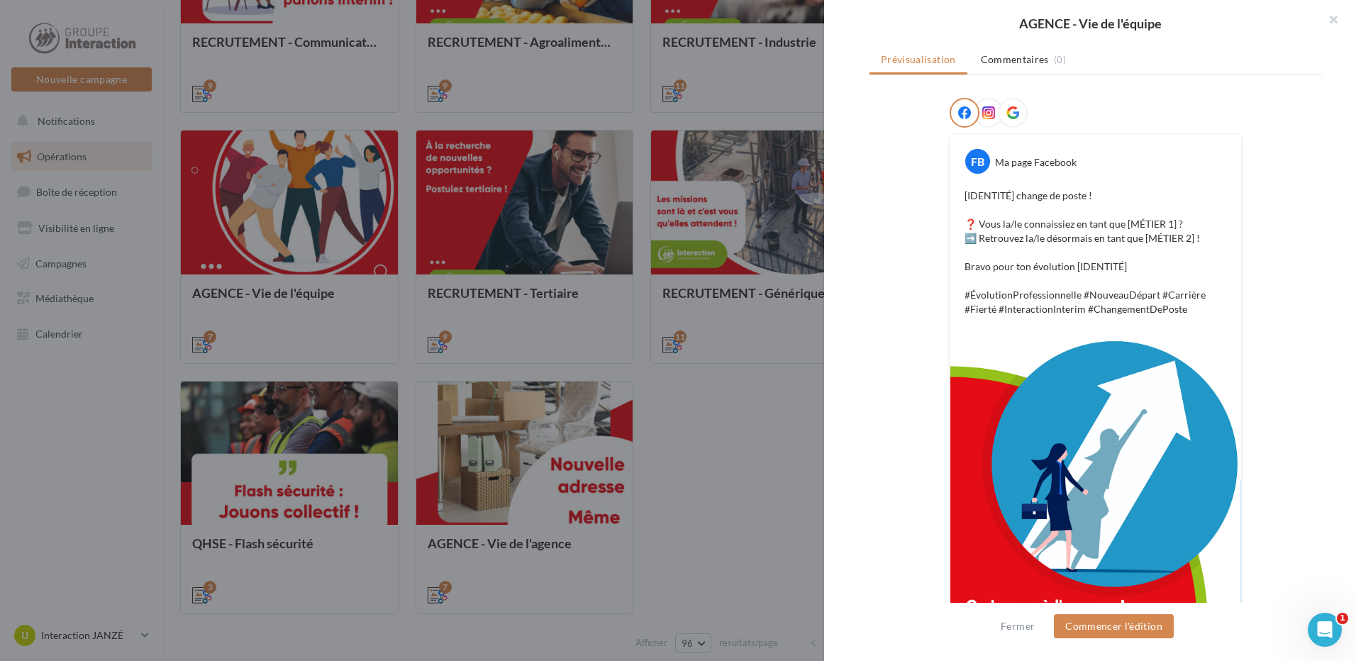
scroll to position [71, 0]
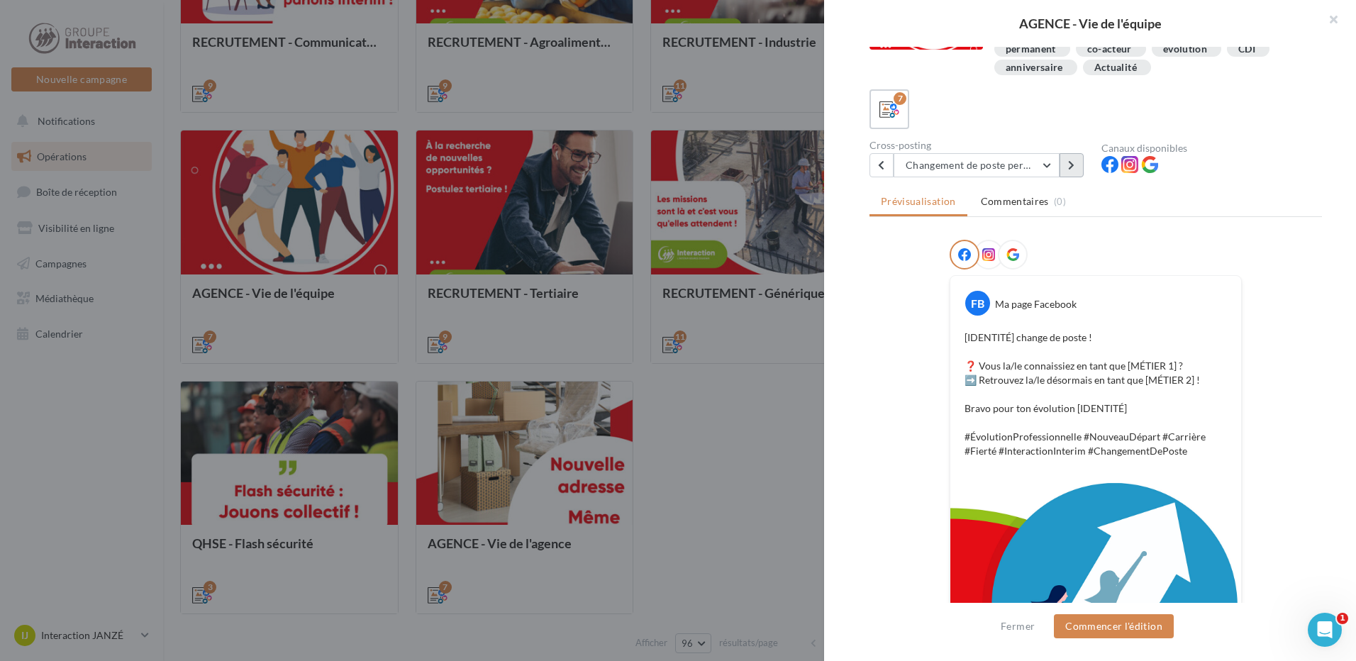
click at [1069, 164] on icon at bounding box center [1071, 165] width 6 height 10
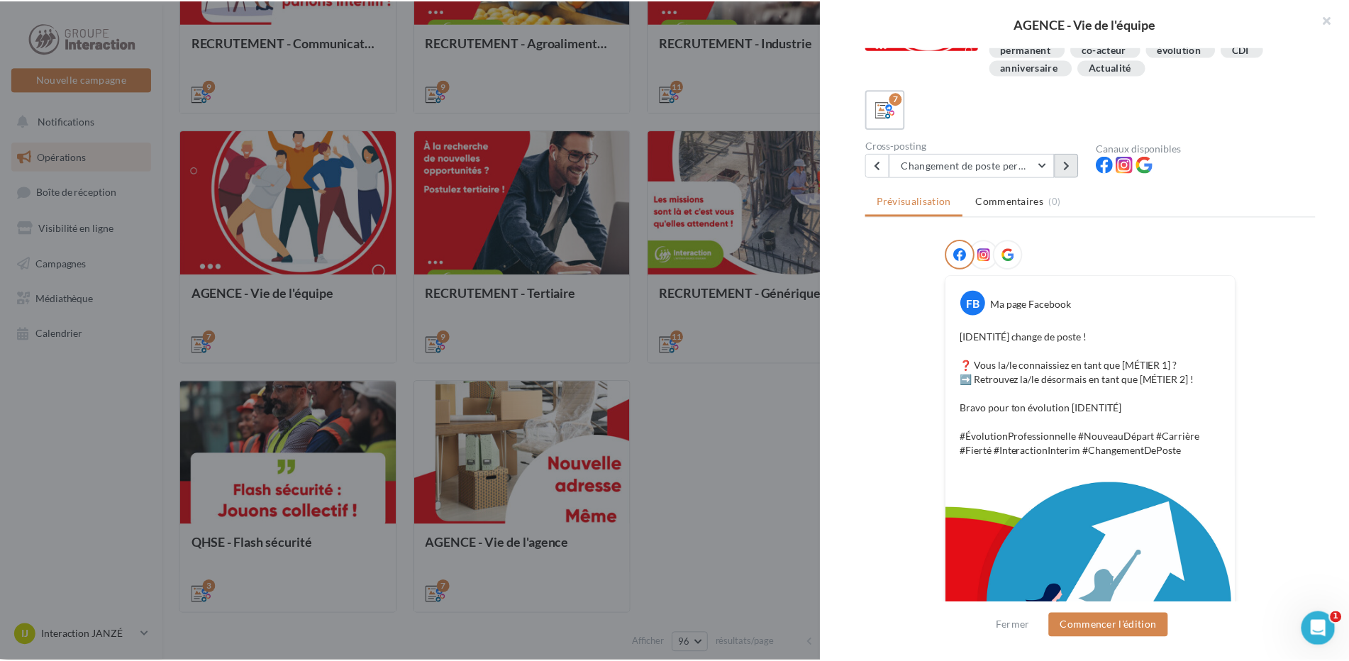
scroll to position [0, 0]
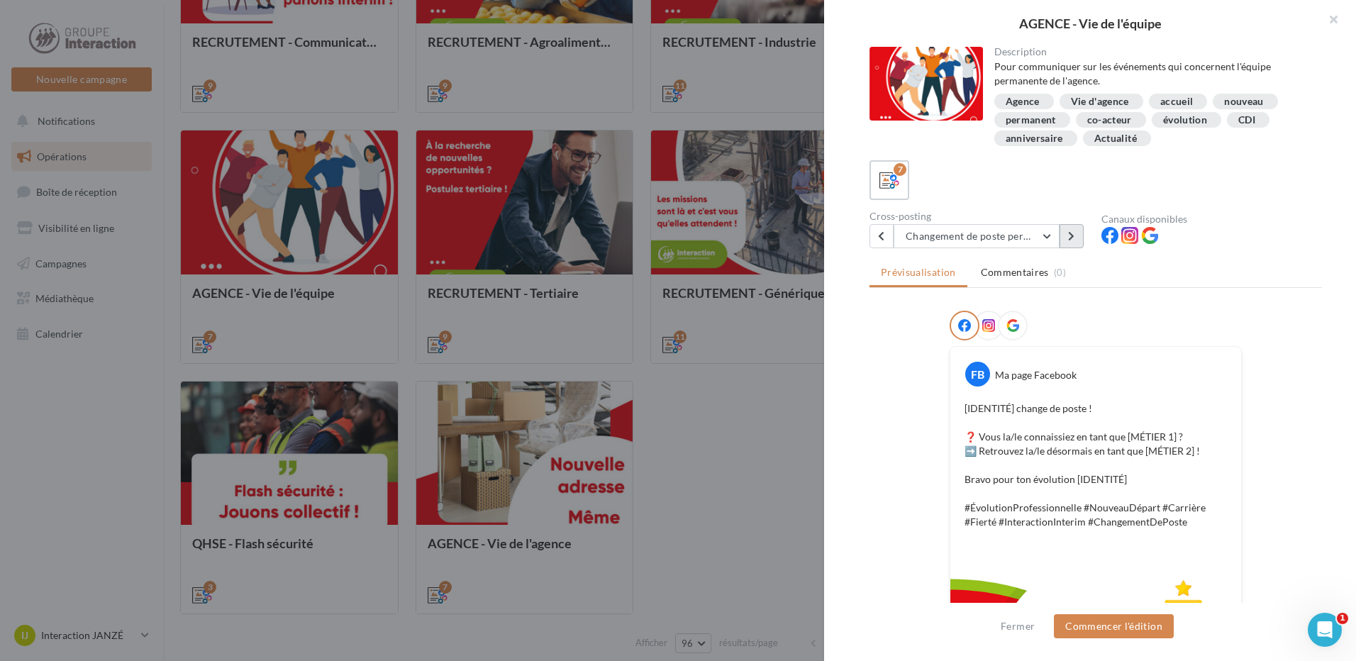
click at [1071, 236] on icon at bounding box center [1071, 236] width 6 height 10
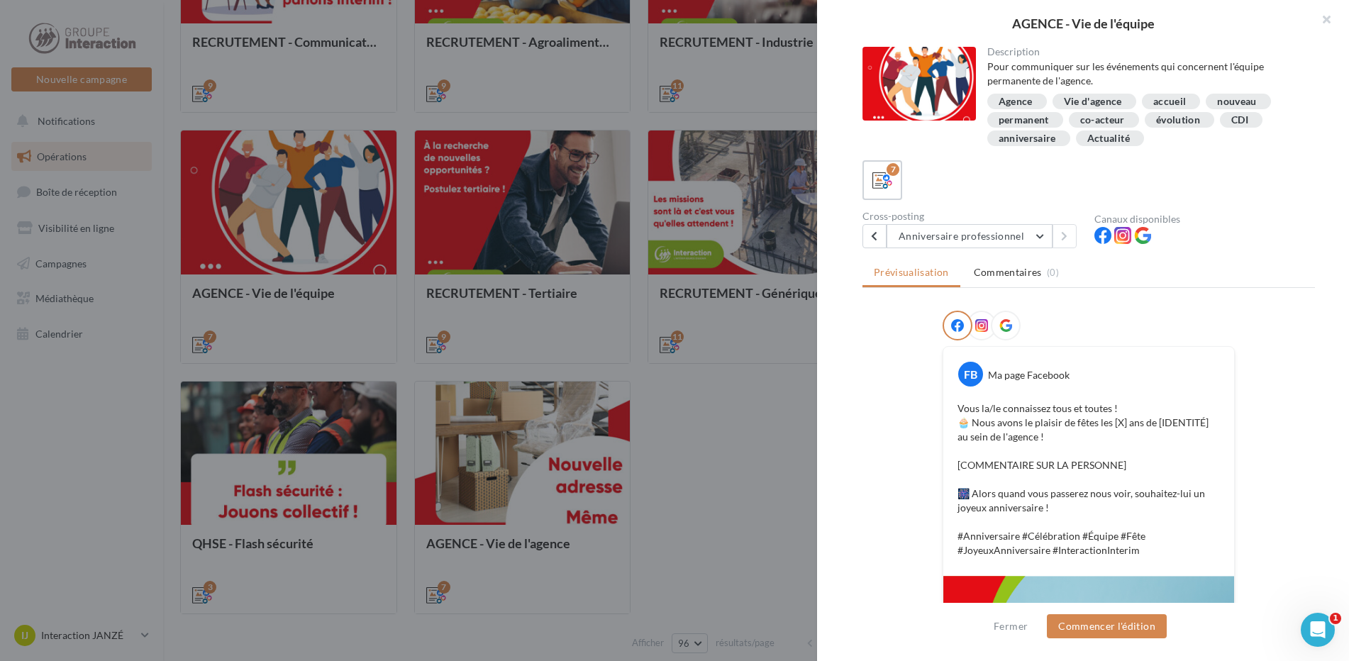
click at [73, 467] on div at bounding box center [674, 330] width 1349 height 661
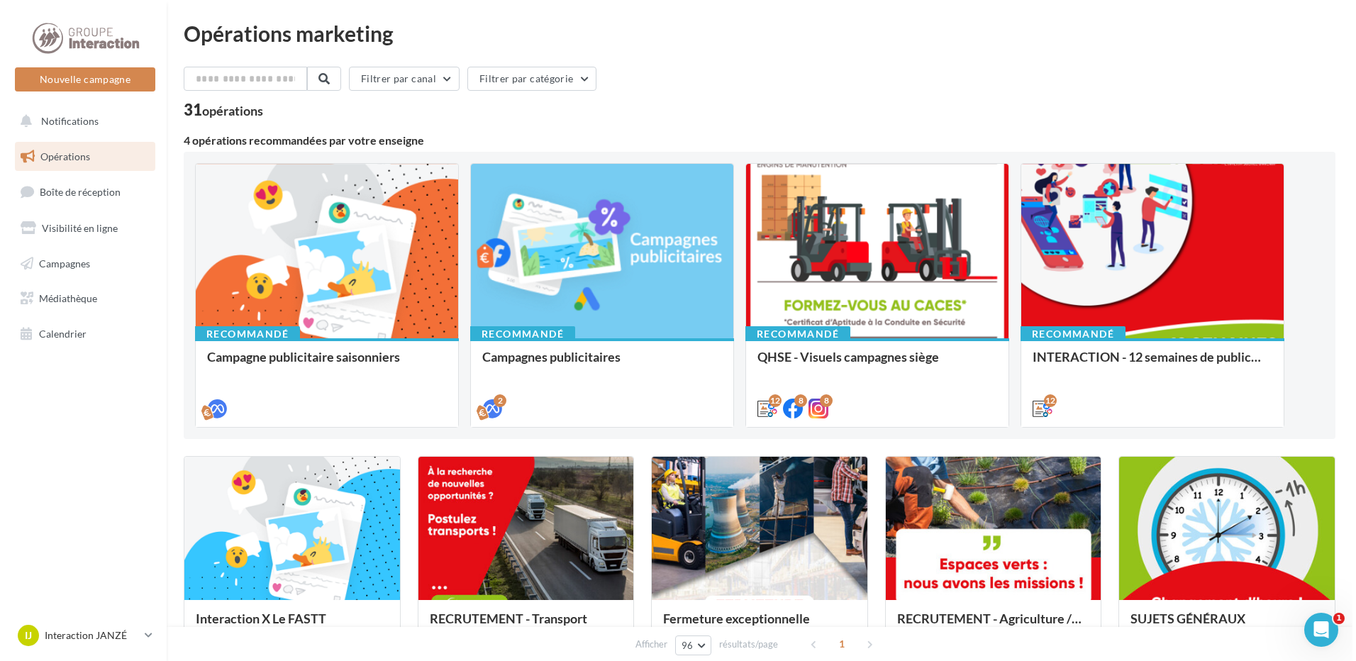
scroll to position [71, 0]
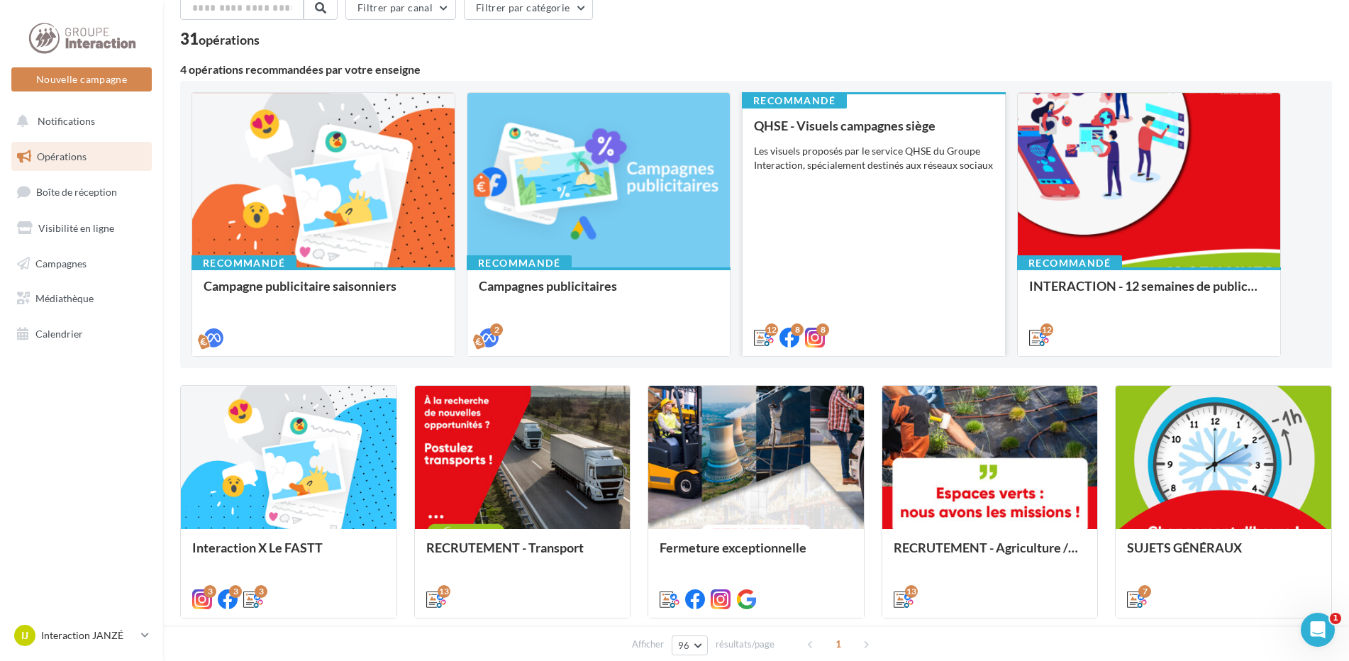
click at [958, 190] on div "QHSE - Visuels campagnes siège Les visuels proposés par le service QHSE du Grou…" at bounding box center [874, 230] width 240 height 225
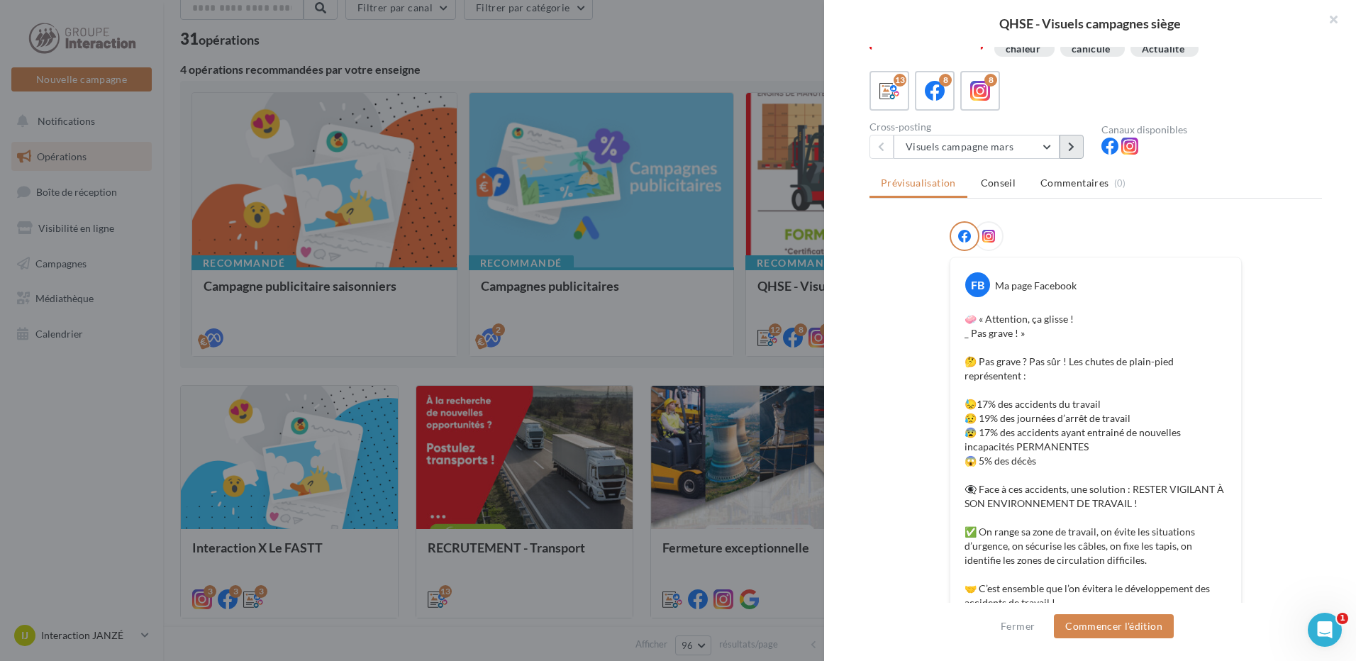
click at [1073, 141] on button at bounding box center [1071, 147] width 24 height 24
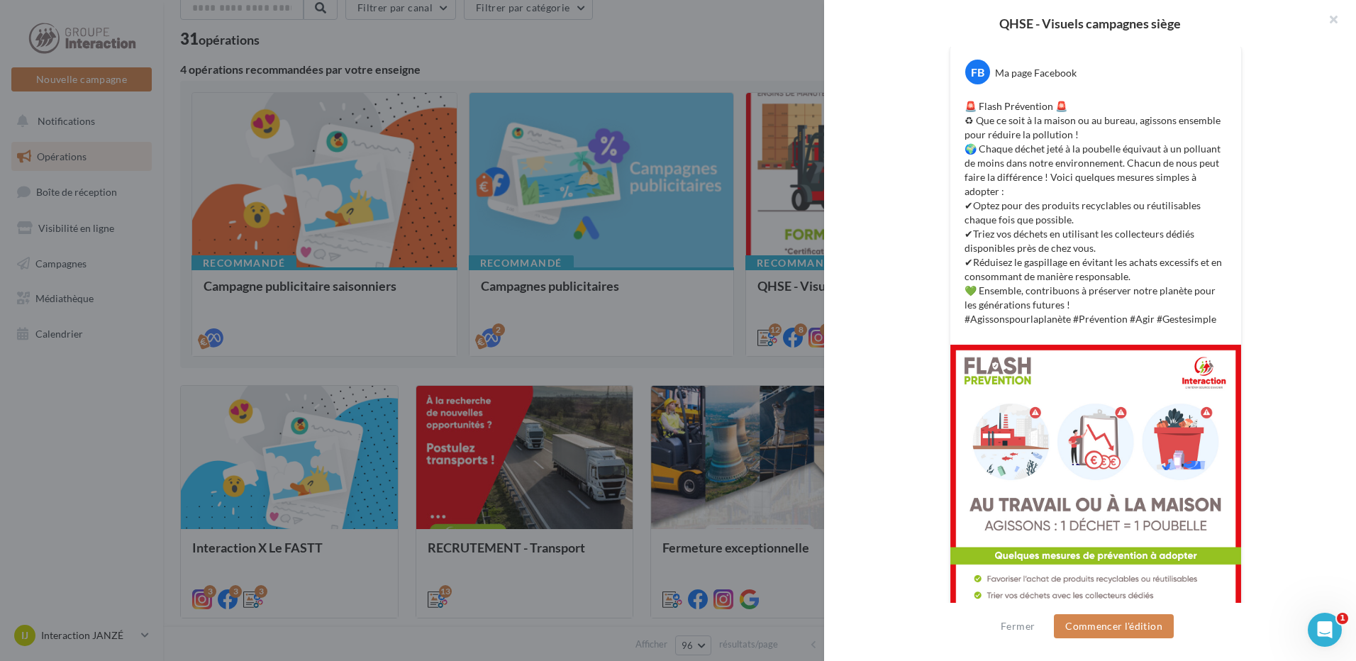
scroll to position [323, 0]
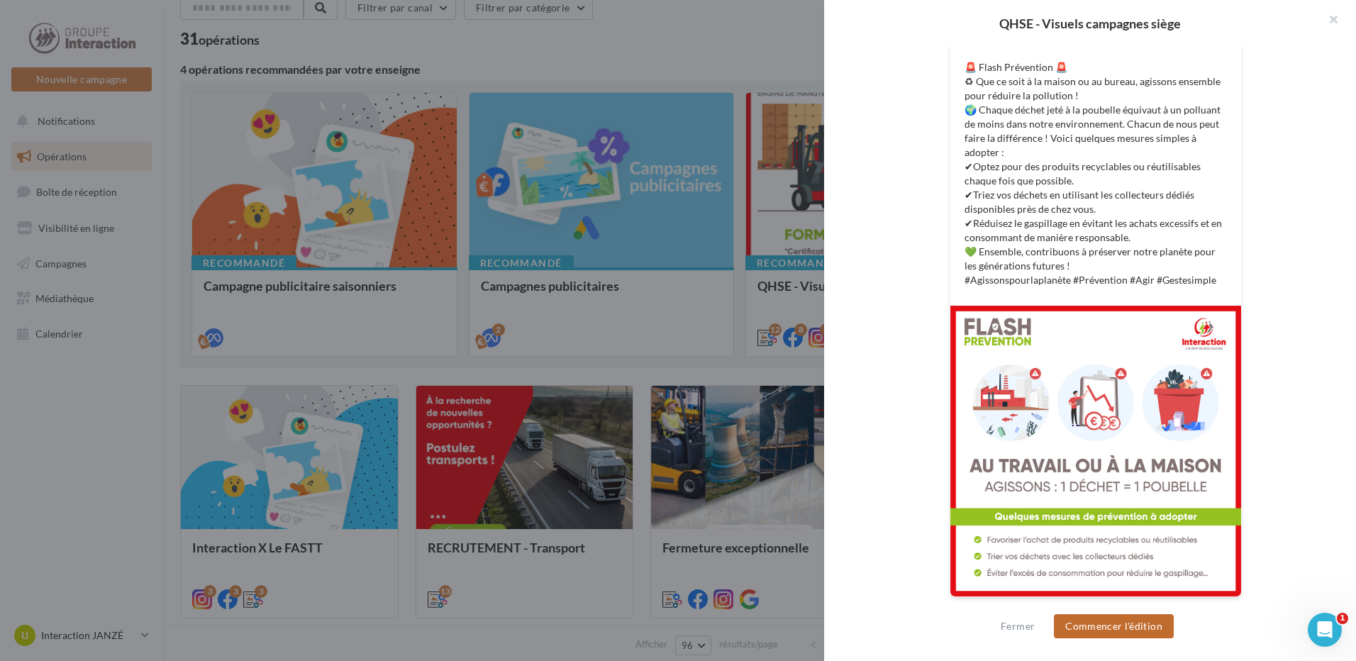
drag, startPoint x: 1118, startPoint y: 624, endPoint x: 1329, endPoint y: 468, distance: 262.1
click at [1329, 468] on div "QHSE - Visuels campagnes siège Description Les visuels proposés par le service …" at bounding box center [1090, 330] width 532 height 661
click at [1155, 632] on button "Commencer l'édition" at bounding box center [1114, 626] width 120 height 24
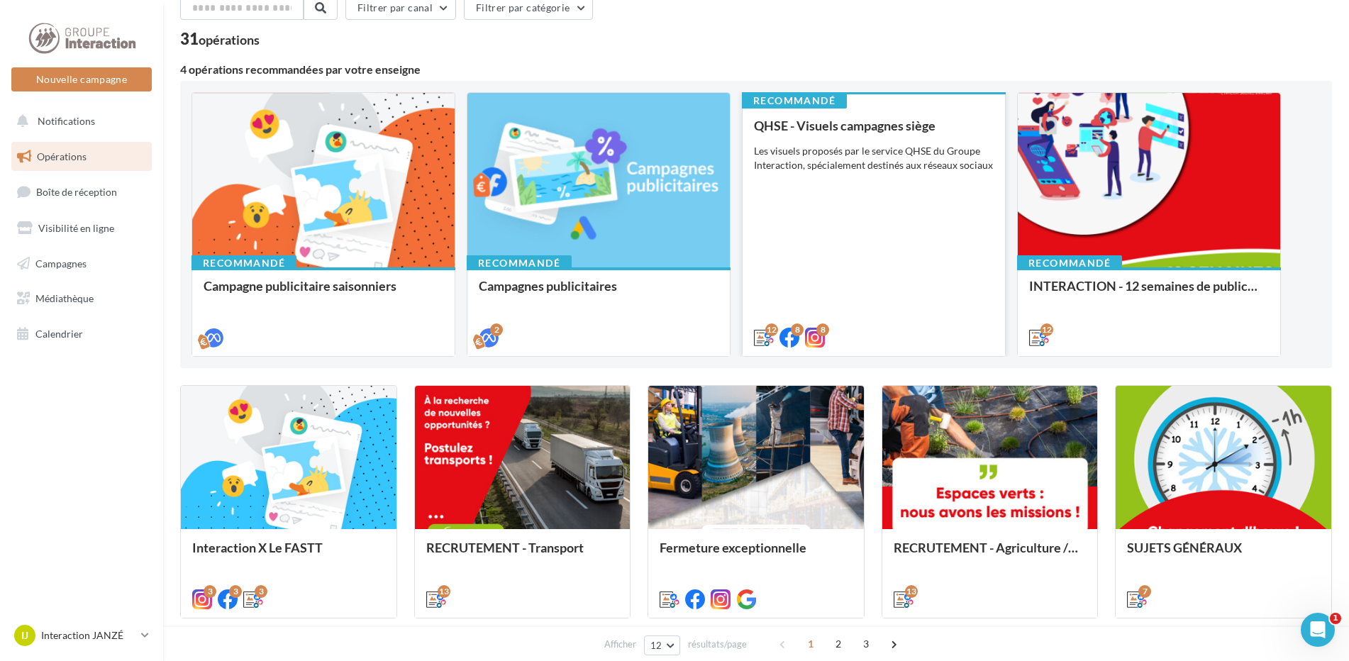
click at [901, 177] on div "QHSE - Visuels campagnes siège Les visuels proposés par le service QHSE du Grou…" at bounding box center [874, 230] width 240 height 225
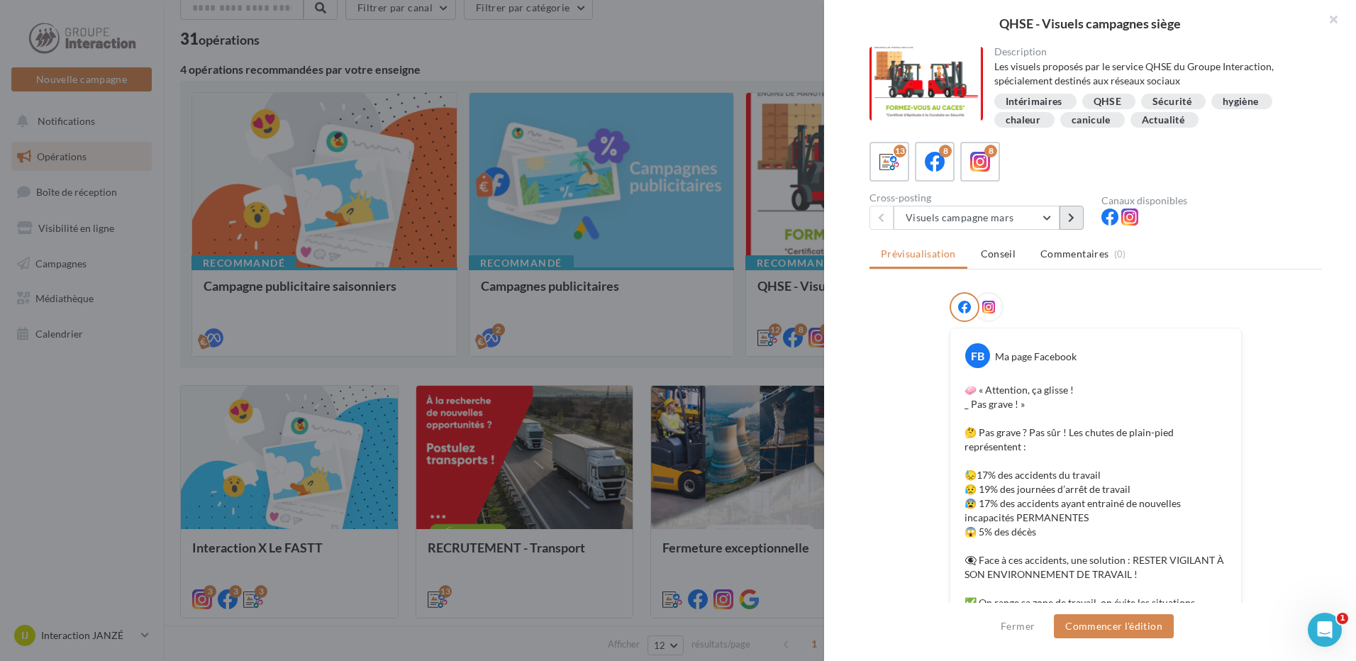
click at [1064, 215] on button at bounding box center [1071, 218] width 24 height 24
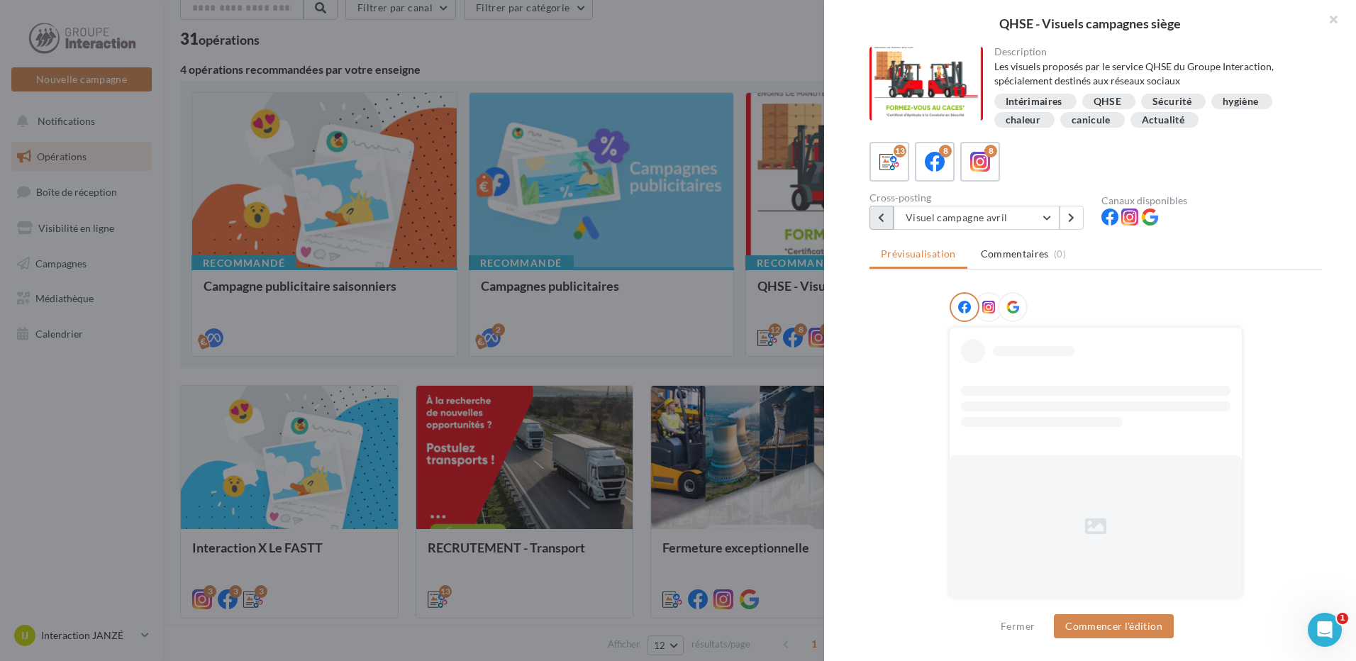
click at [878, 214] on icon at bounding box center [881, 218] width 6 height 10
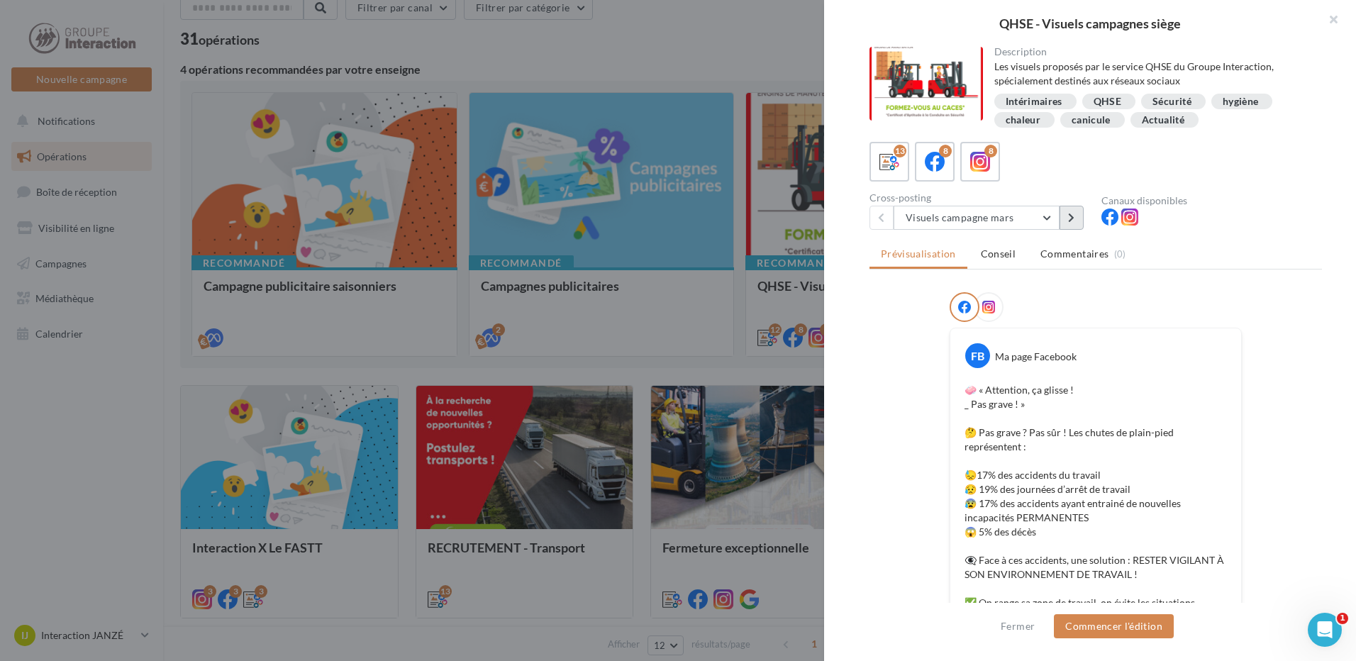
click at [1073, 218] on icon at bounding box center [1071, 218] width 6 height 10
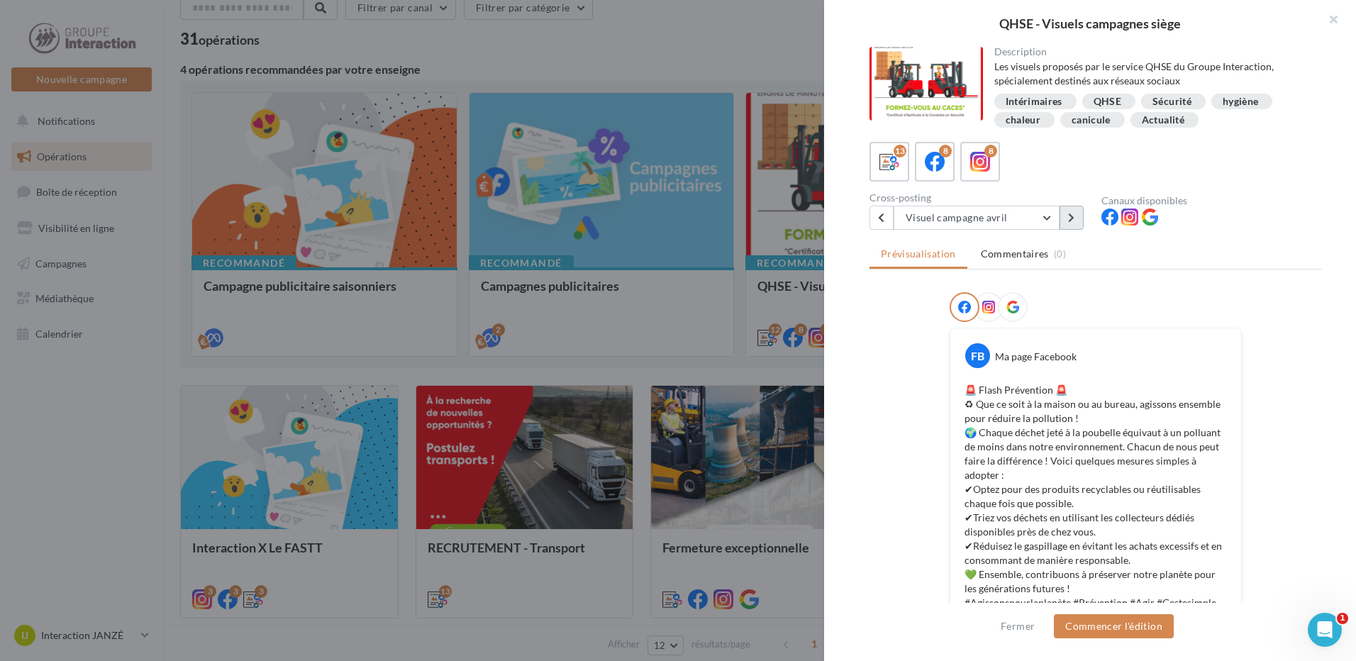
click at [1073, 218] on icon at bounding box center [1071, 218] width 6 height 10
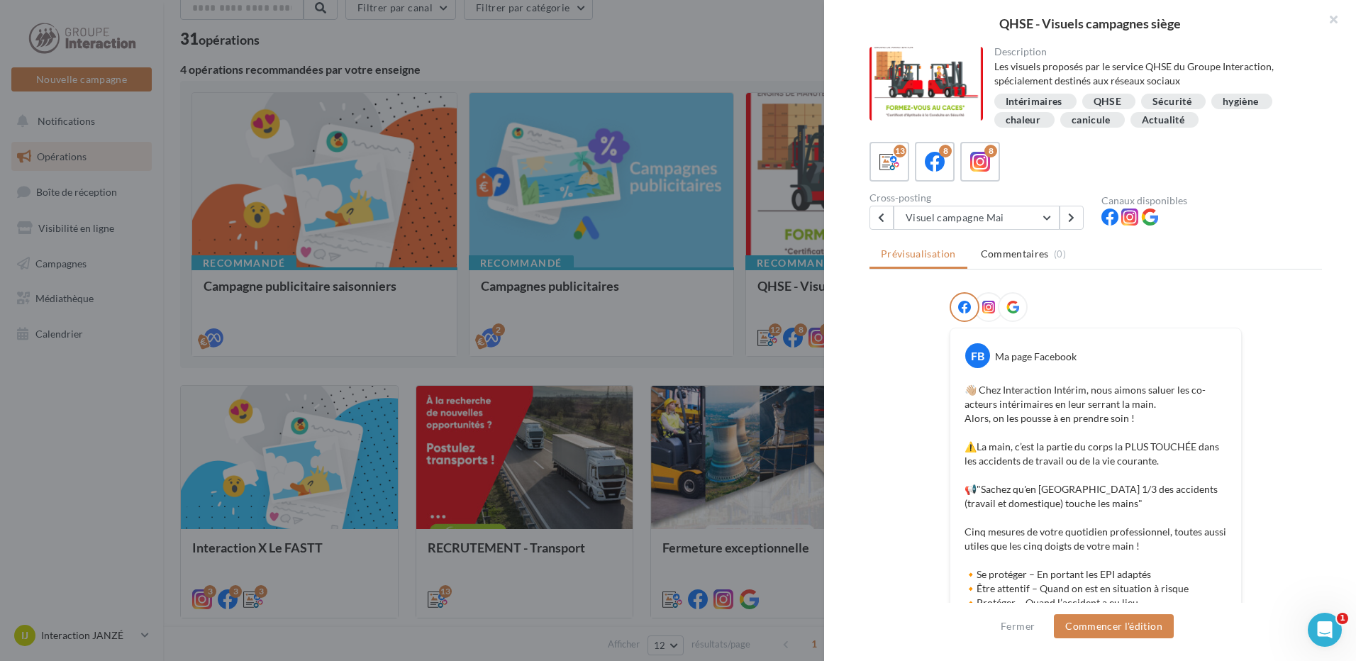
click at [1225, 264] on ul "Prévisualisation Commentaires (0)" at bounding box center [1095, 255] width 452 height 28
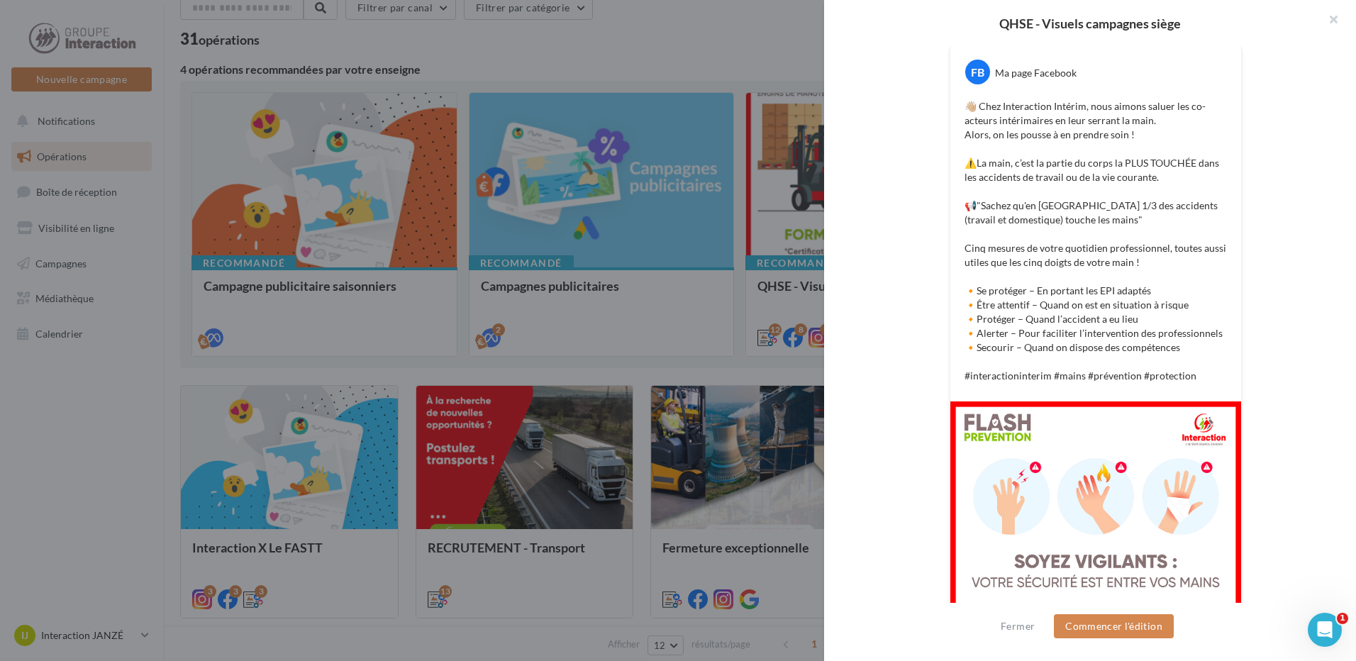
scroll to position [142, 0]
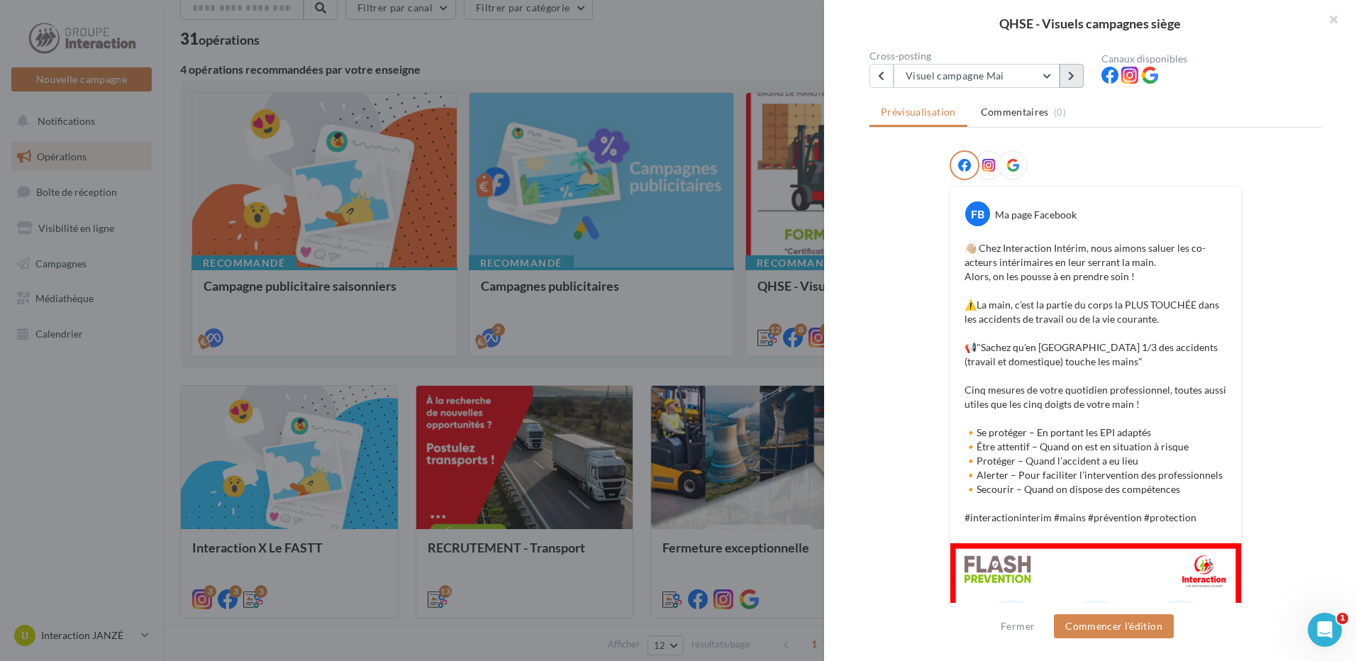
click at [1071, 87] on button at bounding box center [1071, 76] width 24 height 24
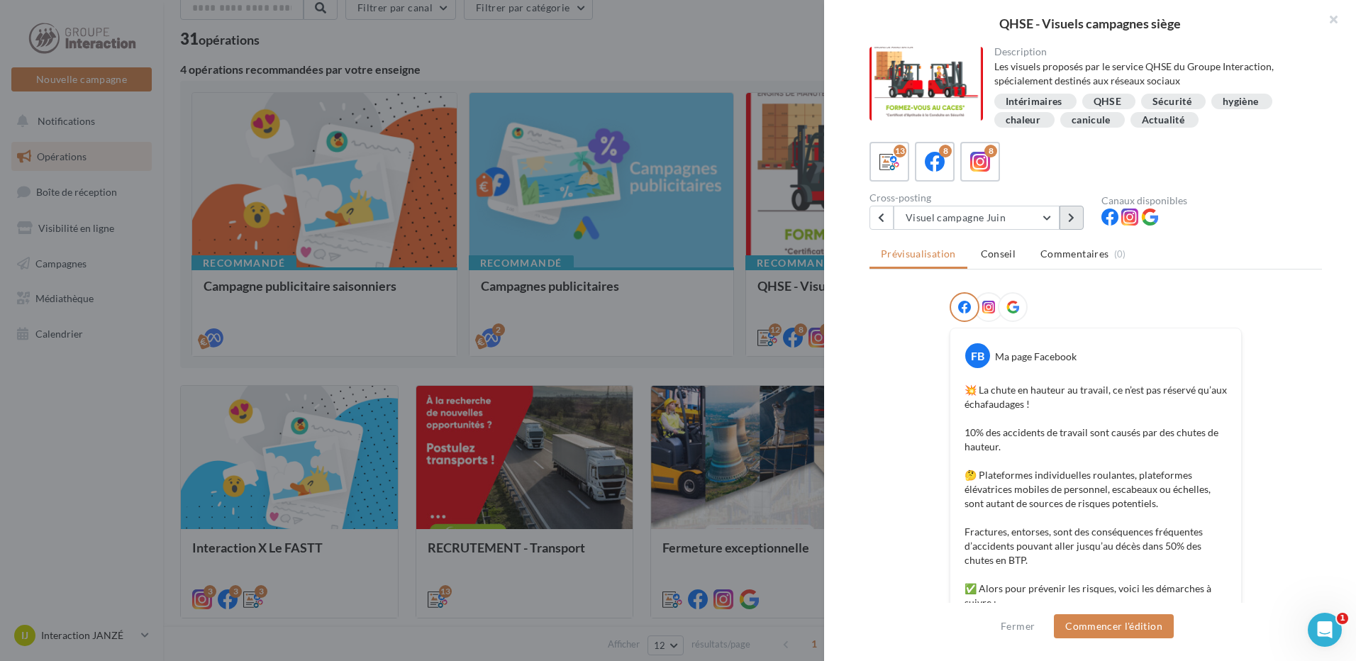
scroll to position [71, 0]
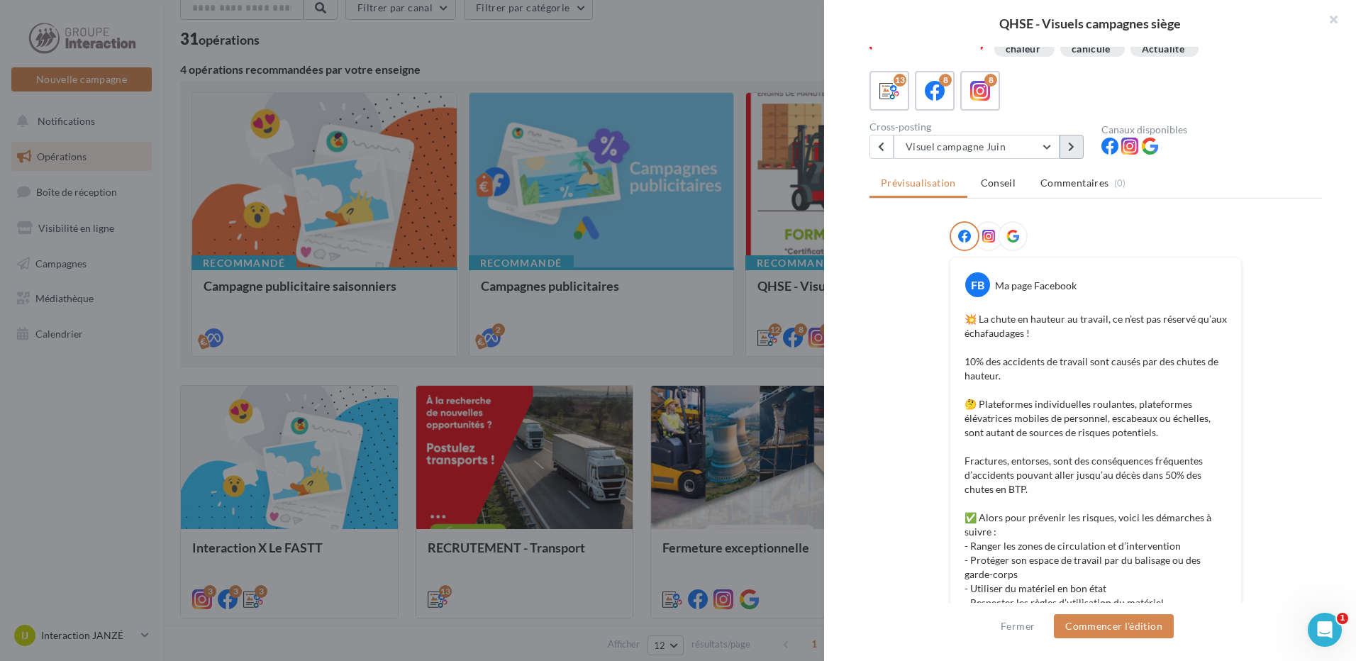
click at [1067, 145] on button at bounding box center [1071, 147] width 24 height 24
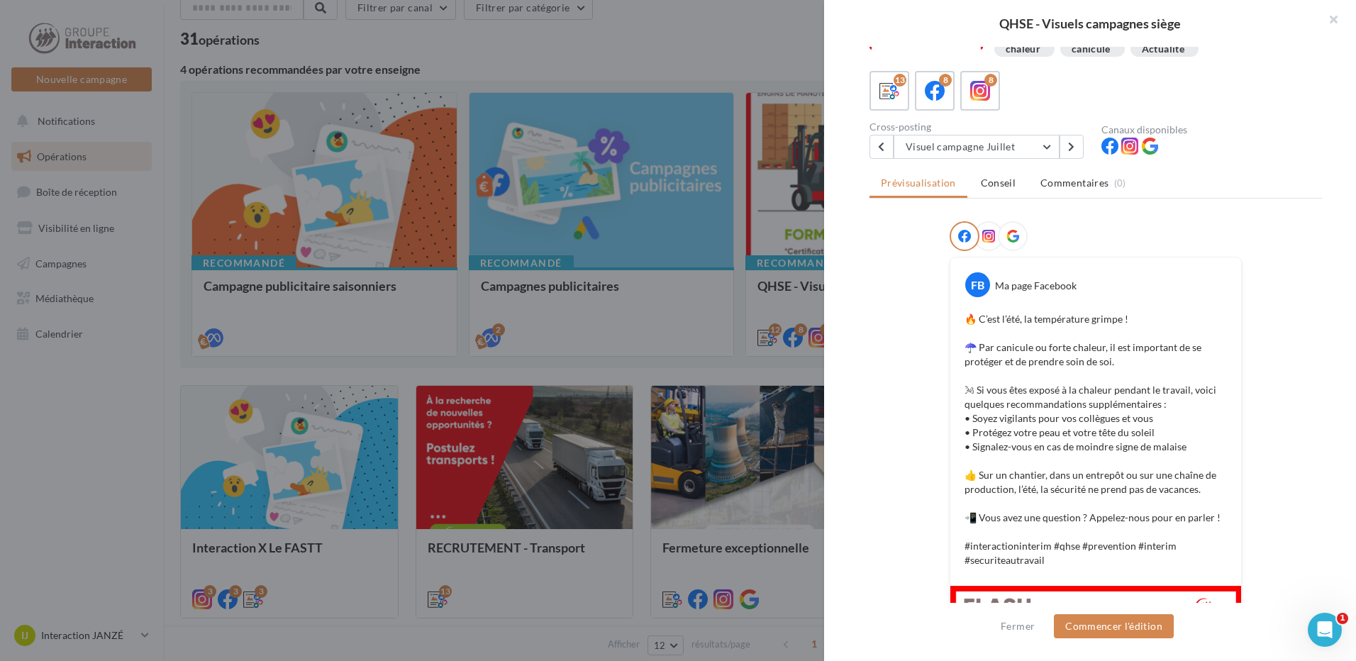
click at [1281, 251] on div at bounding box center [1095, 238] width 452 height 35
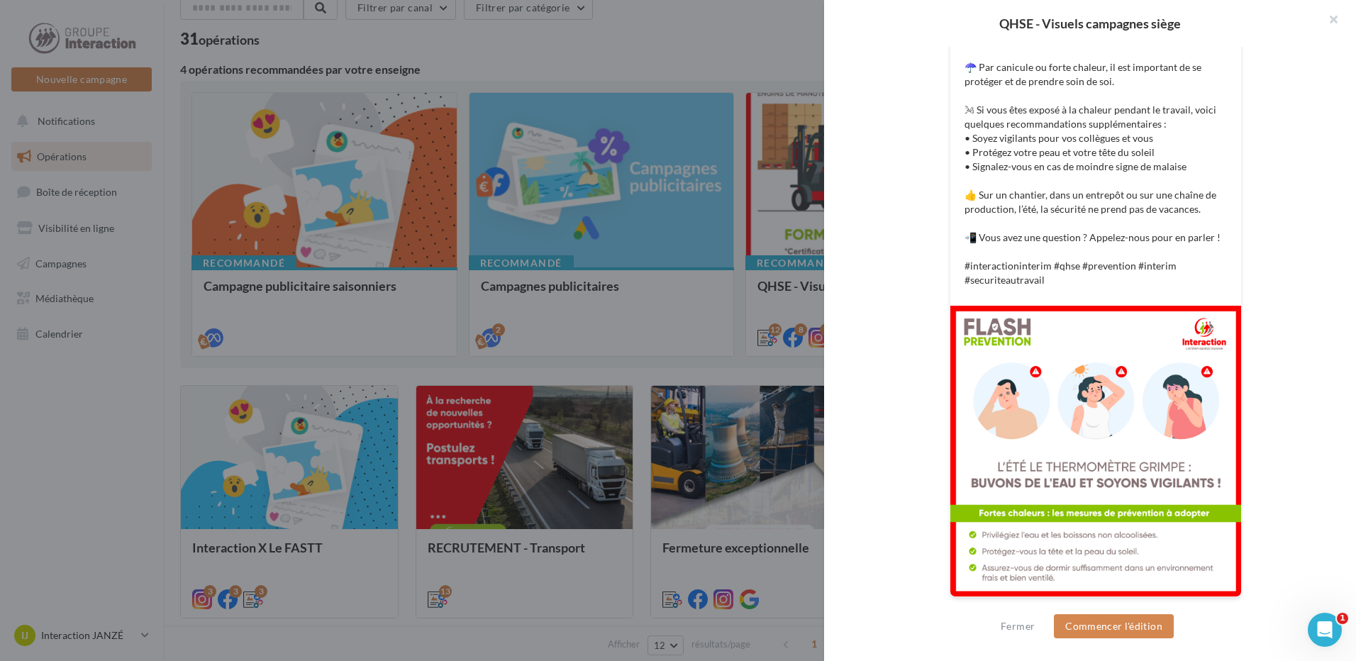
scroll to position [67, 0]
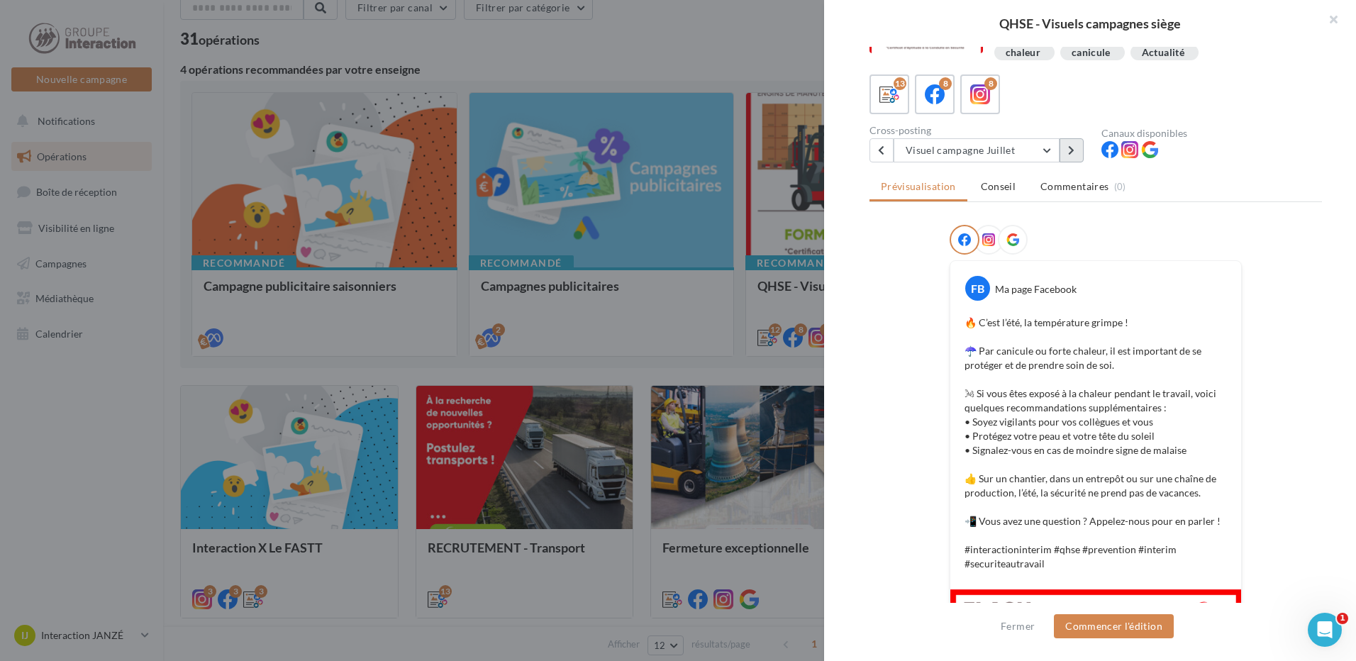
click at [1069, 153] on icon at bounding box center [1071, 150] width 6 height 10
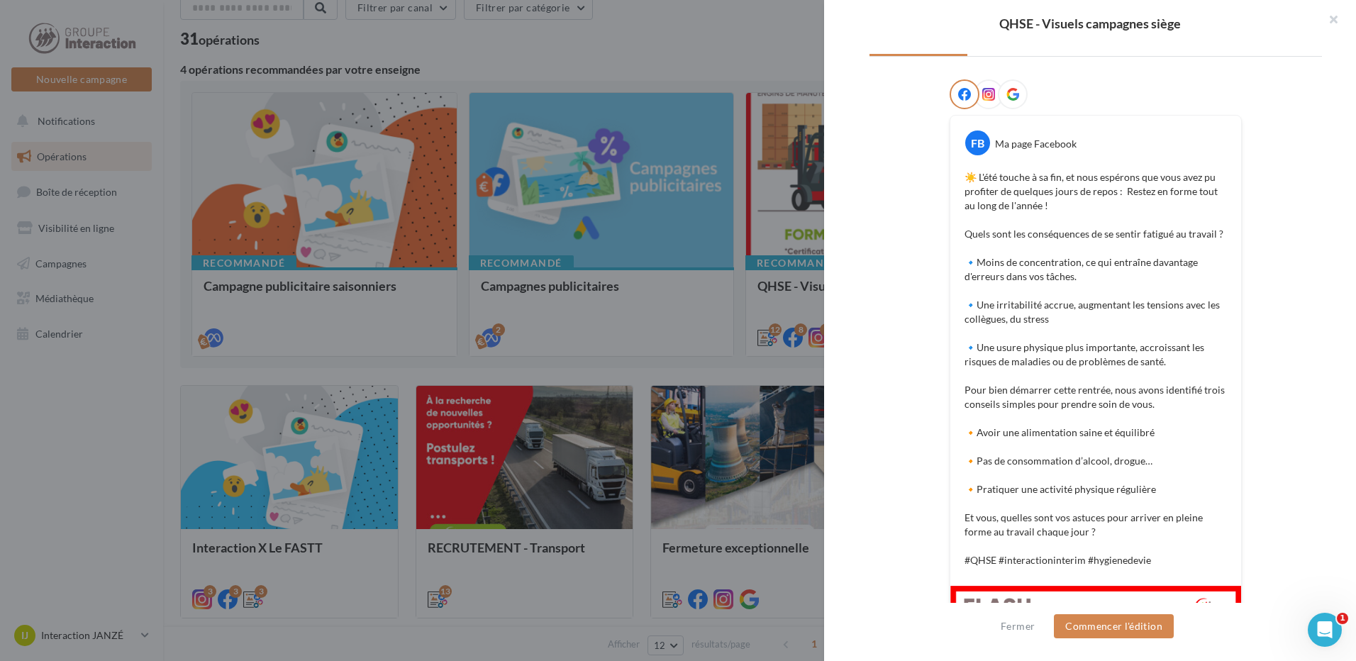
scroll to position [0, 0]
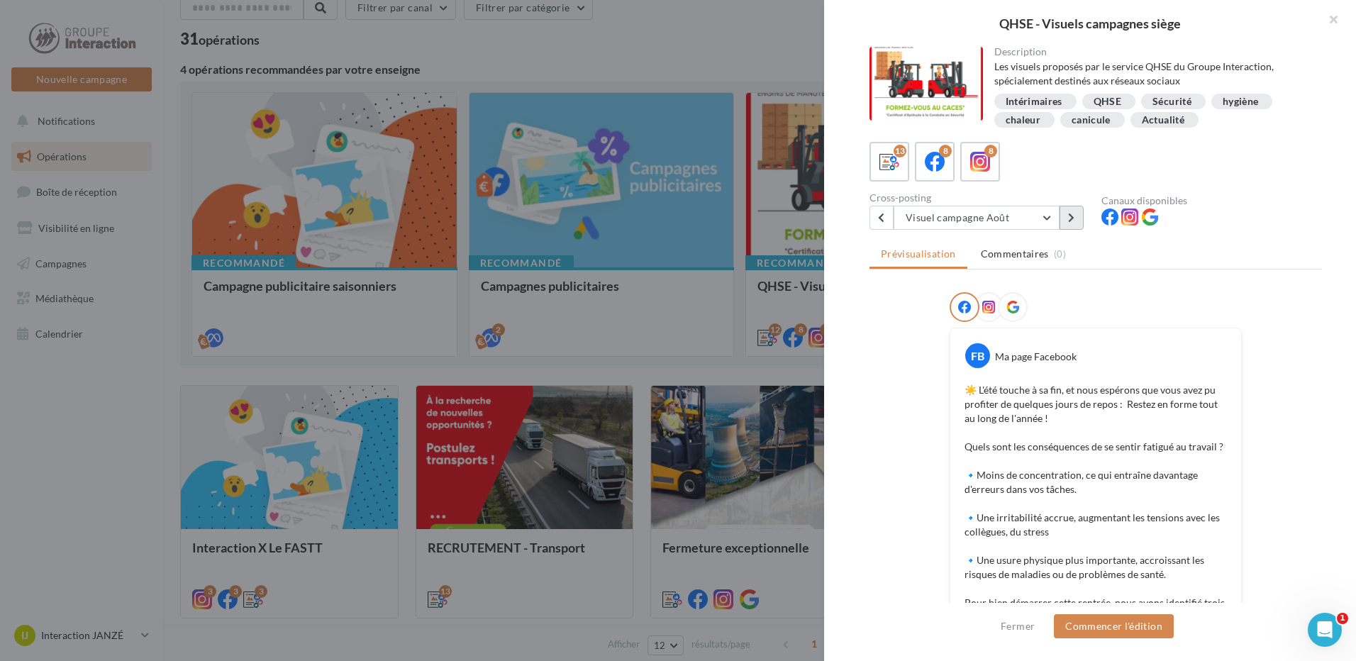
click at [1071, 218] on icon at bounding box center [1071, 218] width 6 height 10
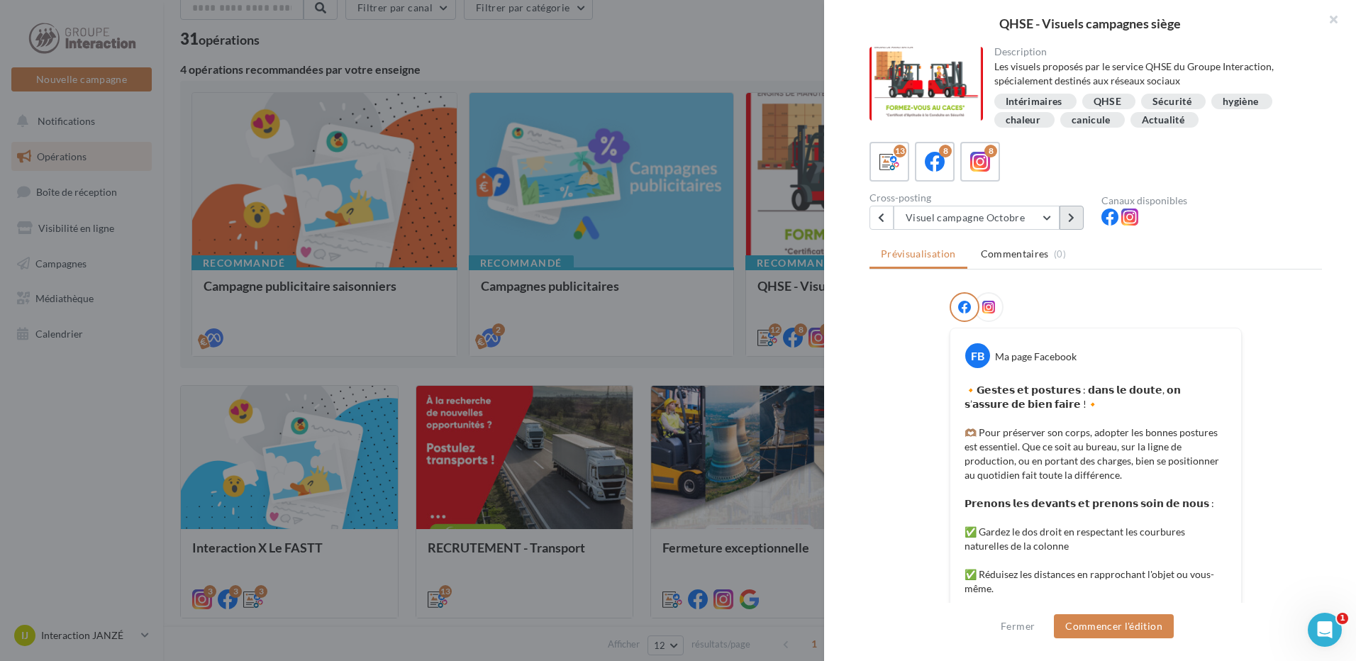
click at [1068, 223] on button at bounding box center [1071, 218] width 24 height 24
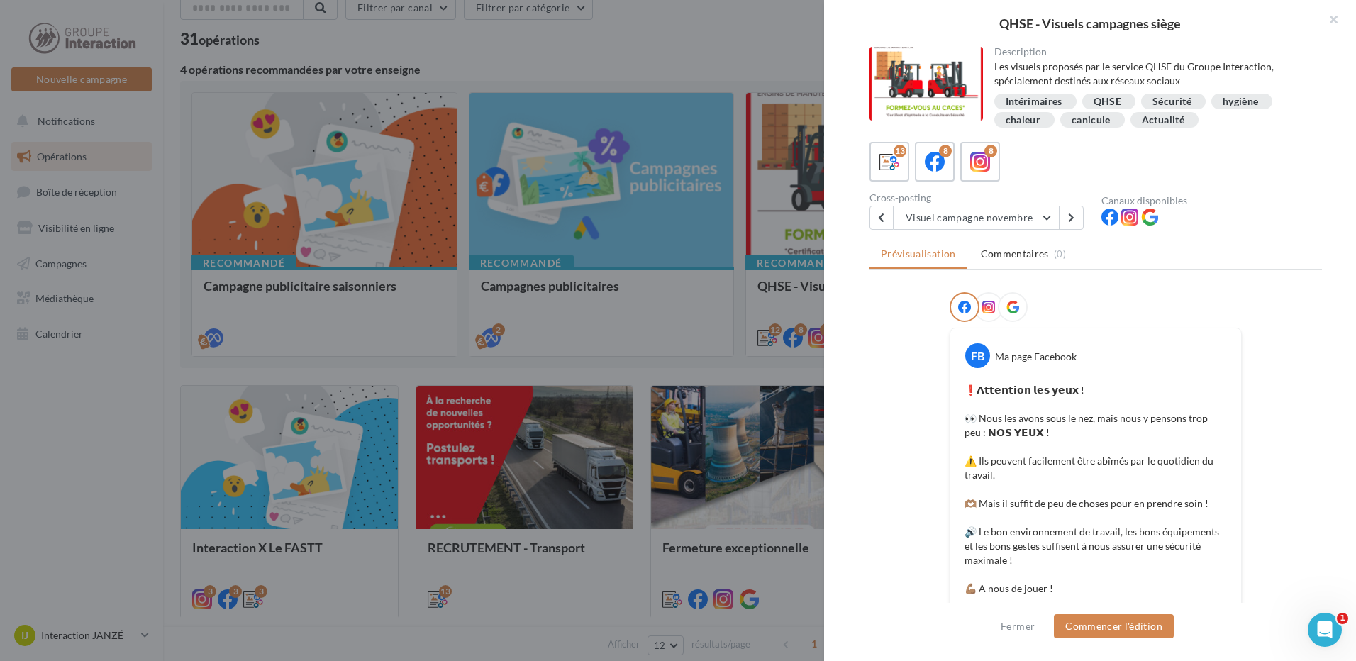
click at [1303, 320] on div at bounding box center [1095, 309] width 452 height 35
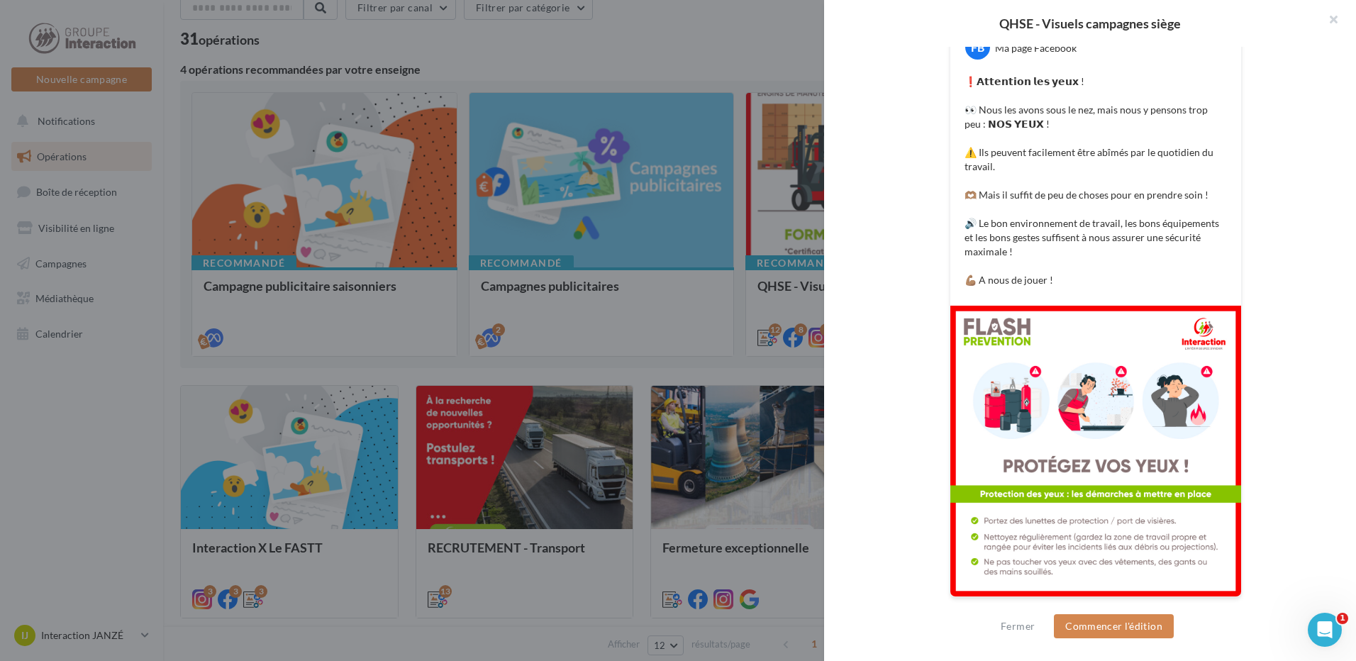
scroll to position [96, 0]
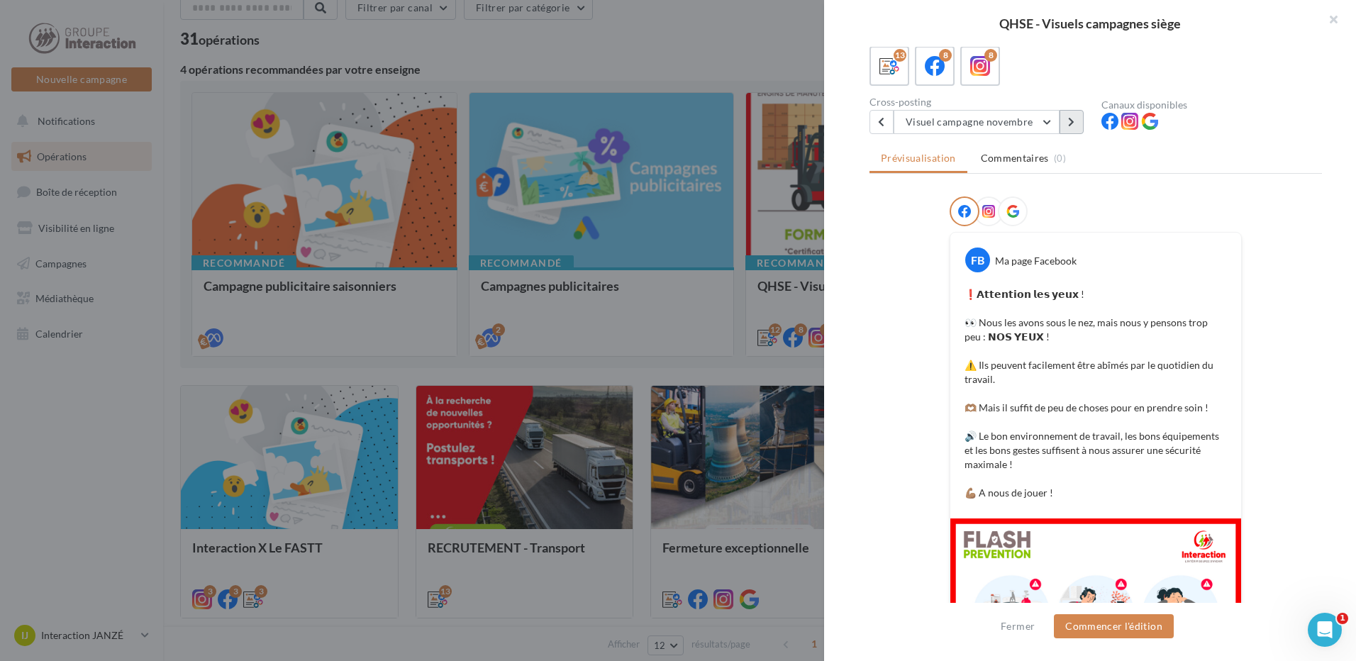
click at [1067, 124] on button at bounding box center [1071, 122] width 24 height 24
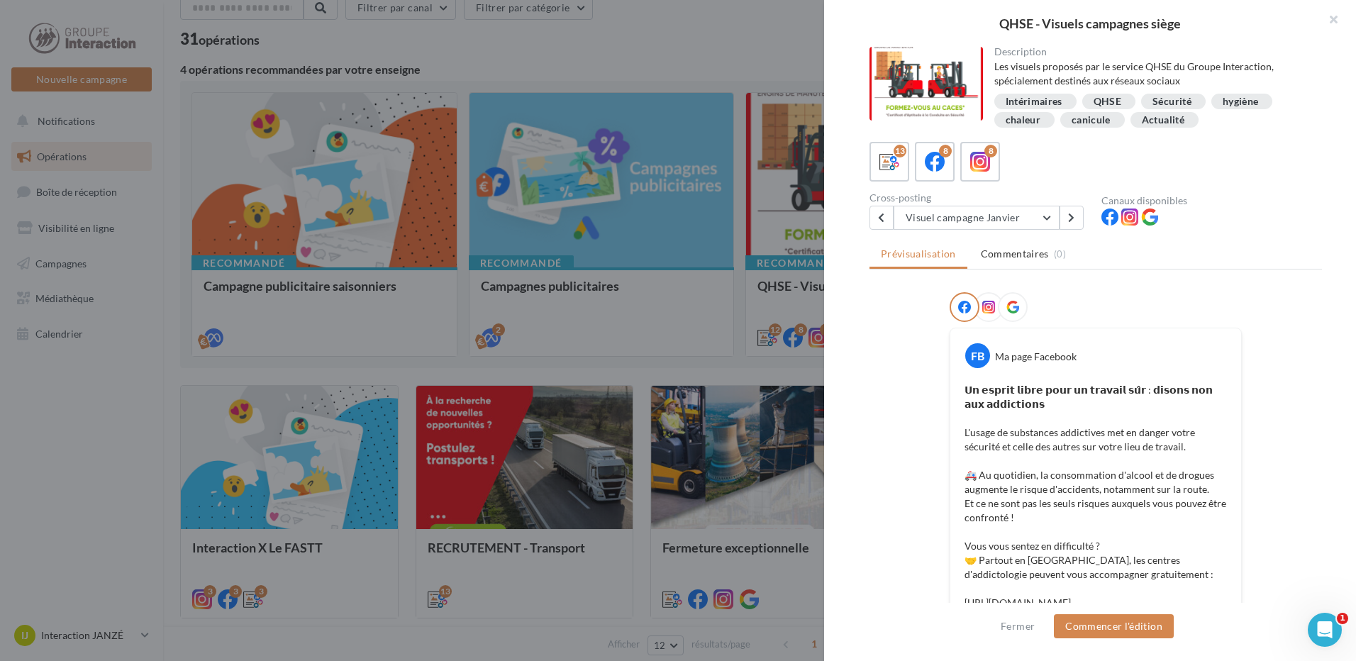
click at [1310, 343] on div "FB Ma page Facebook 𝗨𝗻 𝗲𝘀𝗽𝗿𝗶𝘁 𝗹𝗶𝗯𝗿𝗲 𝗽𝗼𝘂𝗿 𝘂𝗻 𝘁𝗿𝗮𝘃𝗮𝗶𝗹 𝘀𝘂̂𝗿 : 𝗱𝗶𝘀𝗼𝗻𝘀 𝗻𝗼𝗻 𝗮𝘂𝘅 𝗮𝗱𝗱𝗶𝗰…" at bounding box center [1095, 636] width 452 height 689
click at [1052, 215] on button "Visuel campagne Janvier" at bounding box center [976, 218] width 166 height 24
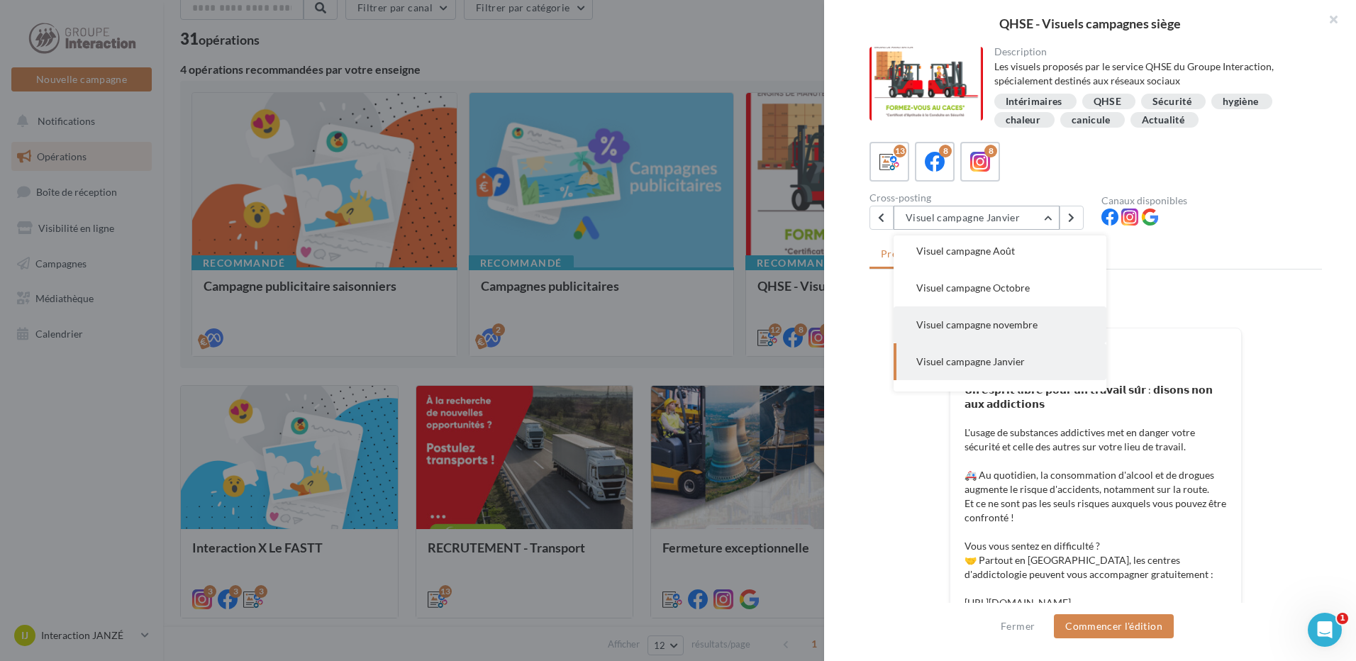
scroll to position [323, 0]
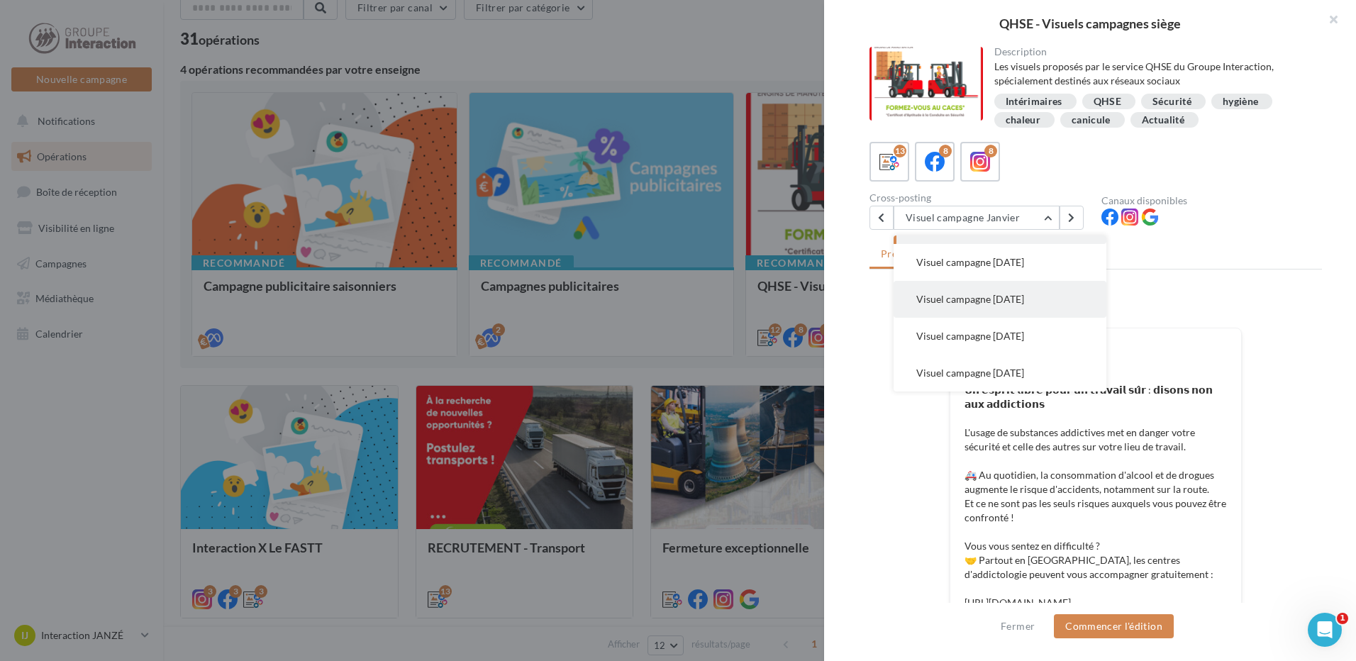
click at [1044, 291] on button "Visuel campagne Mars 2025" at bounding box center [999, 299] width 213 height 37
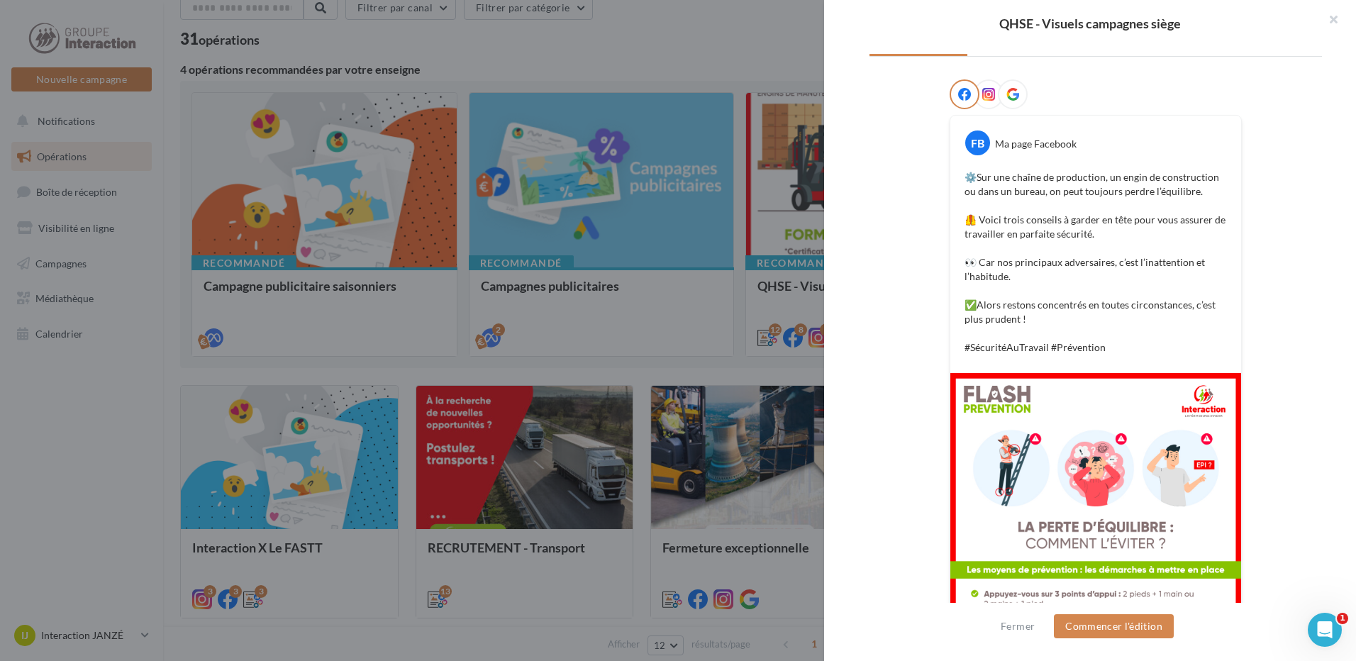
scroll to position [280, 0]
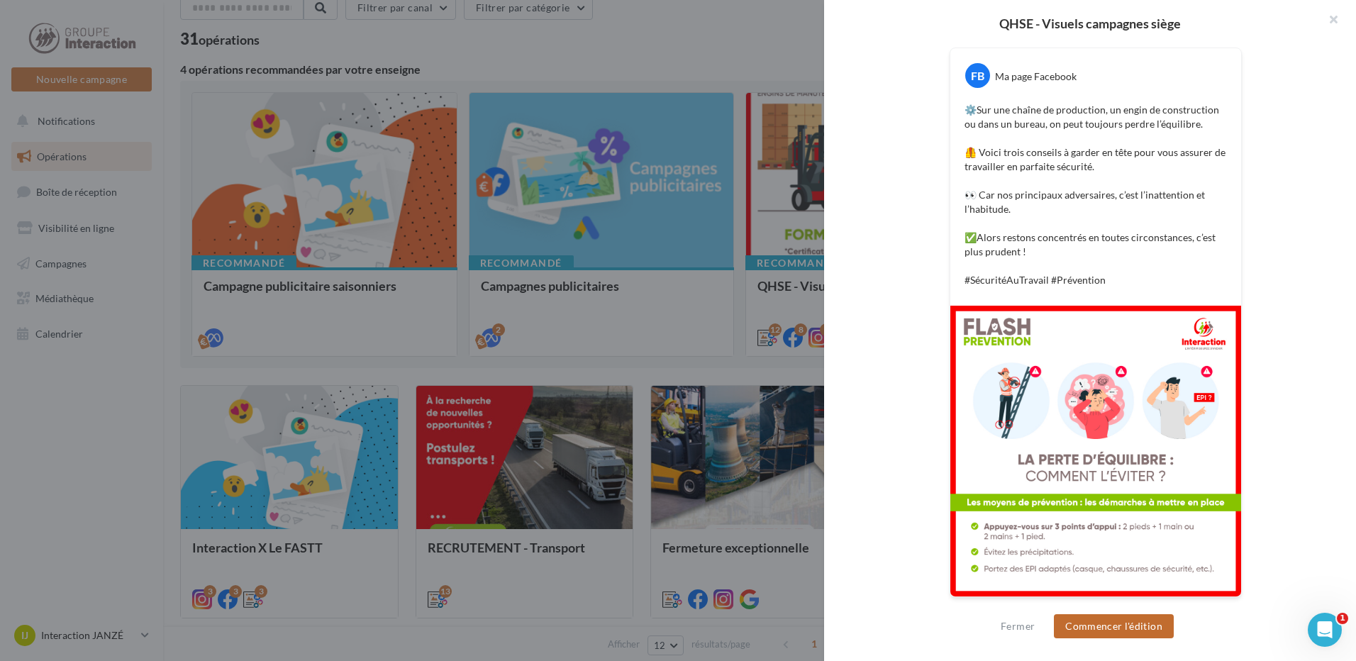
click at [1143, 630] on button "Commencer l'édition" at bounding box center [1114, 626] width 120 height 24
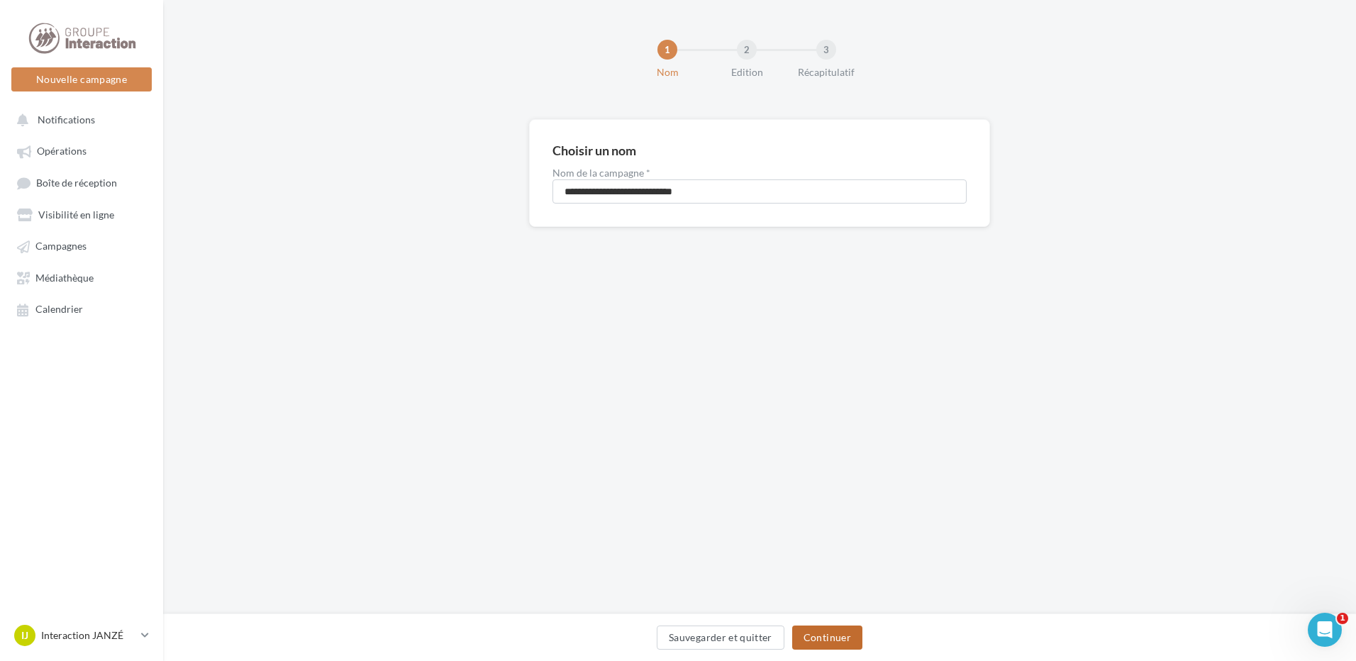
click at [820, 636] on button "Continuer" at bounding box center [827, 637] width 70 height 24
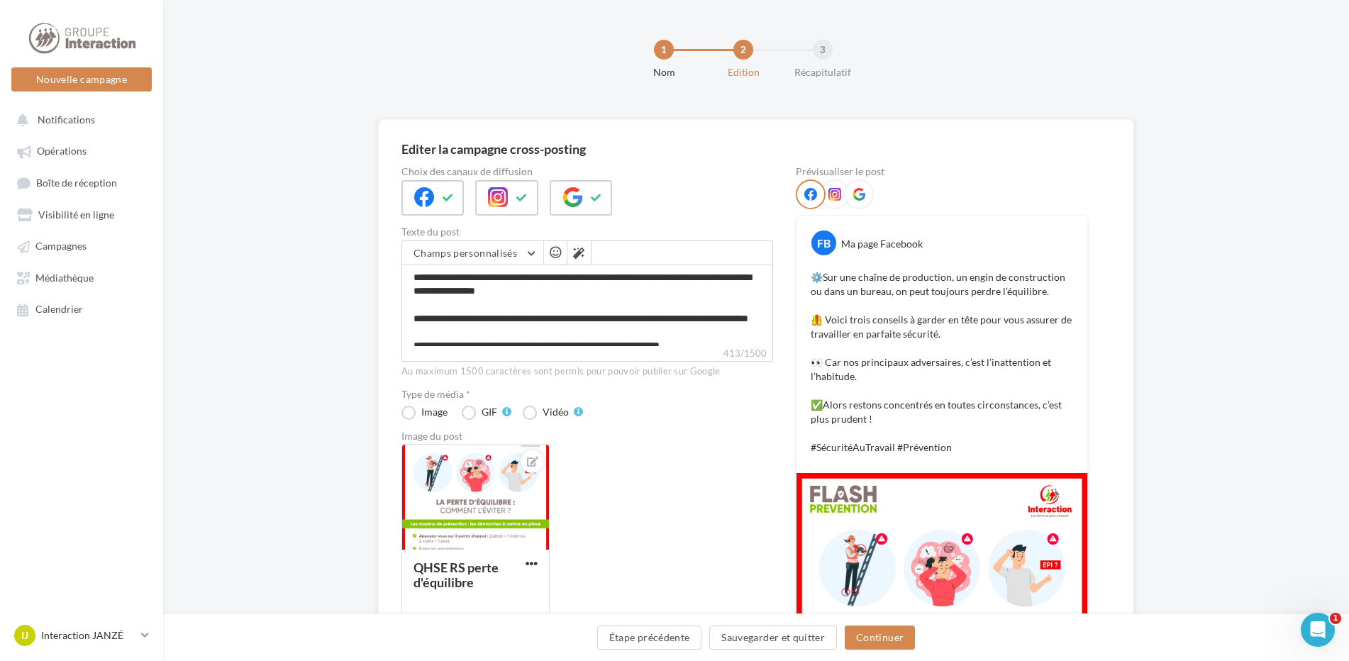
scroll to position [213, 0]
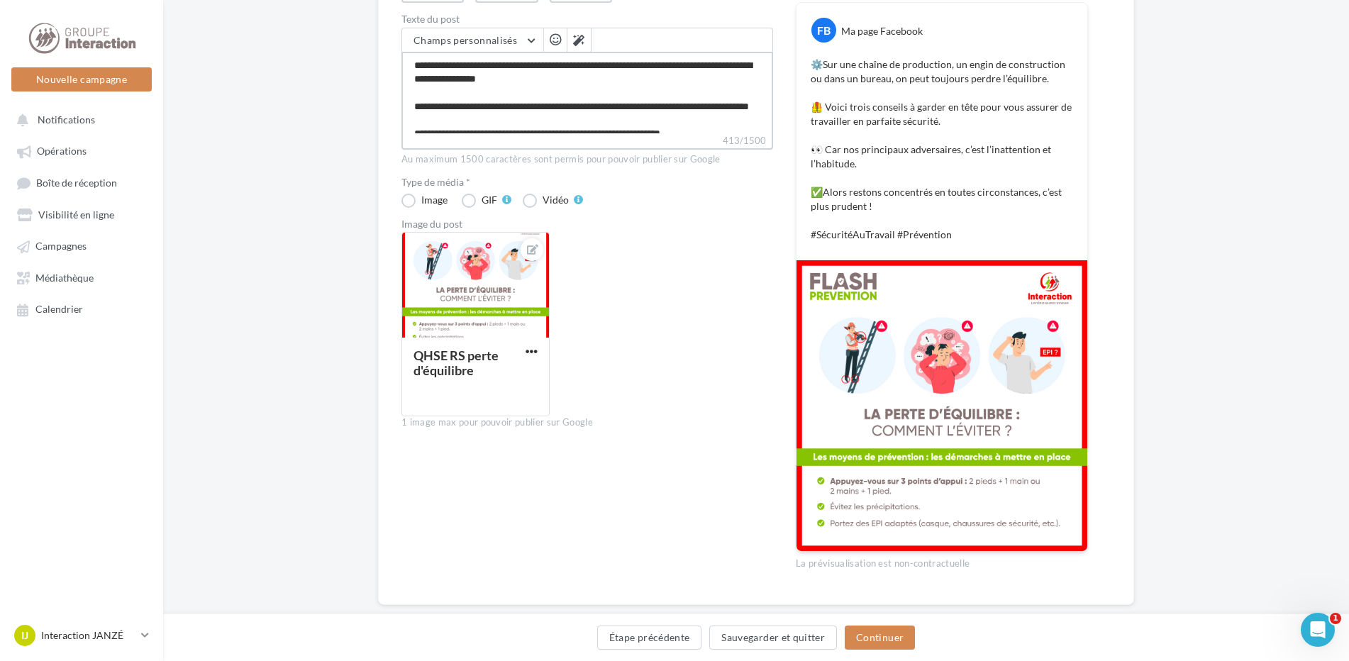
click at [745, 101] on textarea "**********" at bounding box center [587, 93] width 372 height 82
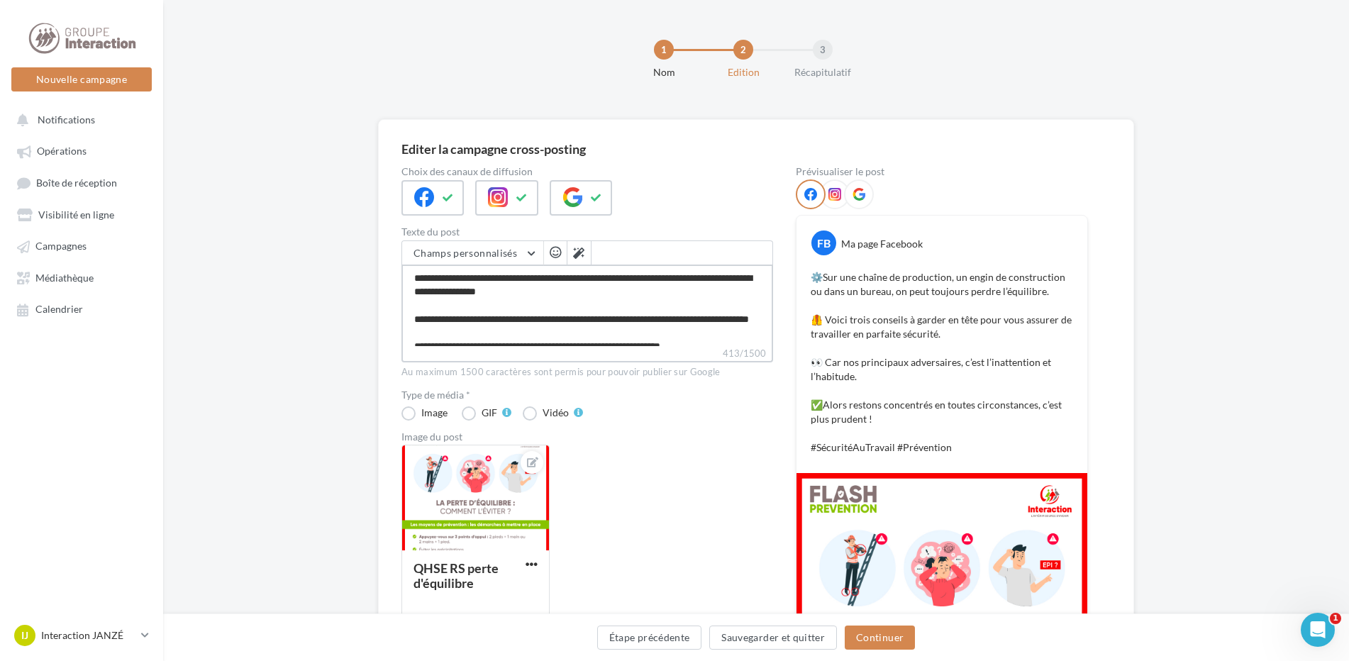
scroll to position [71, 0]
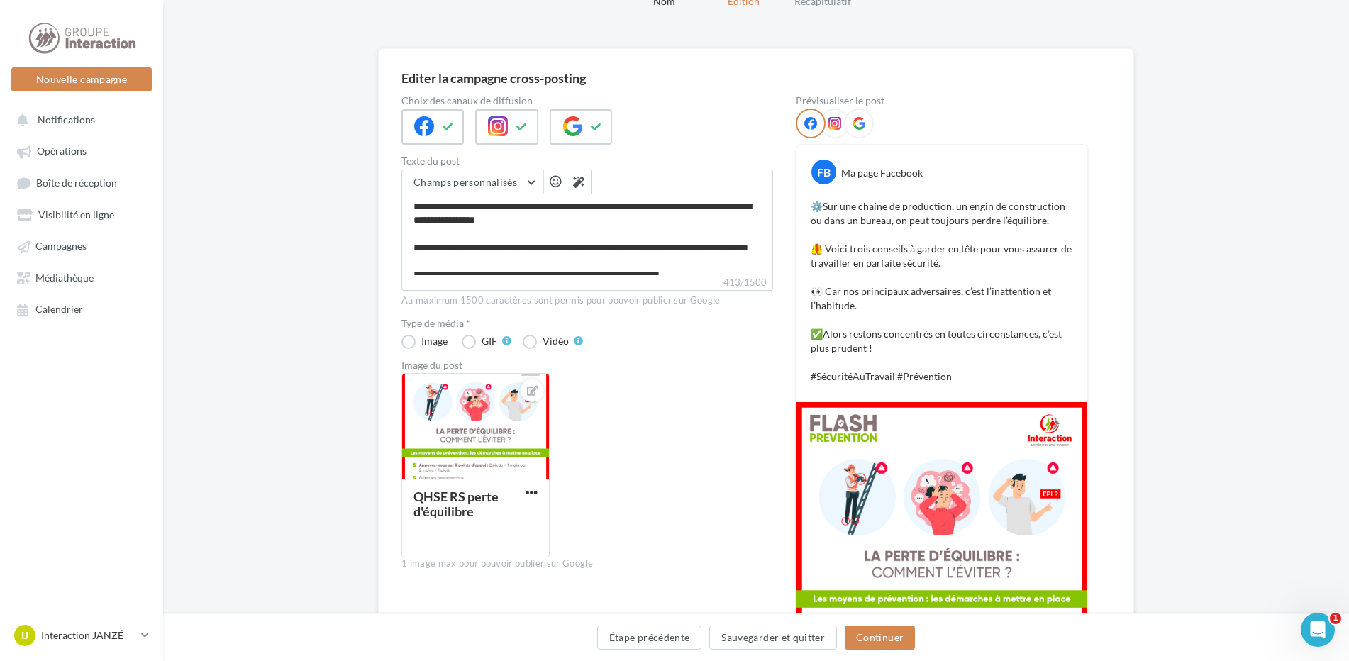
click at [725, 406] on div "QHSE RS perte d'équilibre" at bounding box center [592, 471] width 383 height 196
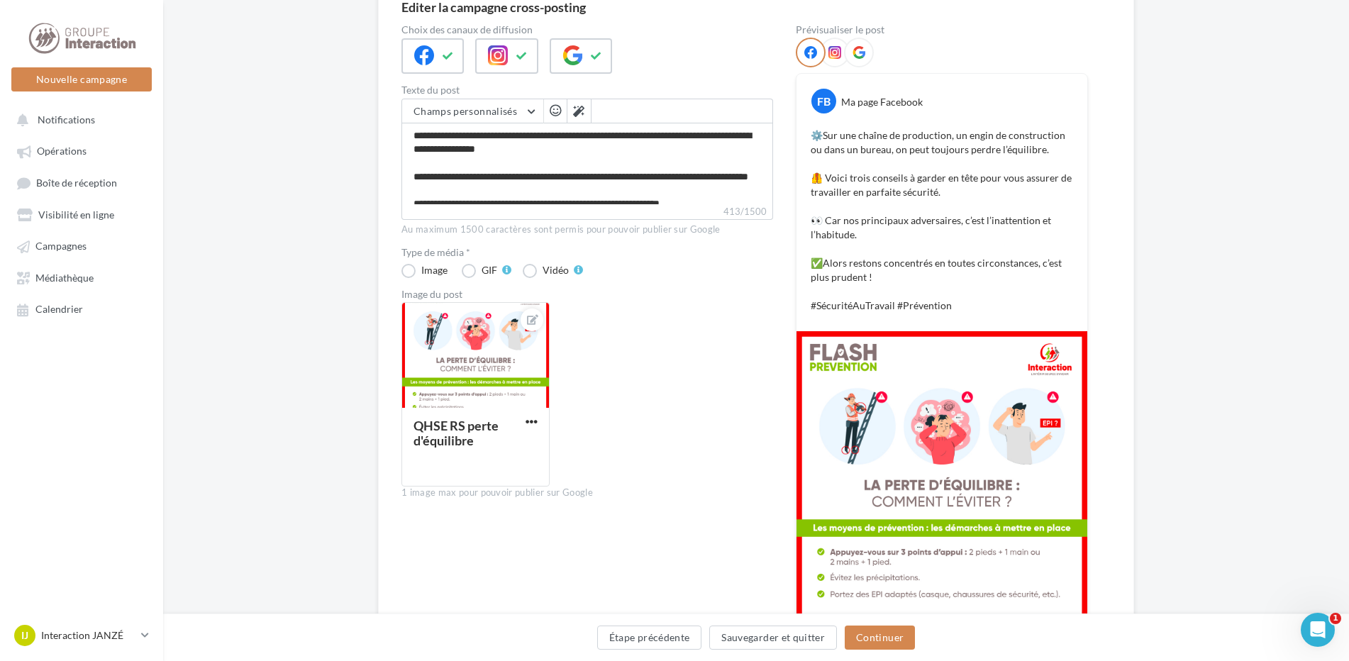
scroll to position [213, 0]
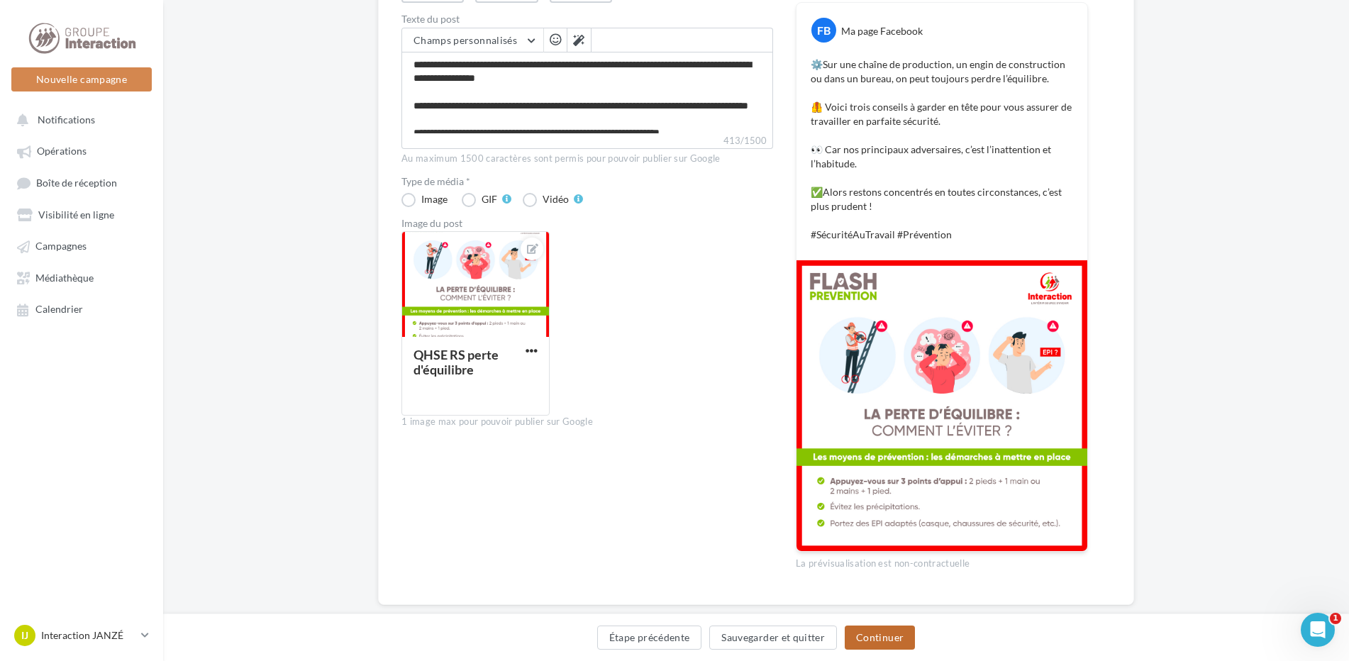
click at [888, 637] on button "Continuer" at bounding box center [879, 637] width 70 height 24
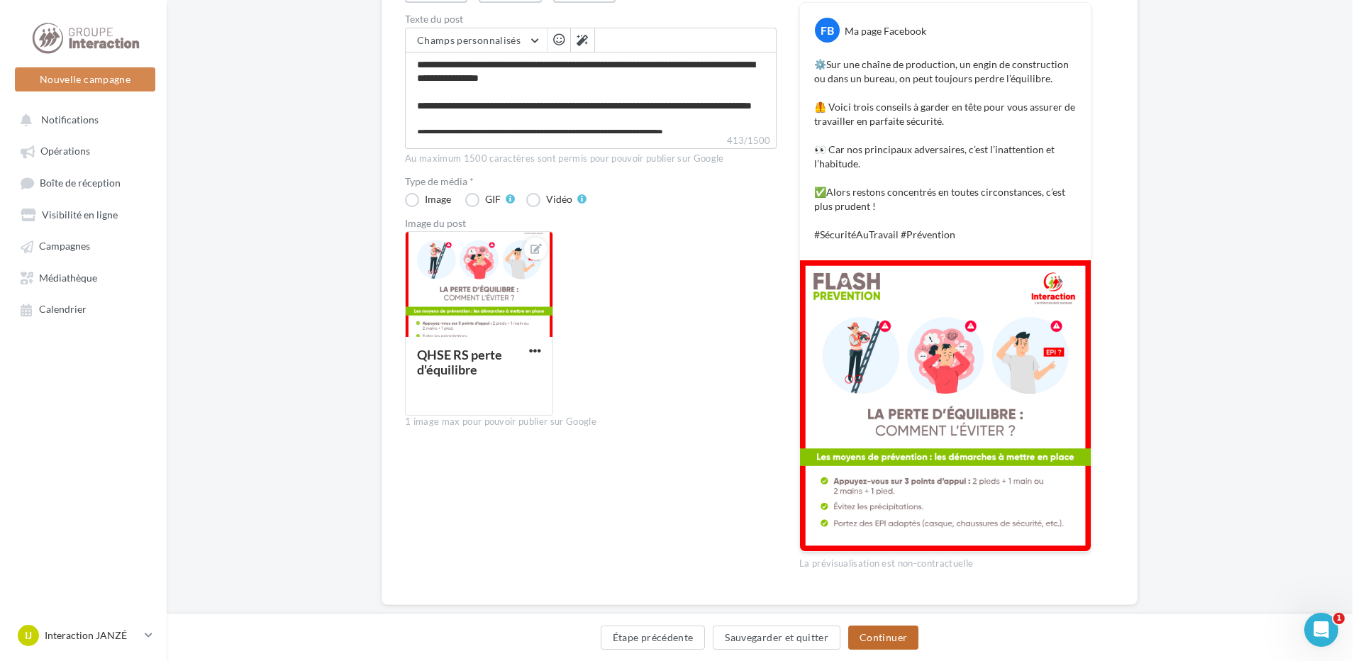
scroll to position [0, 0]
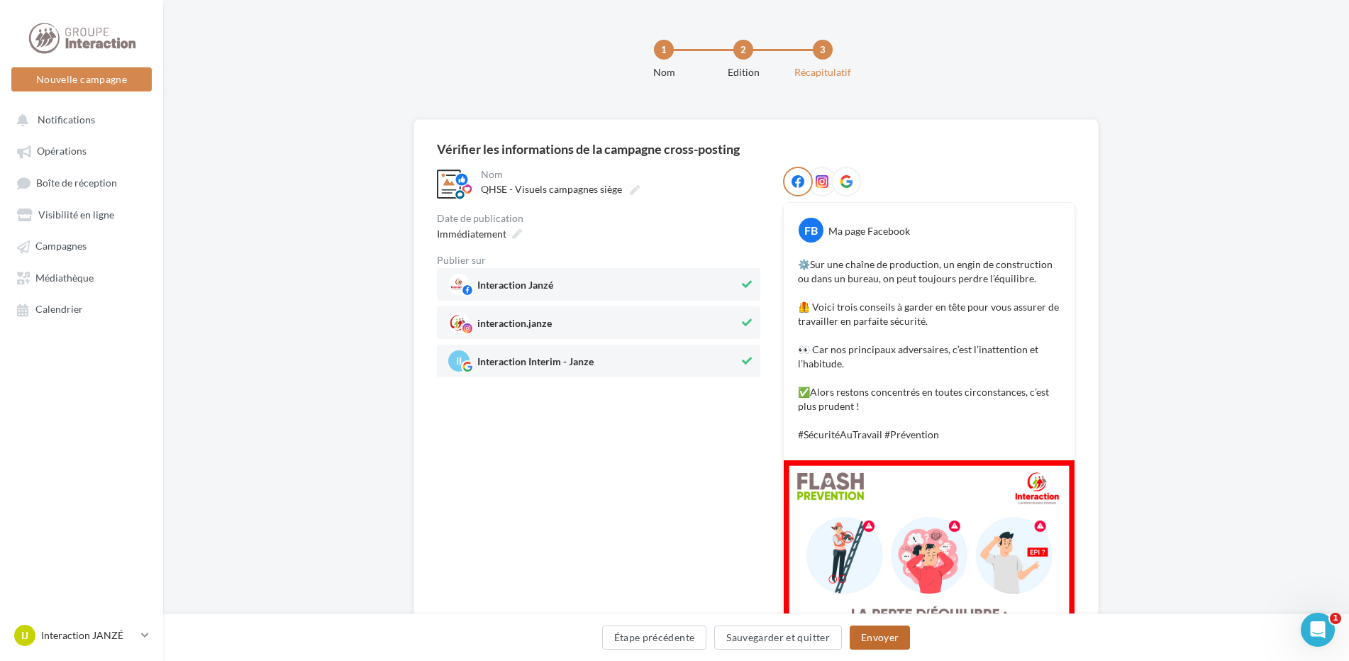
drag, startPoint x: 914, startPoint y: 640, endPoint x: 891, endPoint y: 635, distance: 23.4
click at [891, 635] on div "Étape précédente Sauvegarder et quitter Envoyer" at bounding box center [755, 640] width 1163 height 30
click at [891, 635] on button "Envoyer" at bounding box center [879, 637] width 60 height 24
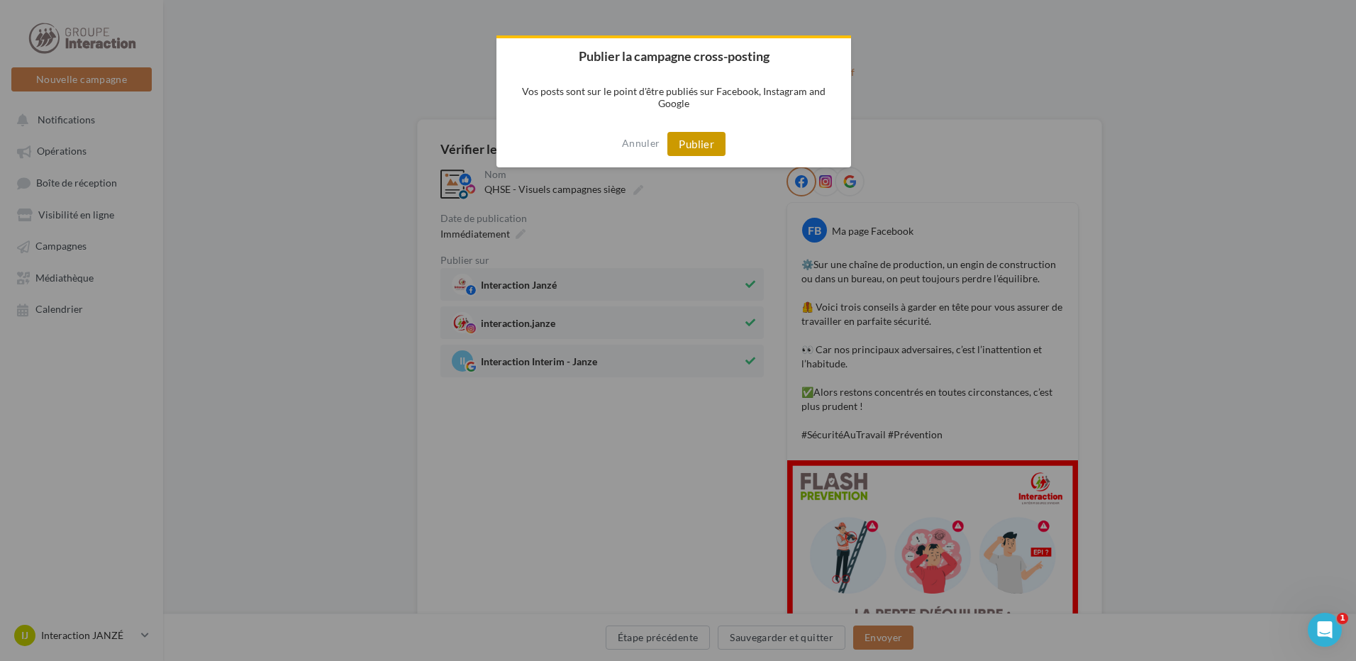
click at [702, 154] on button "Publier" at bounding box center [696, 144] width 58 height 24
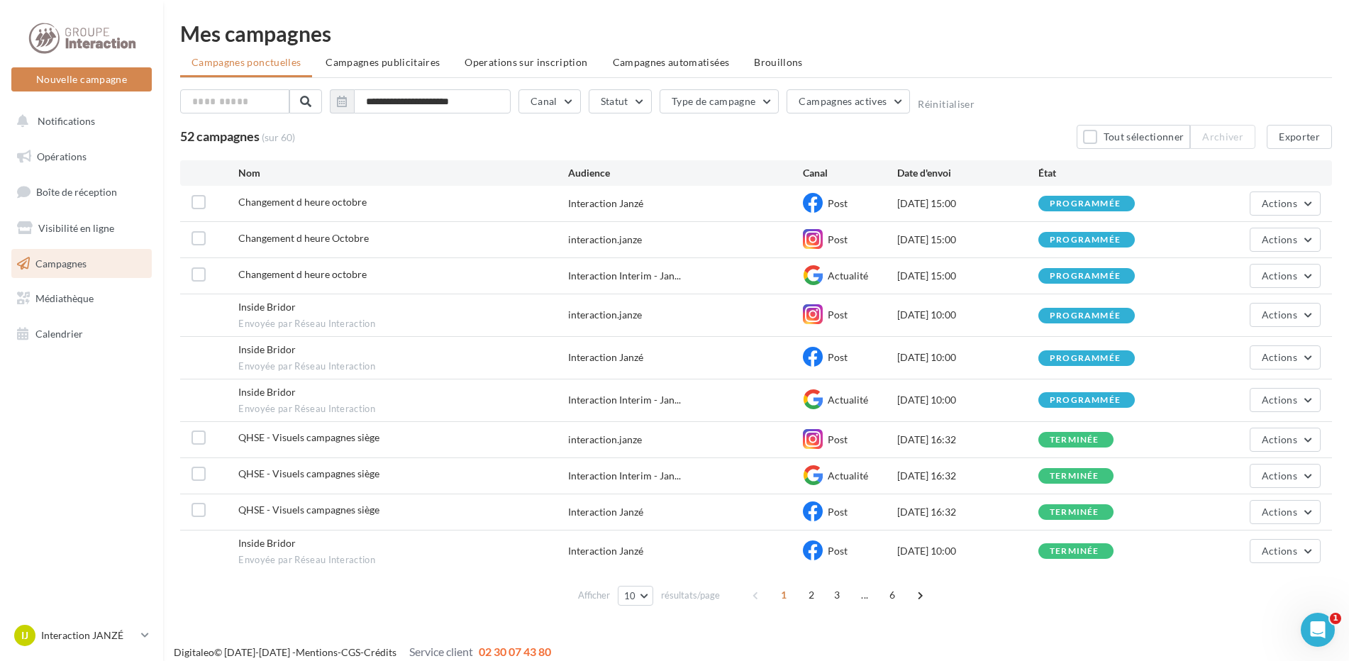
scroll to position [12, 0]
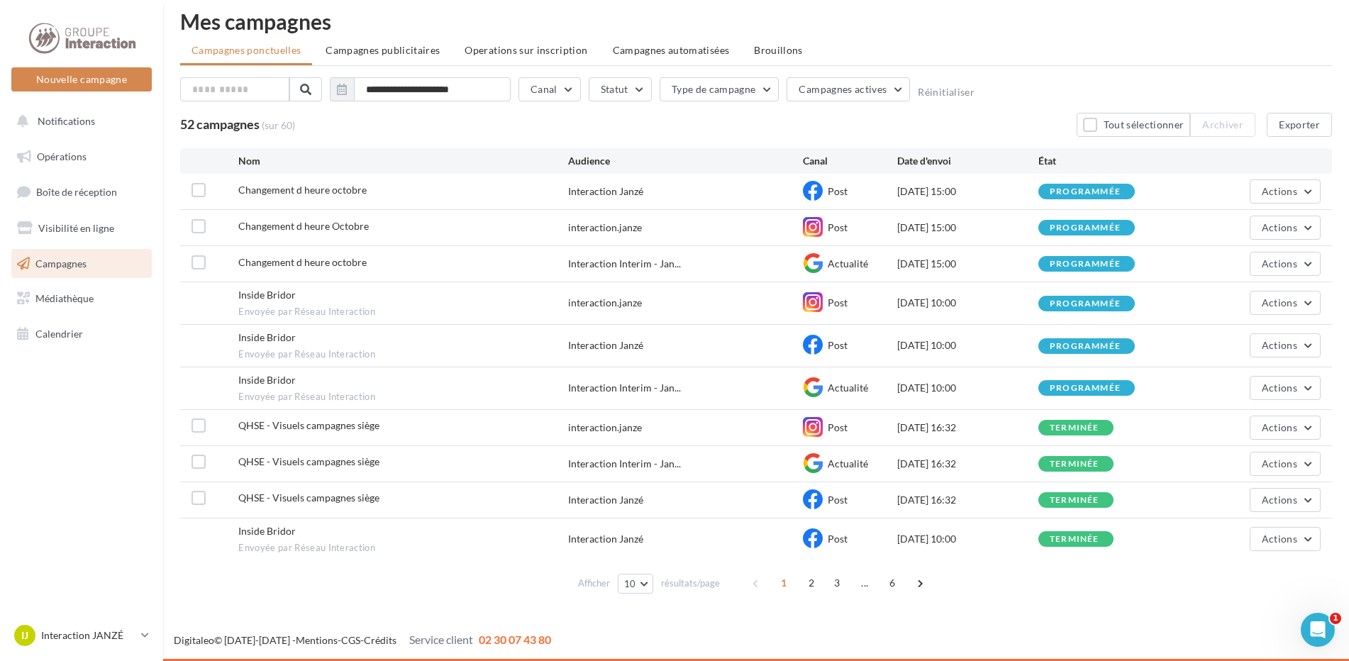
click at [270, 540] on div "Inside Bridor Envoyée par Réseau Interaction" at bounding box center [402, 539] width 329 height 30
click at [1297, 550] on button "Actions" at bounding box center [1284, 539] width 71 height 24
click at [1250, 572] on button "Voir les résultats" at bounding box center [1249, 572] width 142 height 37
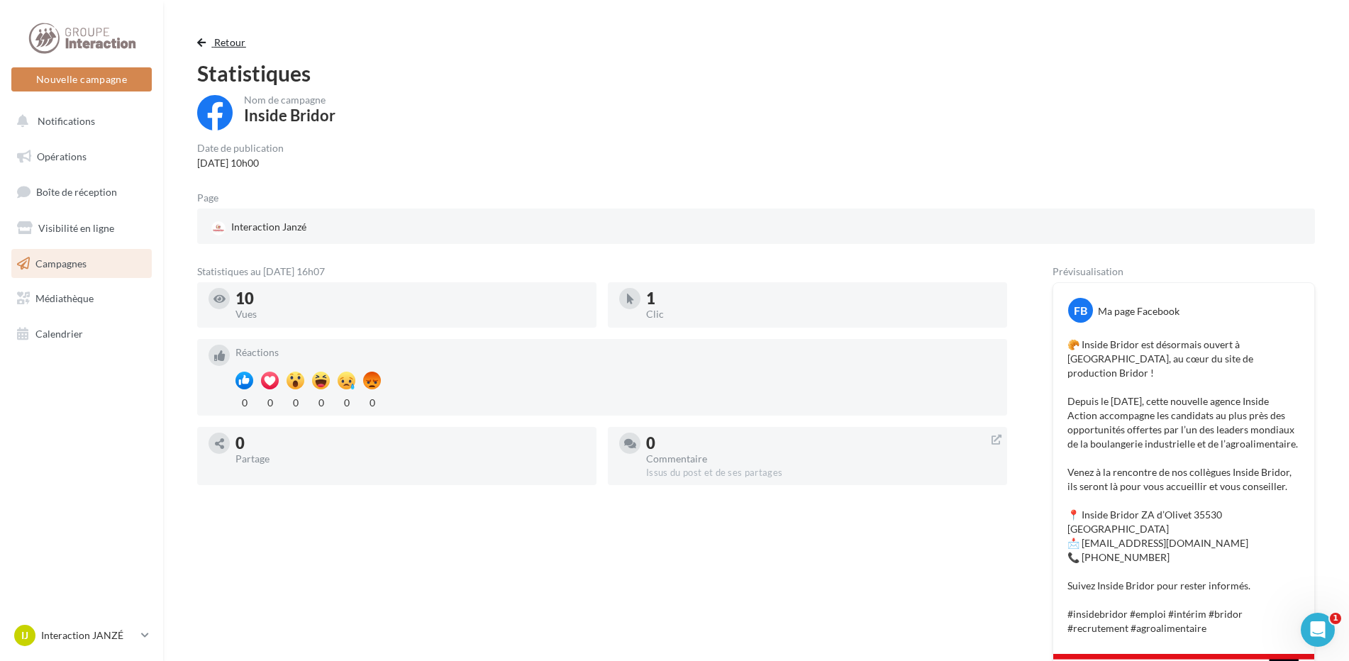
click at [216, 40] on span "Retour" at bounding box center [230, 42] width 32 height 12
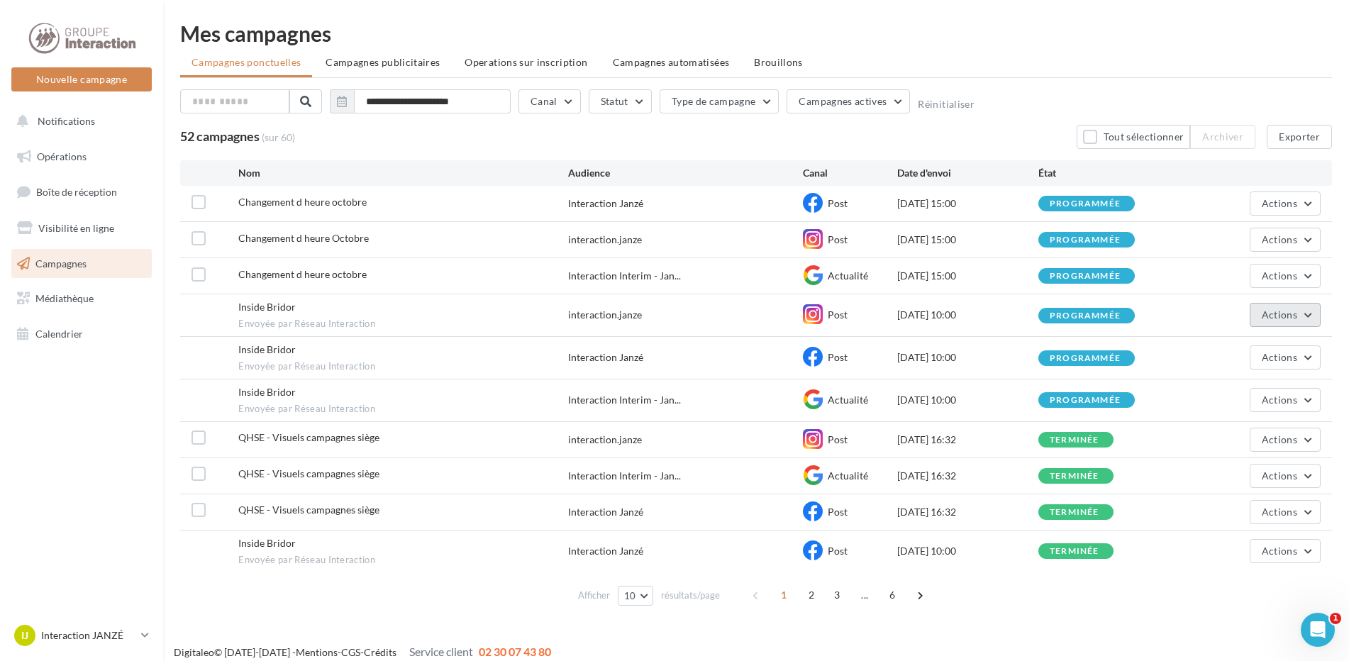
click at [1296, 309] on span "Actions" at bounding box center [1278, 314] width 35 height 12
click at [1271, 353] on button "Voir les résultats" at bounding box center [1249, 348] width 142 height 37
